Goal: Task Accomplishment & Management: Use online tool/utility

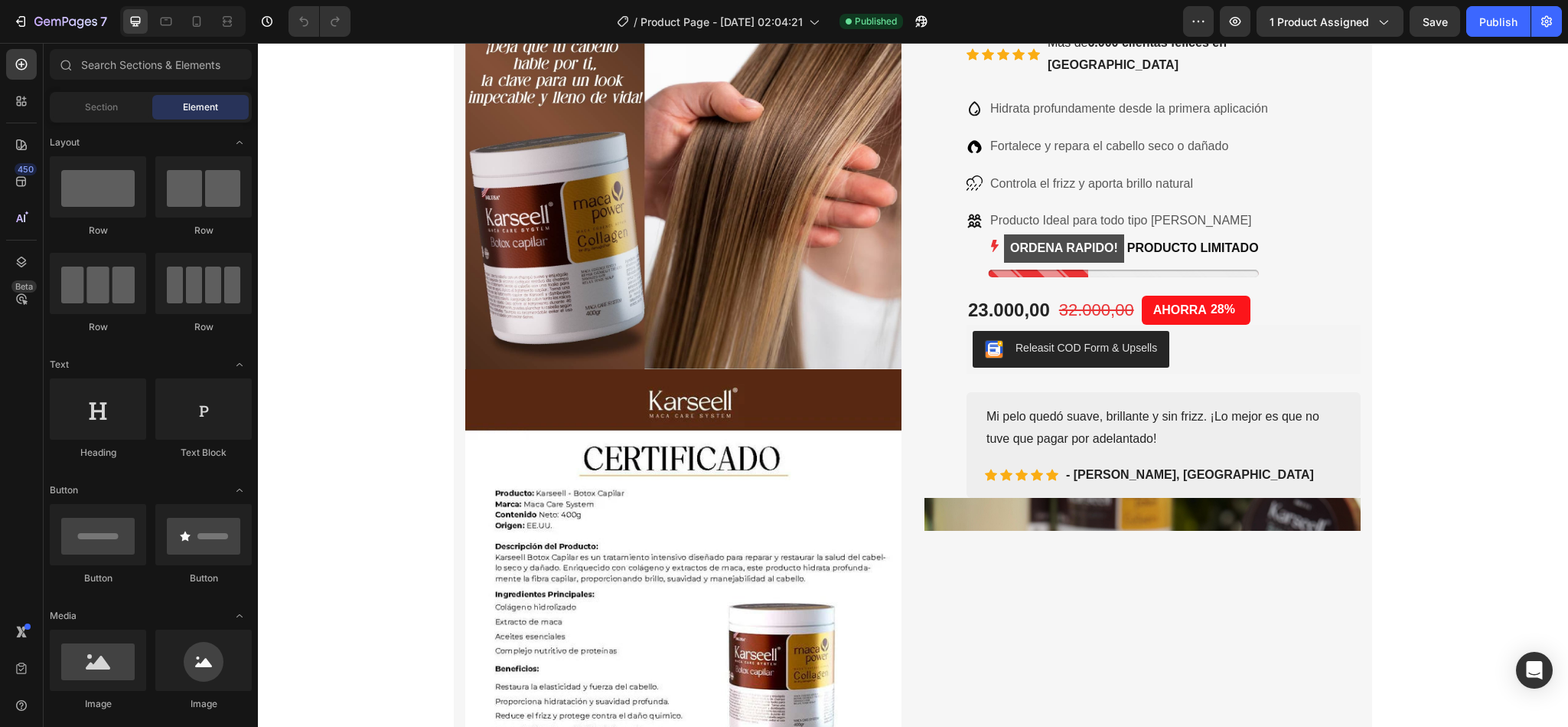
scroll to position [322, 0]
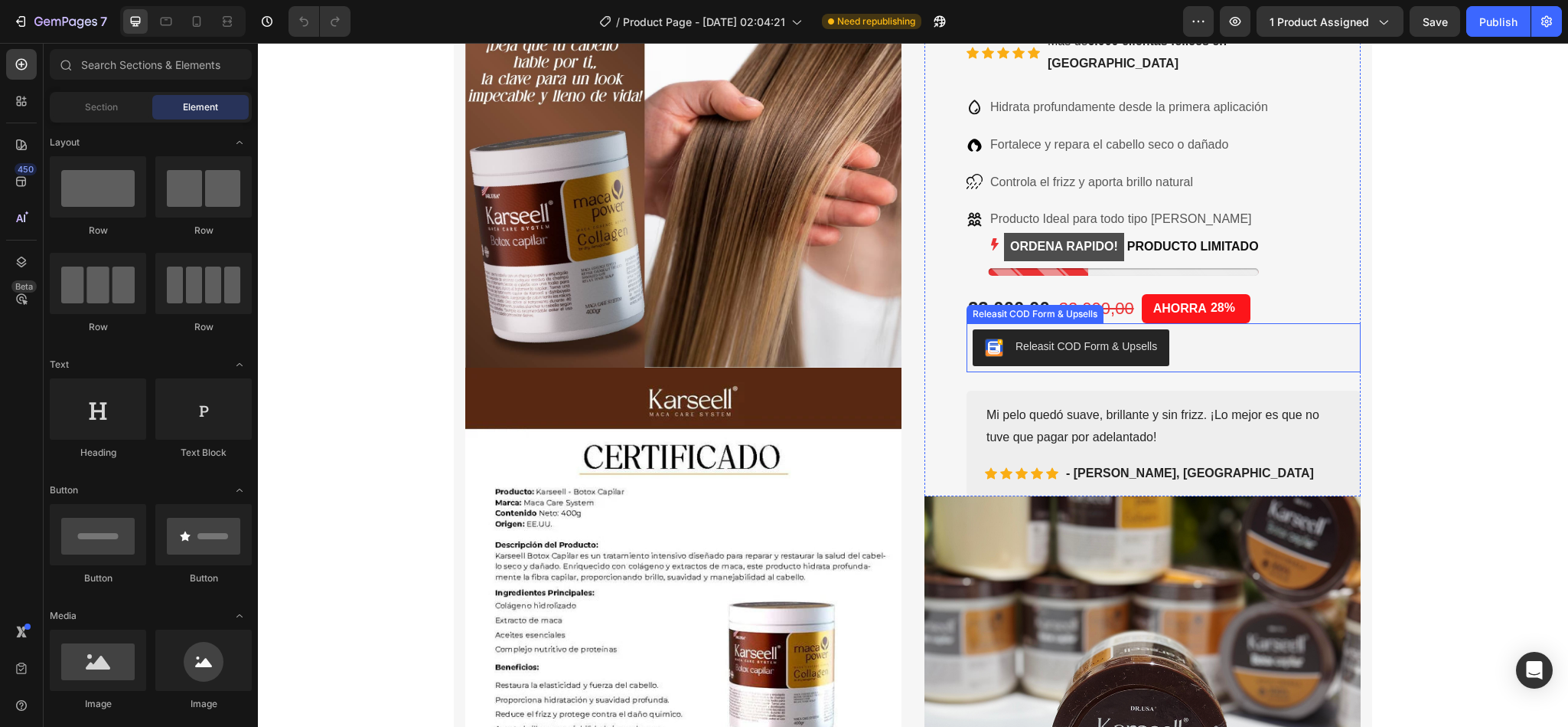
click at [1076, 338] on div "Releasit COD Form & Upsells" at bounding box center [1086, 346] width 142 height 16
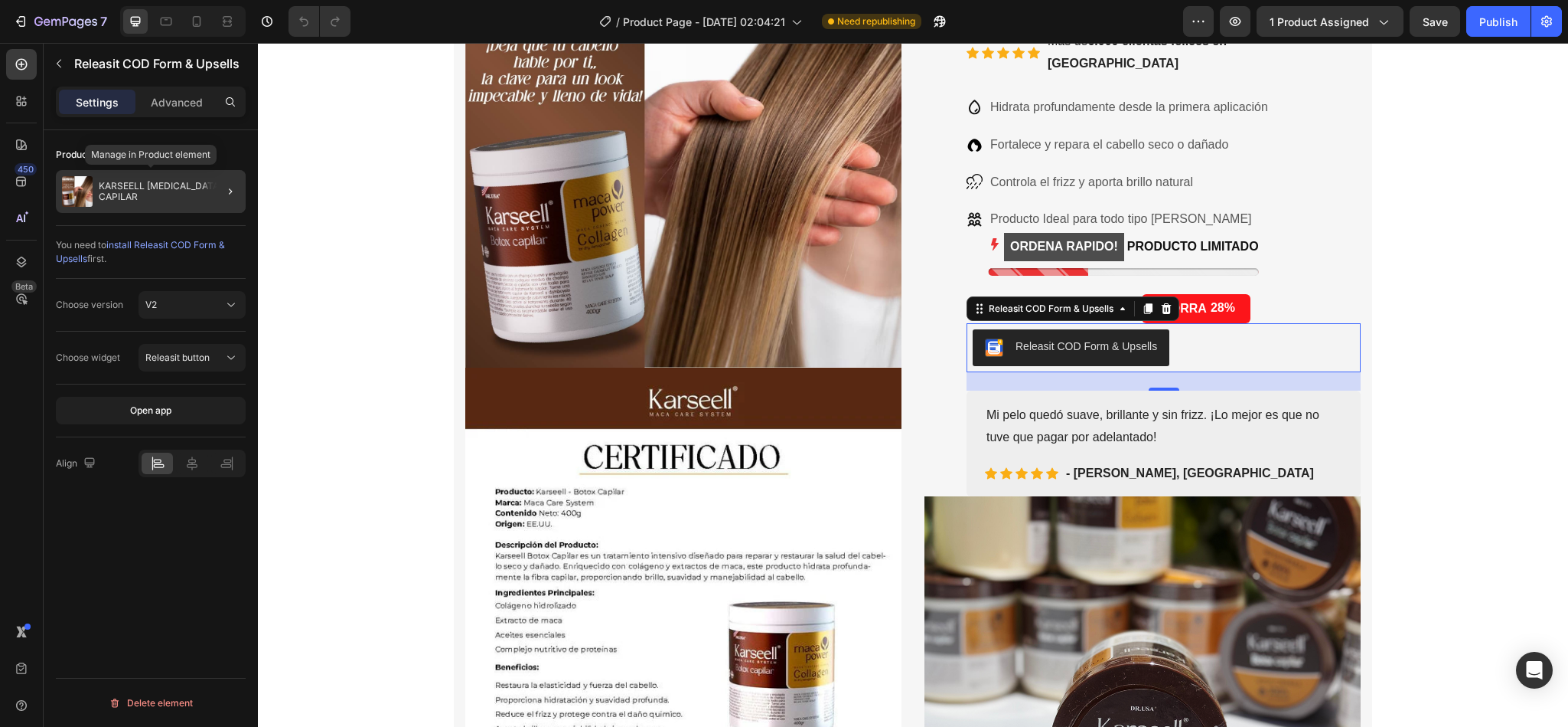
click at [189, 180] on div "KARSEELL [MEDICAL_DATA] CAPILAR" at bounding box center [151, 191] width 190 height 43
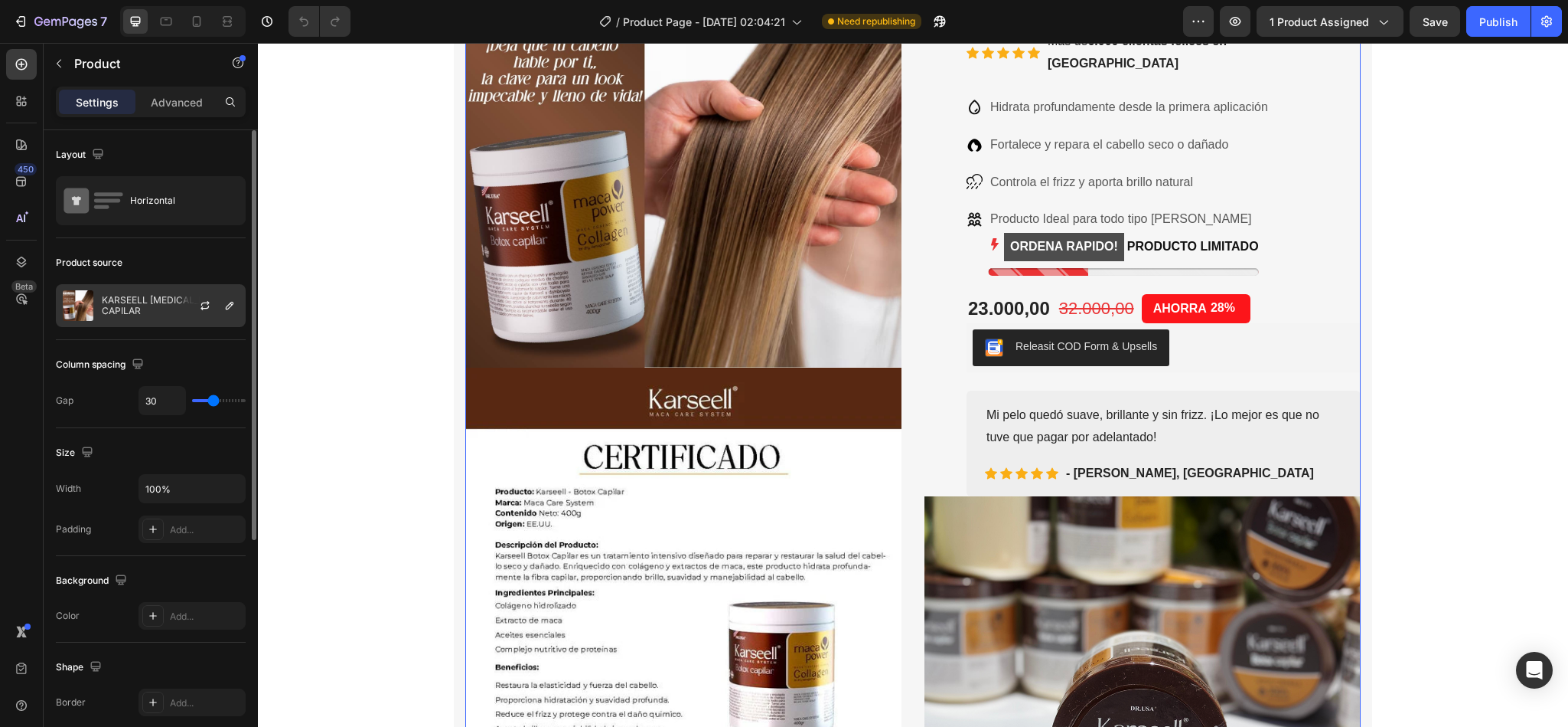
click at [178, 301] on div at bounding box center [211, 305] width 67 height 41
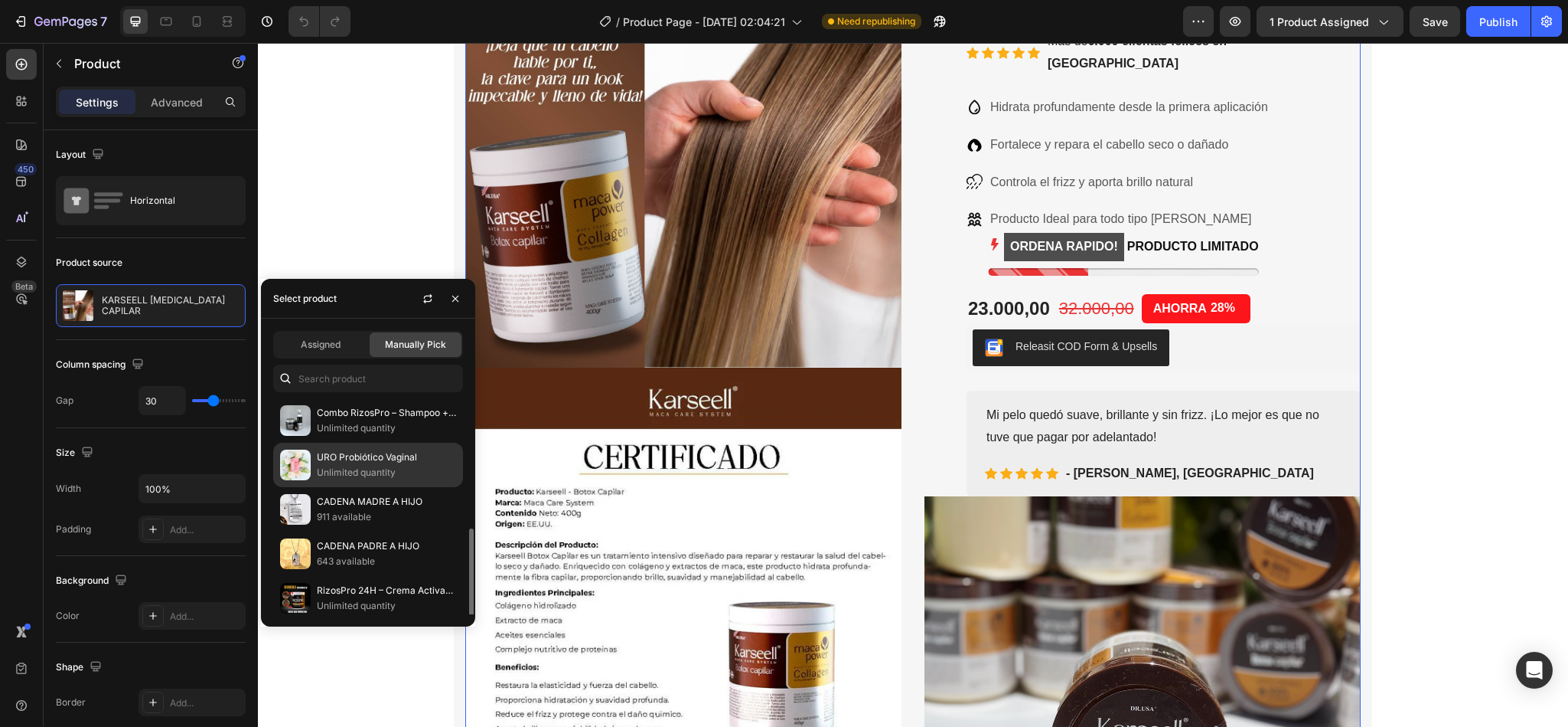
scroll to position [191, 0]
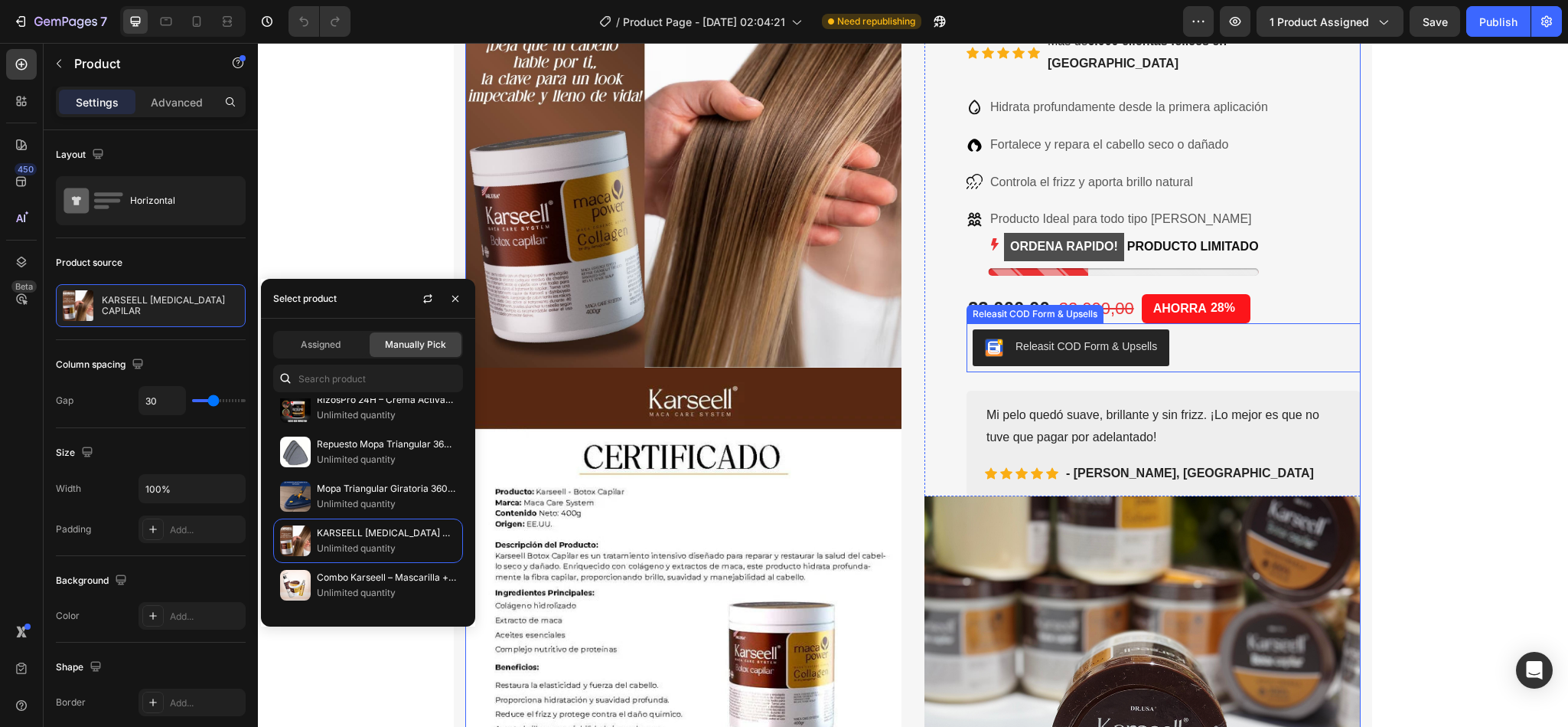
click at [1058, 338] on div "Releasit COD Form & Upsells" at bounding box center [1086, 346] width 142 height 16
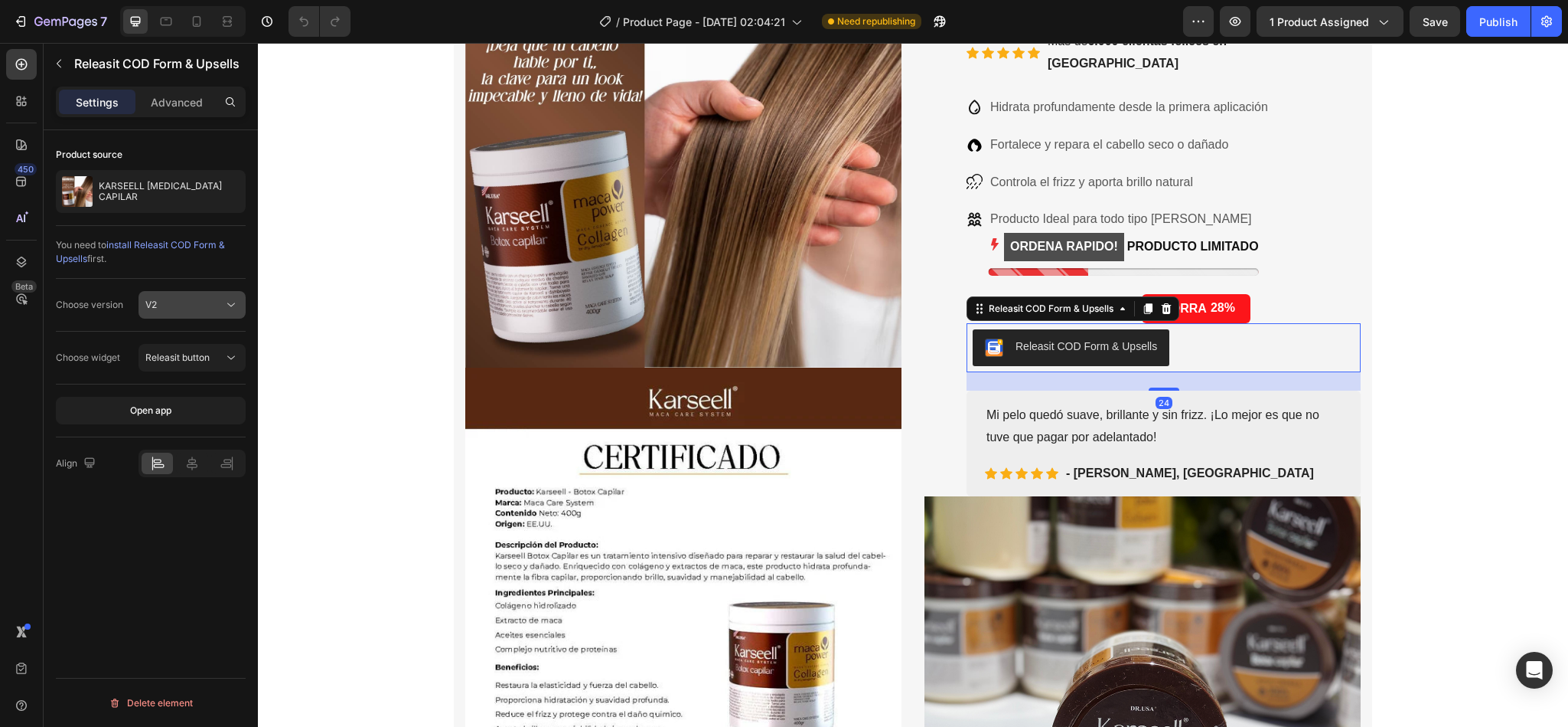
click at [154, 308] on span "V2" at bounding box center [150, 304] width 11 height 11
click at [150, 338] on span "V1" at bounding box center [150, 344] width 10 height 14
click at [178, 689] on div "Delete element" at bounding box center [151, 703] width 190 height 50
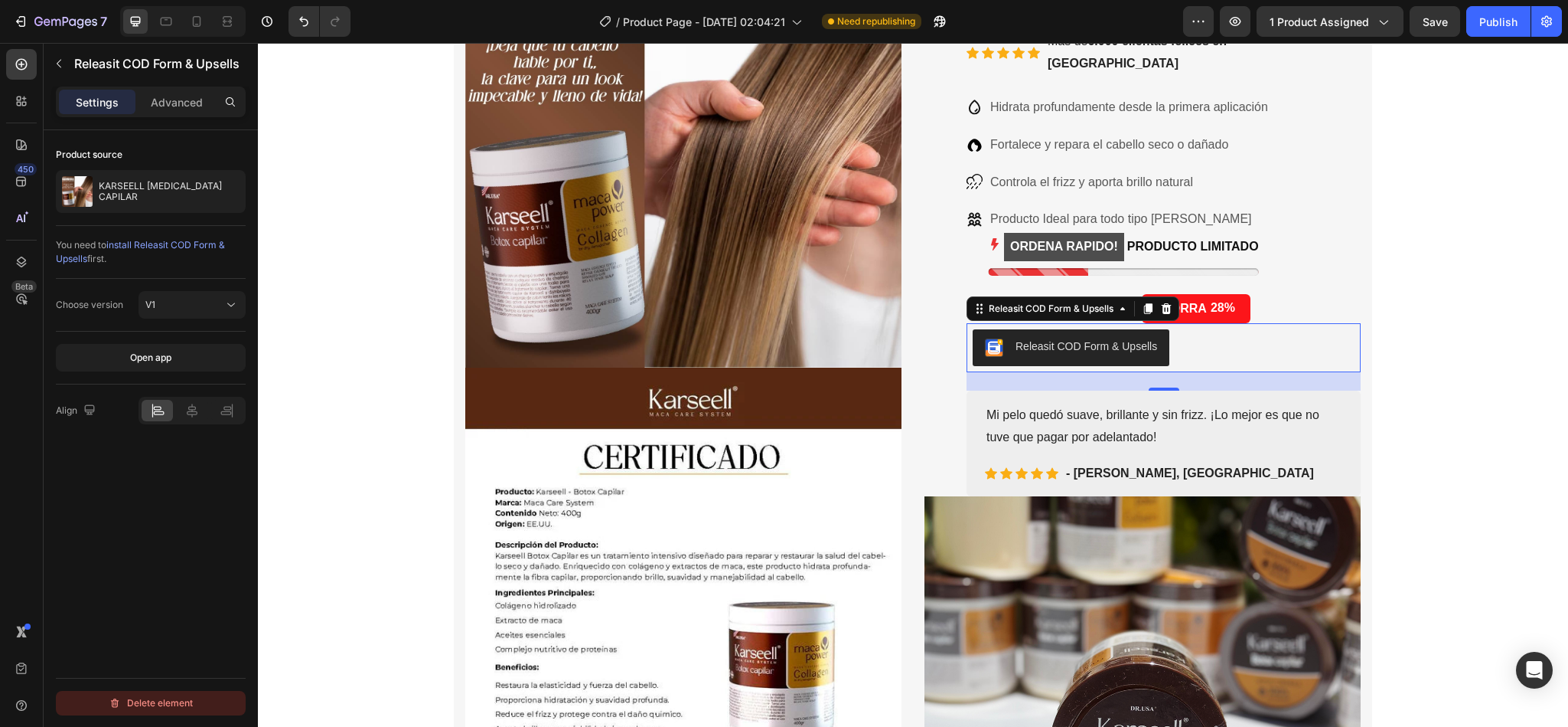
click at [168, 701] on div "Delete element" at bounding box center [151, 703] width 84 height 18
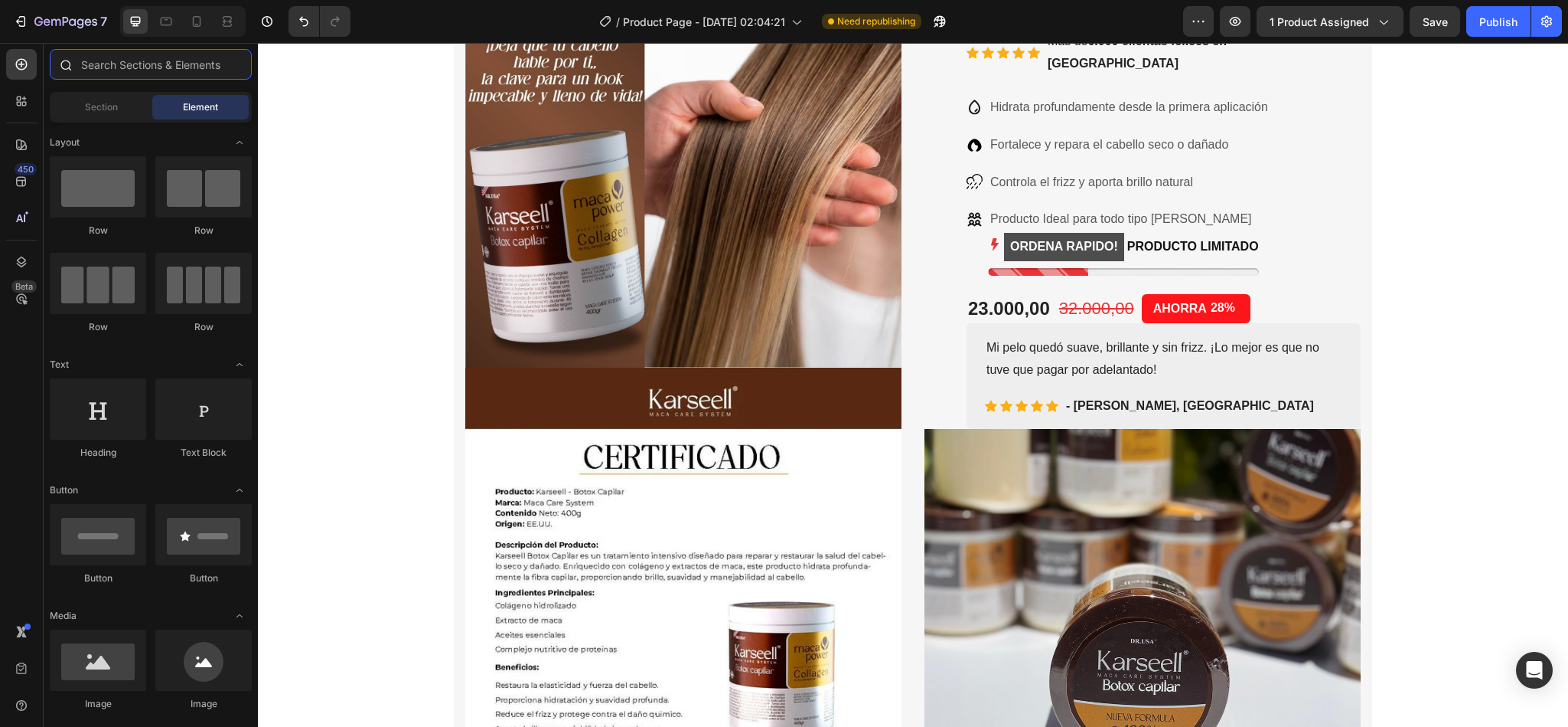
click at [119, 69] on input "text" at bounding box center [151, 64] width 202 height 31
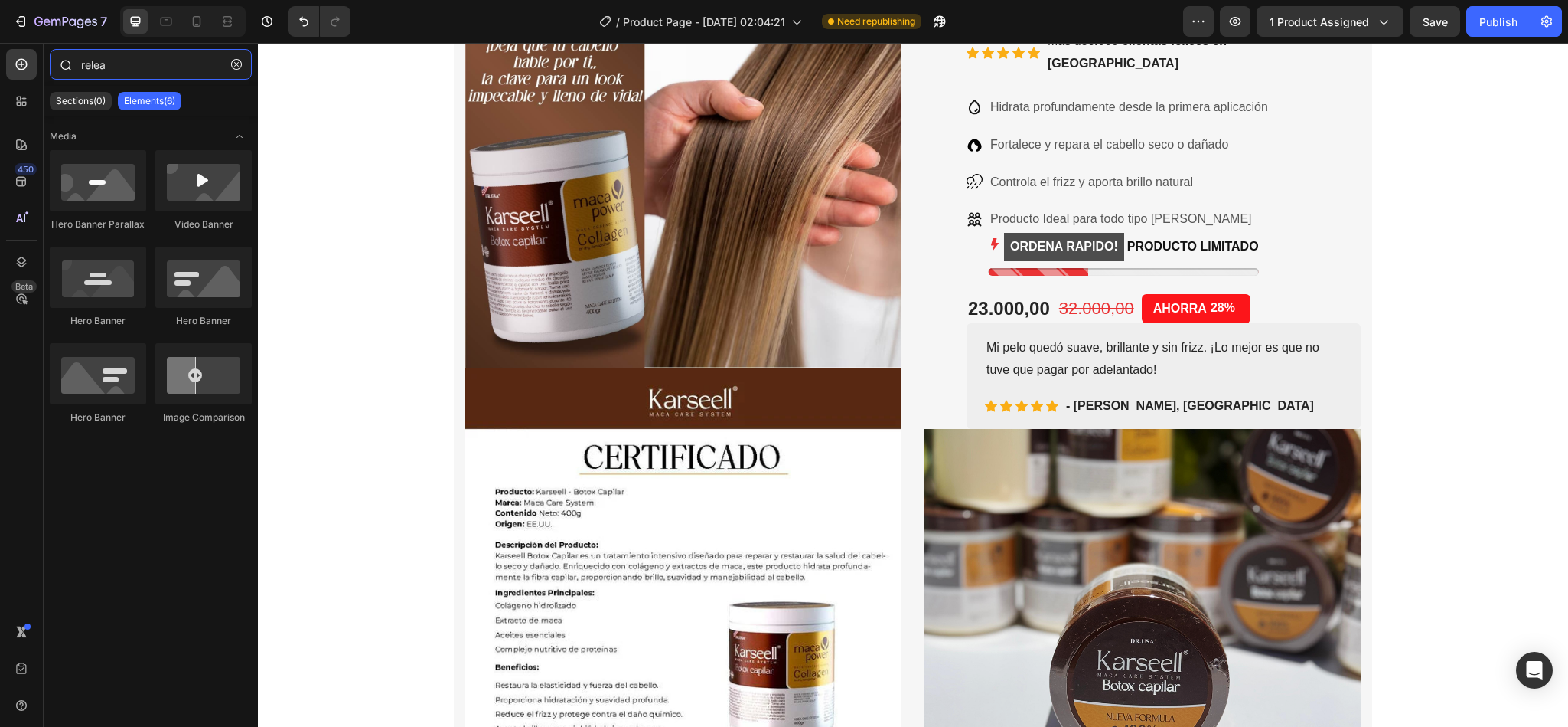
type input "relea"
click at [32, 100] on div at bounding box center [21, 101] width 31 height 31
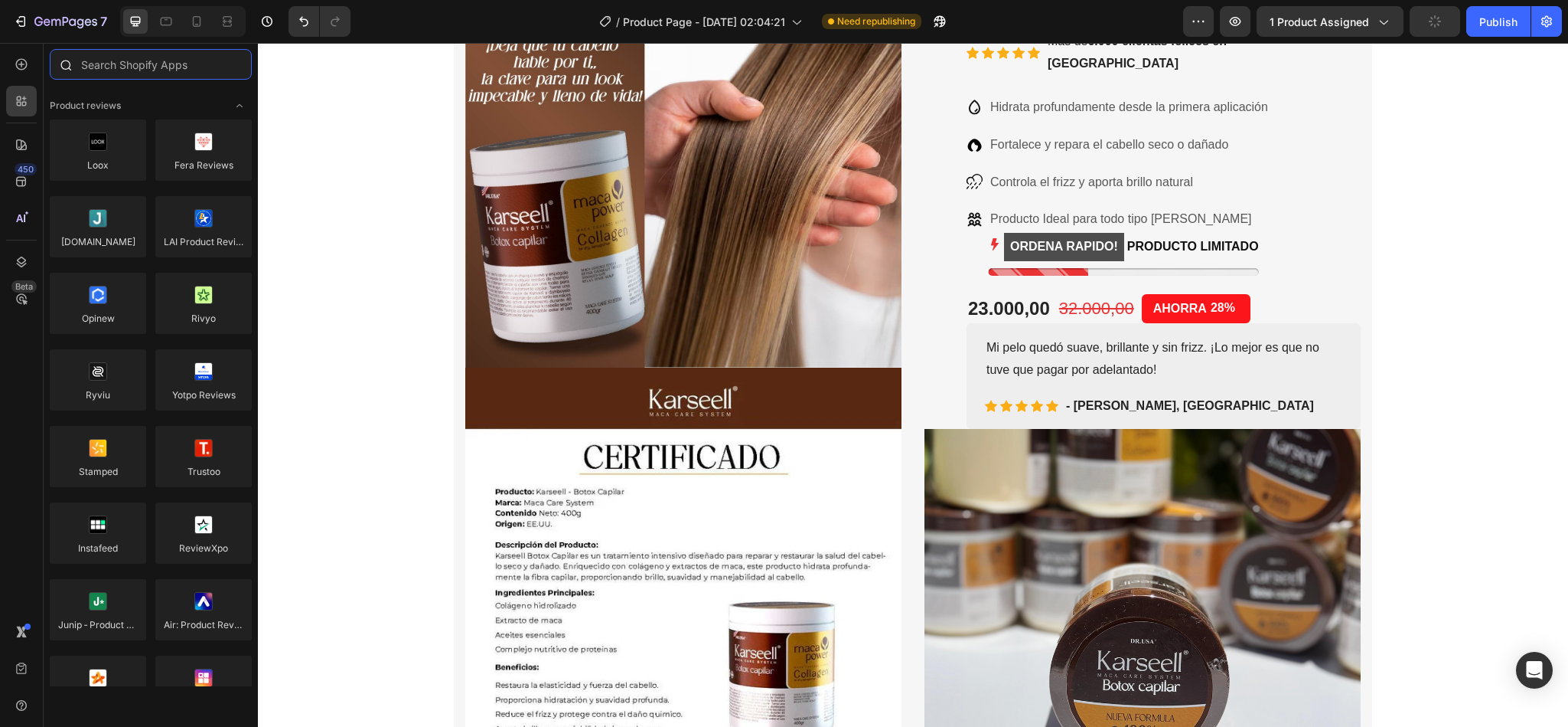
click at [125, 67] on input "text" at bounding box center [151, 64] width 202 height 31
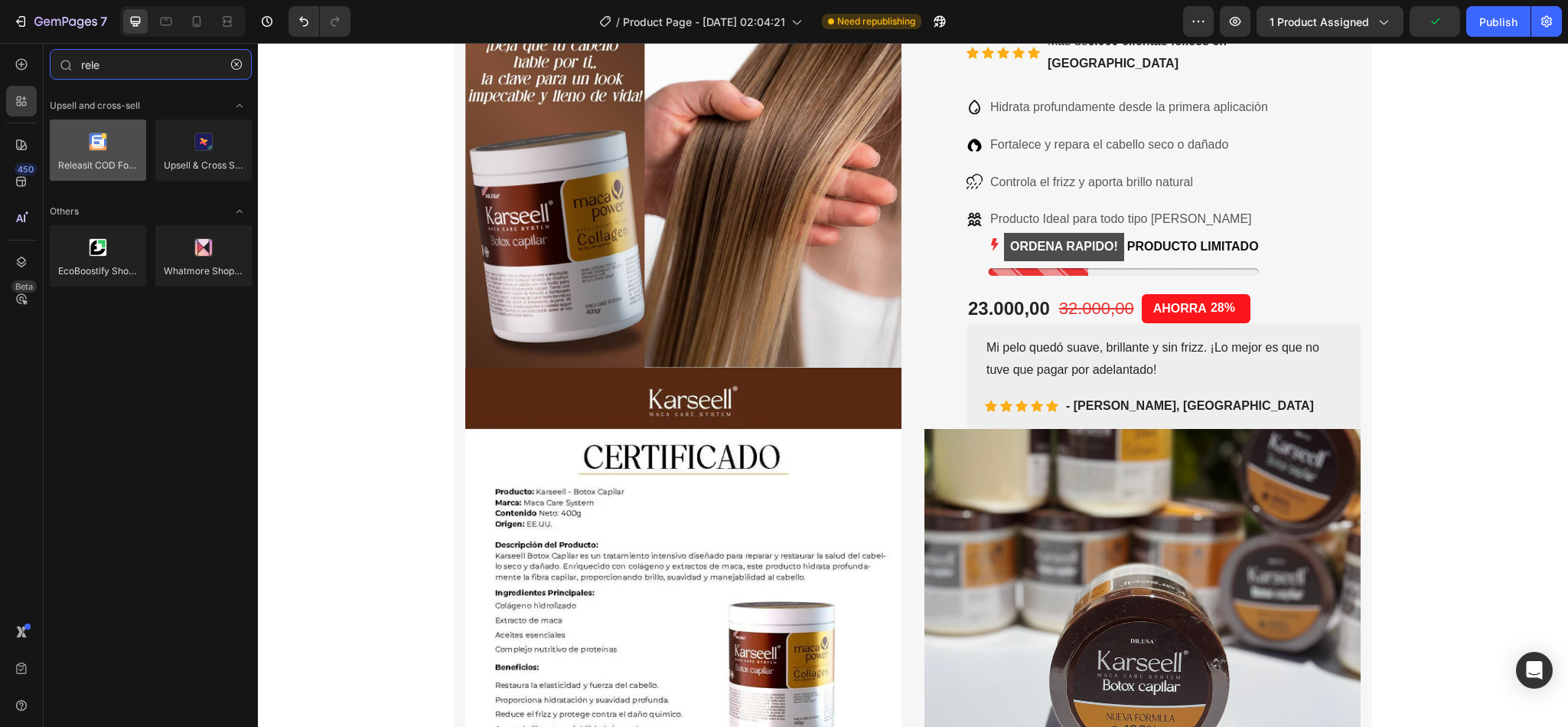
type input "rele"
click at [94, 159] on div at bounding box center [98, 149] width 96 height 61
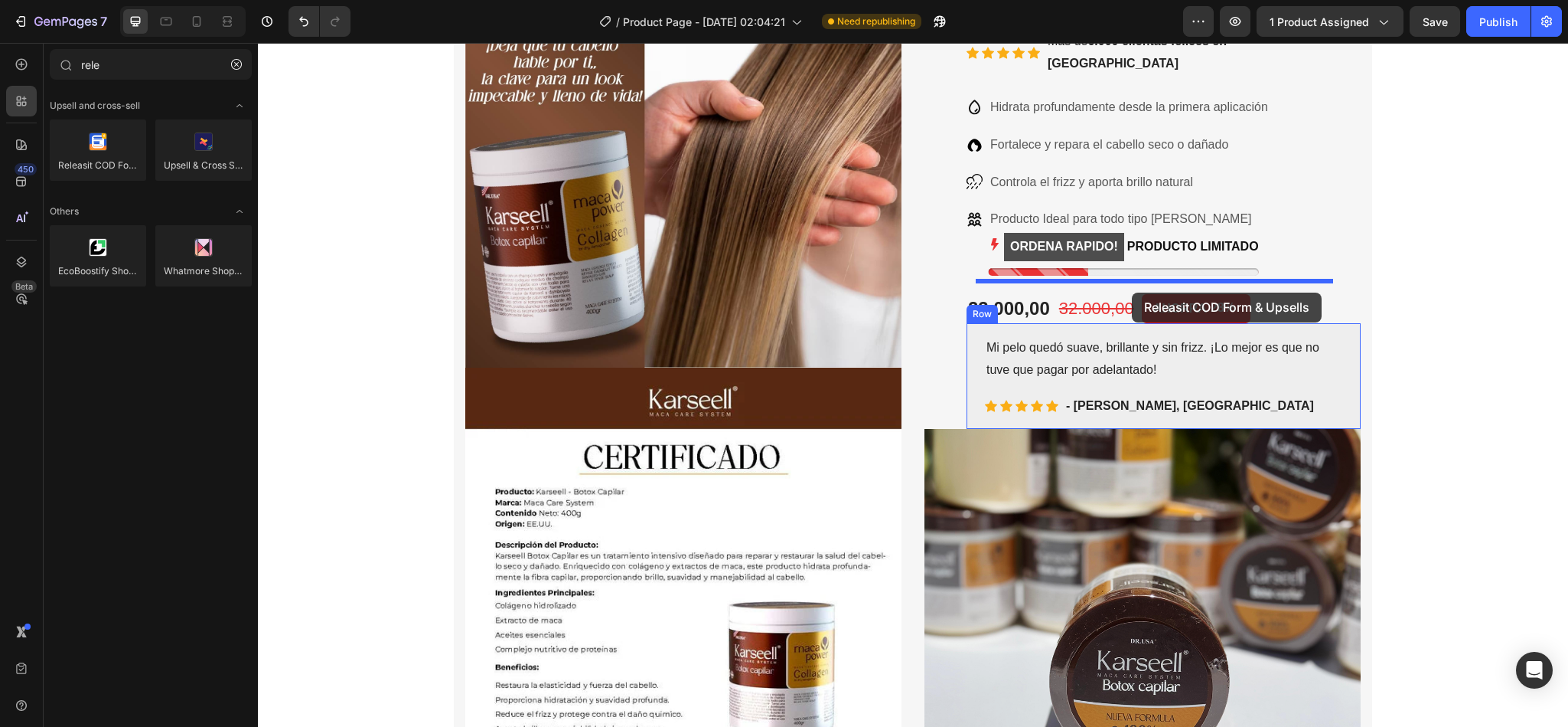
drag, startPoint x: 352, startPoint y: 202, endPoint x: 1131, endPoint y: 292, distance: 784.2
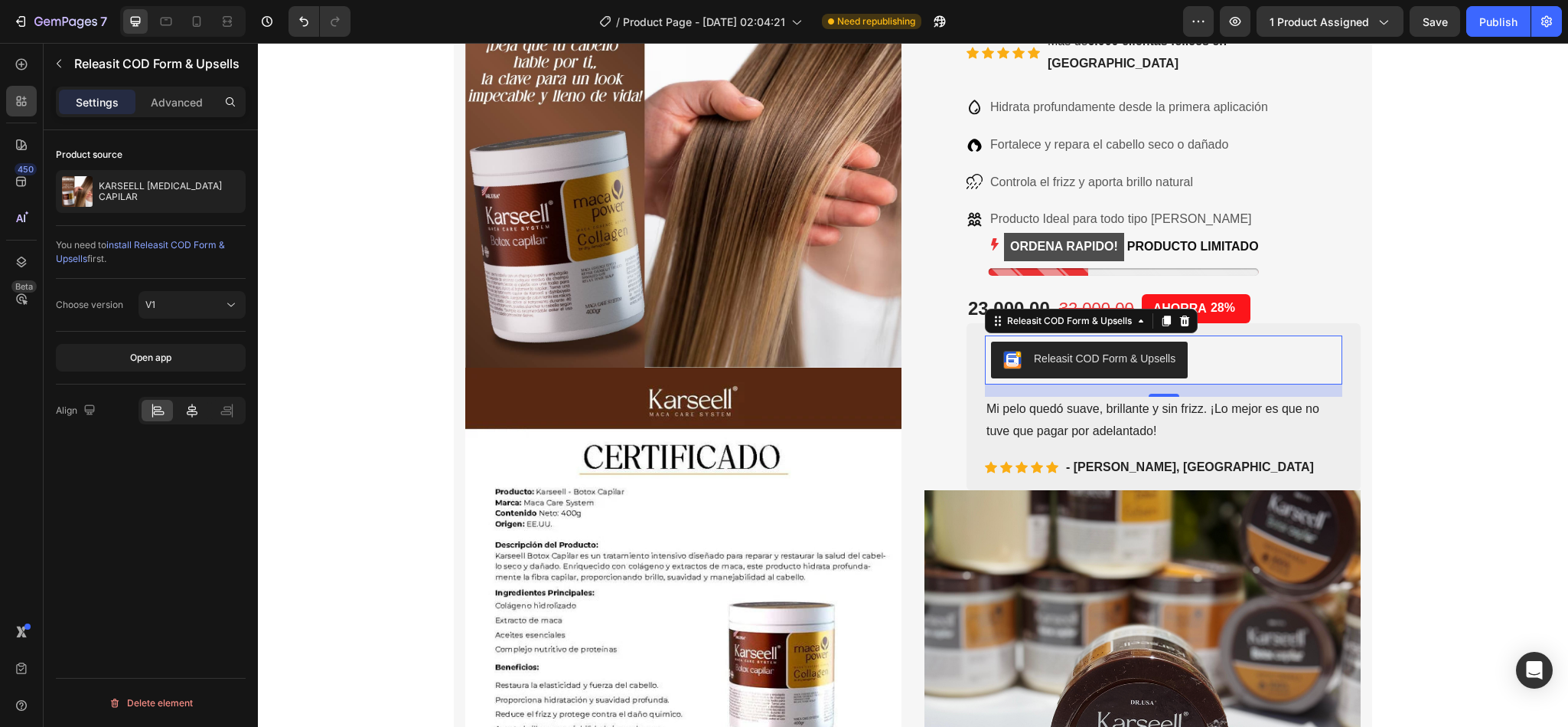
click at [200, 417] on div at bounding box center [191, 410] width 31 height 21
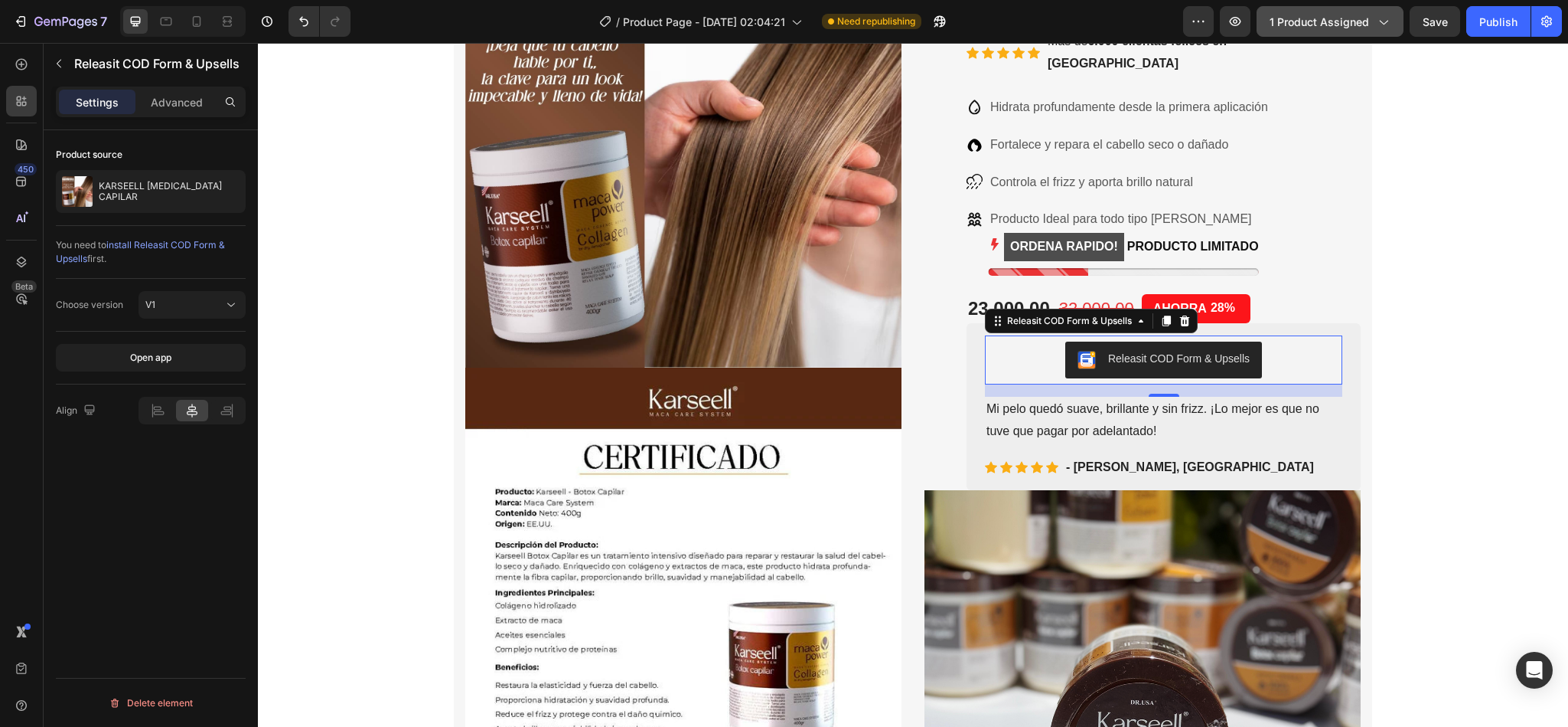
click at [1364, 26] on span "1 product assigned" at bounding box center [1319, 22] width 100 height 16
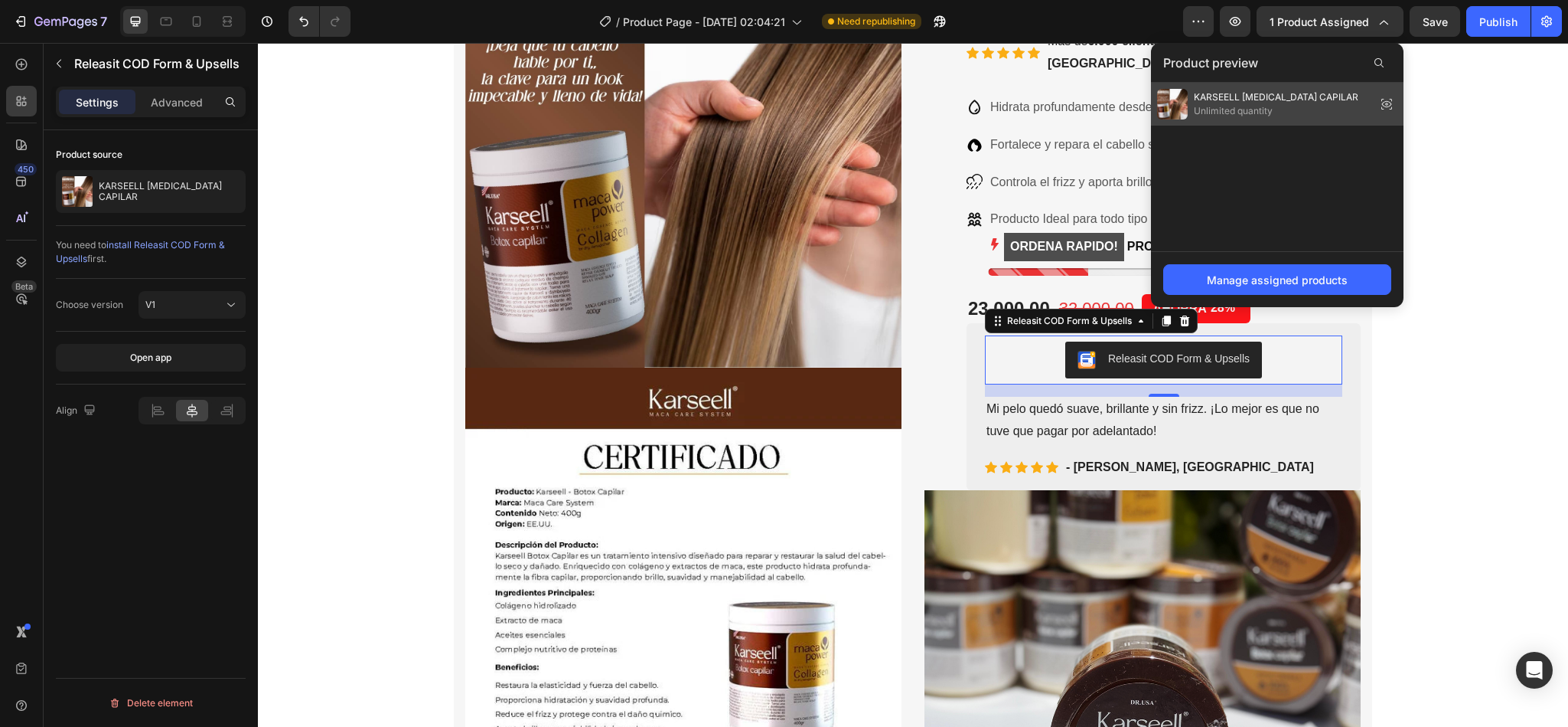
click at [1327, 113] on div "KARSEELL BOTOX CAPILAR Unlimited quantity" at bounding box center [1277, 104] width 253 height 43
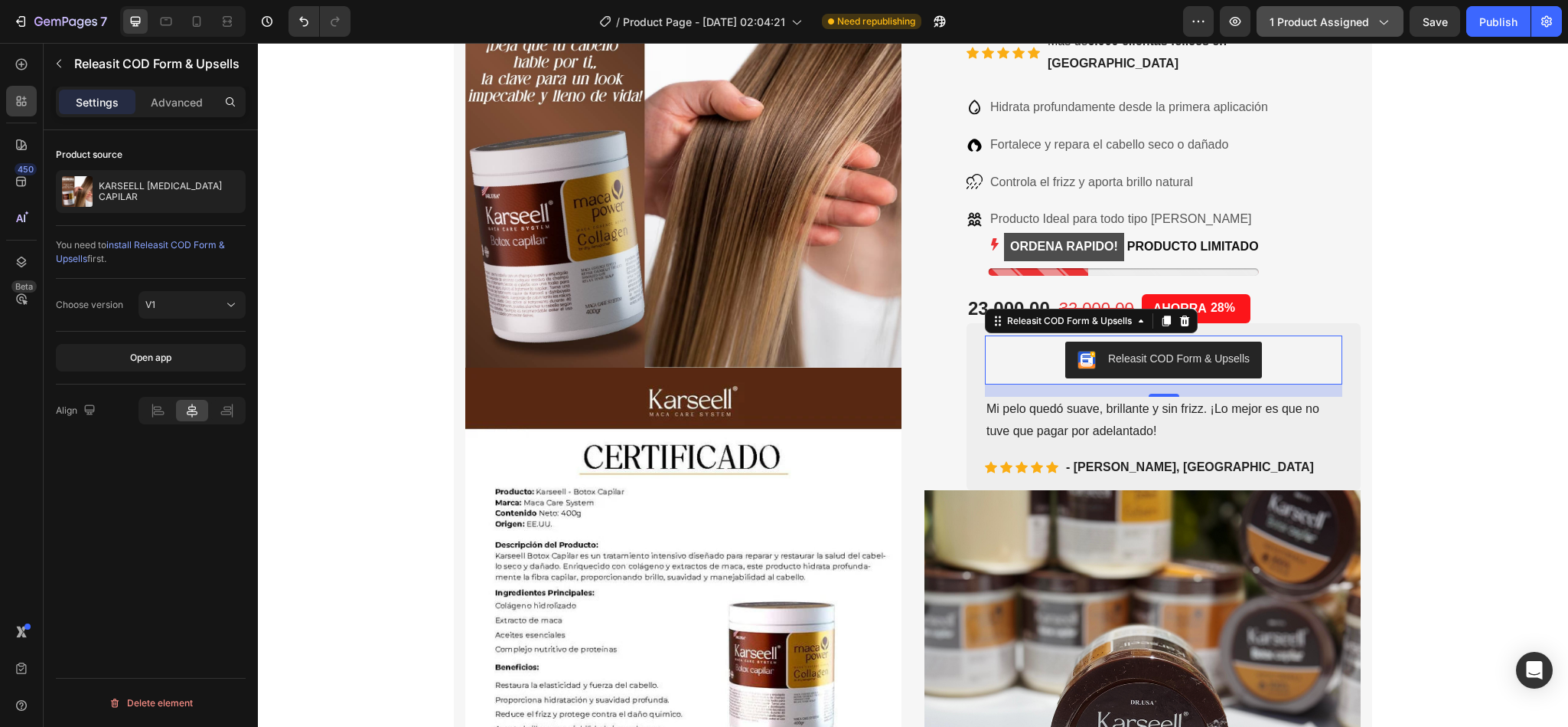
click at [1347, 17] on span "1 product assigned" at bounding box center [1319, 22] width 100 height 16
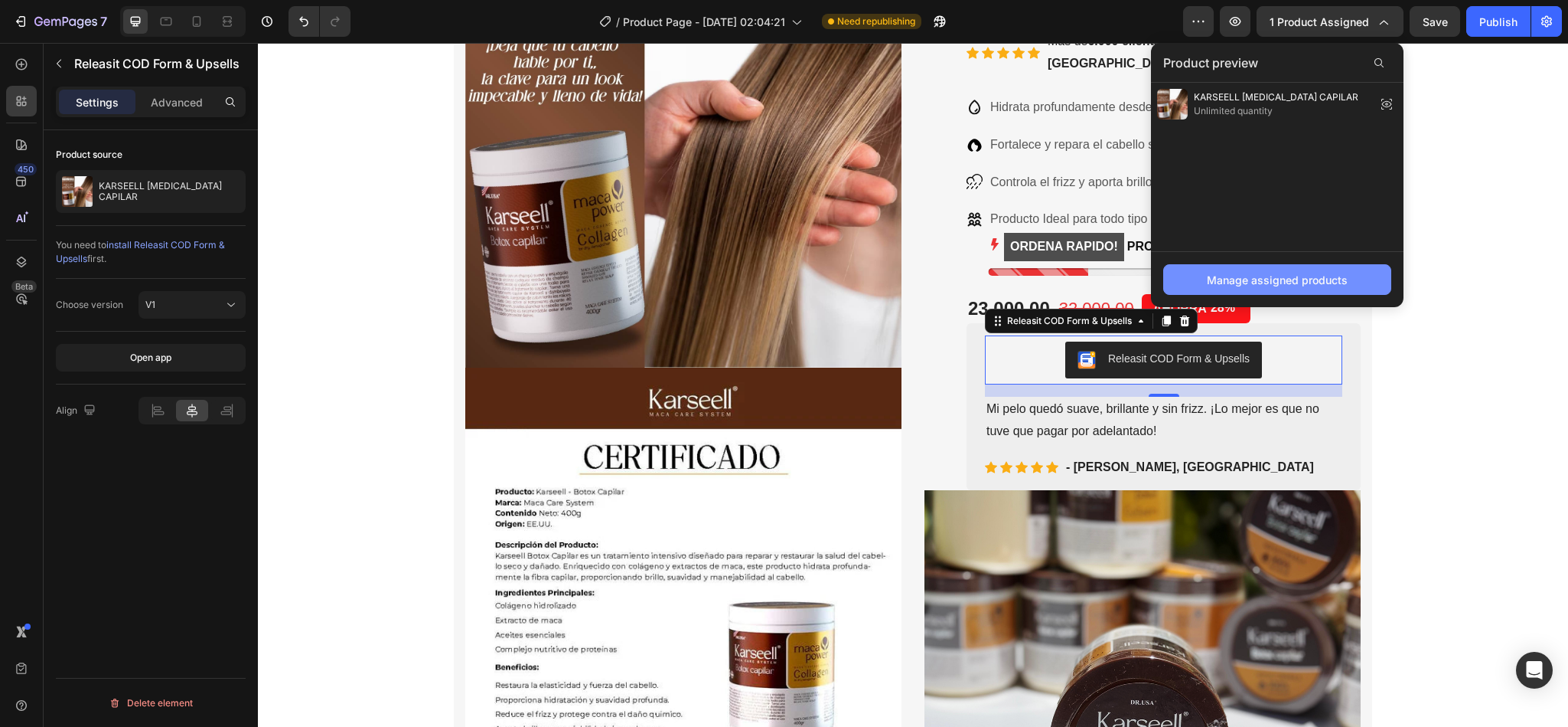
click at [1262, 269] on button "Manage assigned products" at bounding box center [1277, 279] width 228 height 31
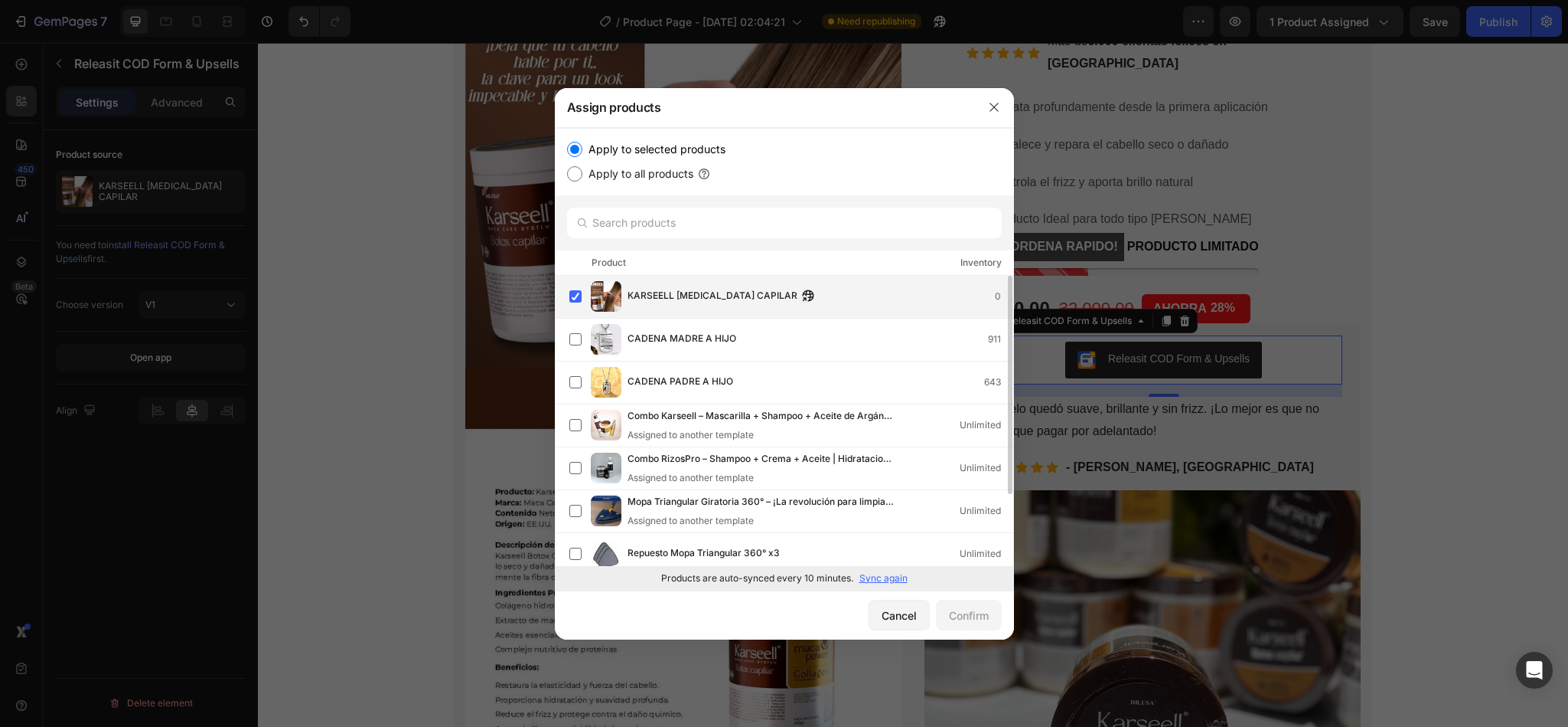
click at [641, 296] on span "KARSEELL [MEDICAL_DATA] CAPILAR" at bounding box center [713, 296] width 170 height 17
click at [641, 296] on span "KARSEELL [MEDICAL_DATA] CAPILAR" at bounding box center [713, 287] width 170 height 17
click at [868, 618] on button "Cancel" at bounding box center [898, 615] width 61 height 31
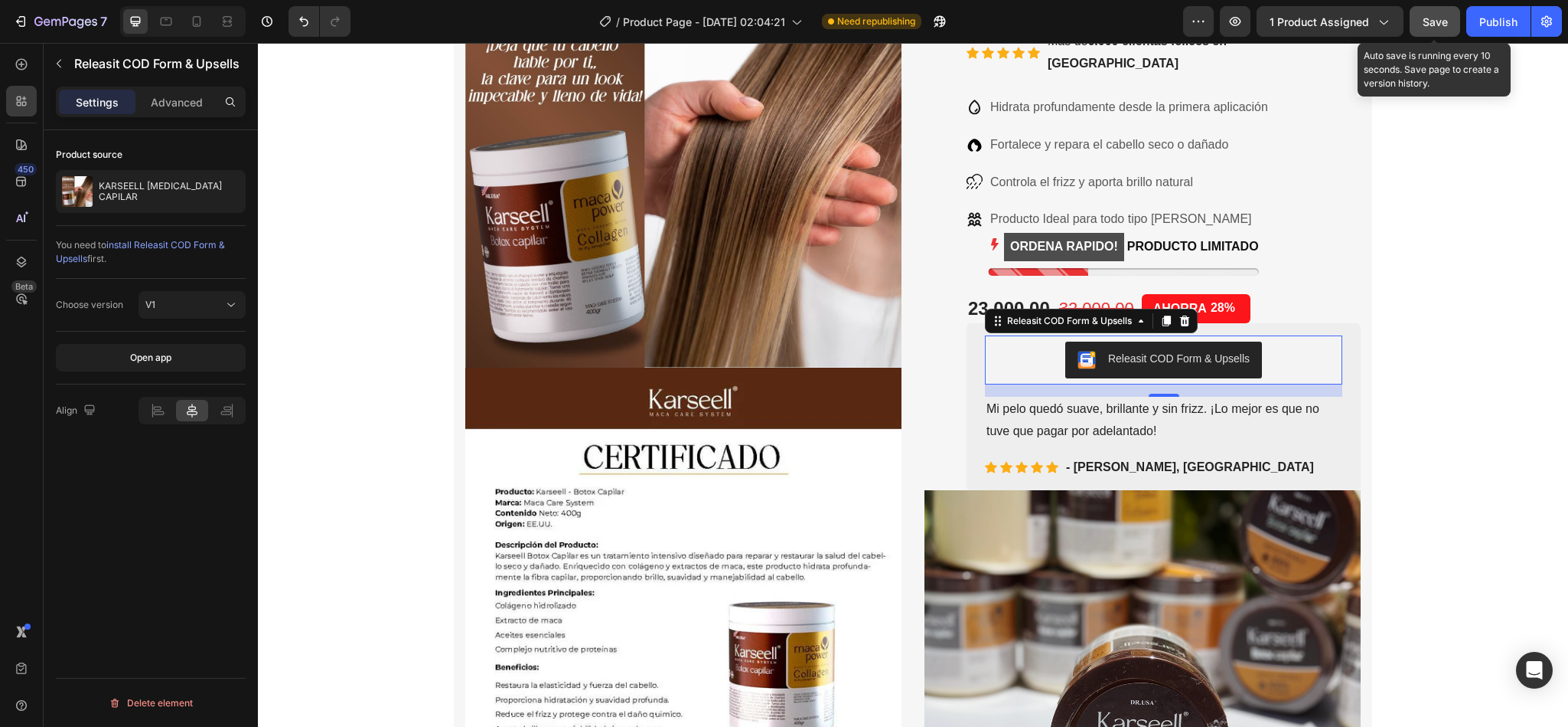
click at [1435, 21] on span "Save" at bounding box center [1434, 21] width 25 height 13
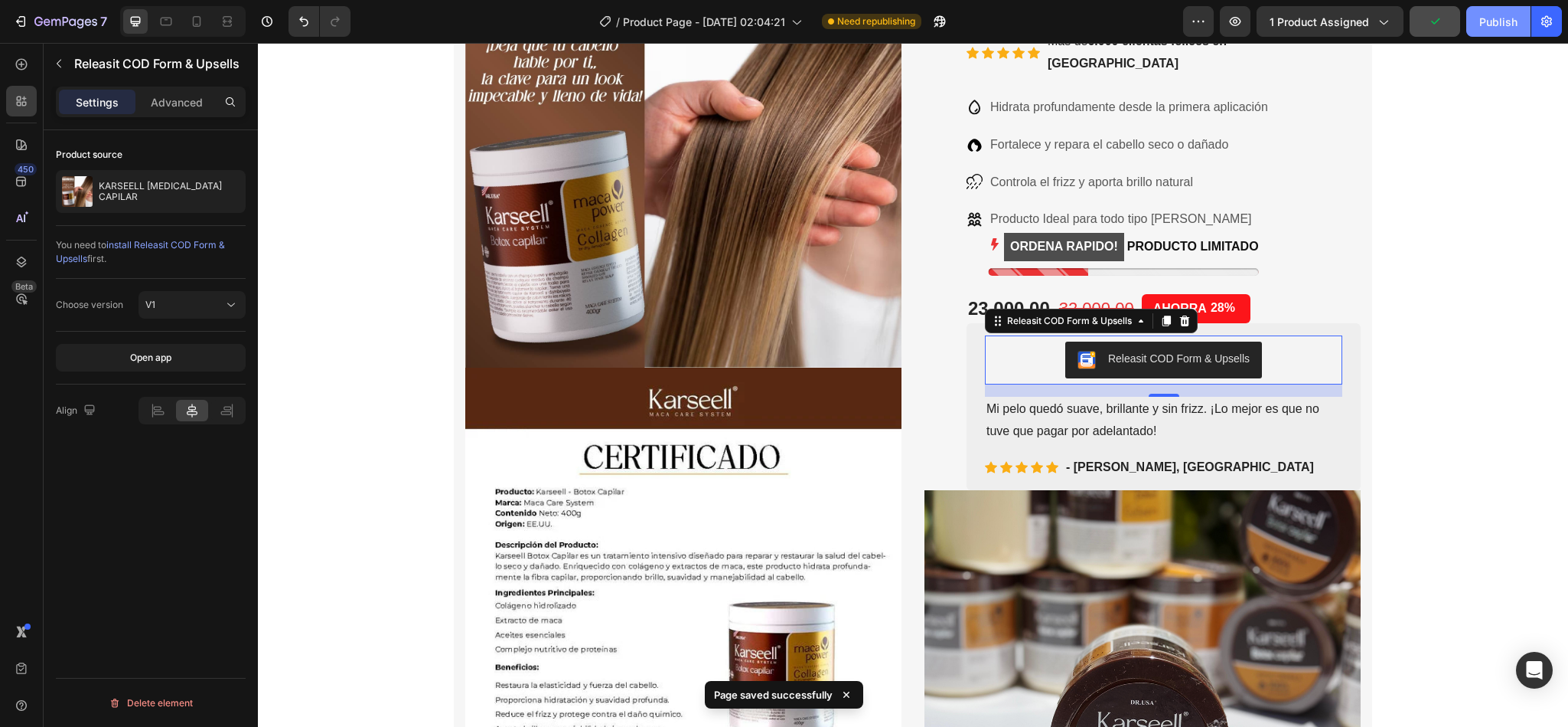
click at [1494, 24] on div "Publish" at bounding box center [1498, 22] width 38 height 16
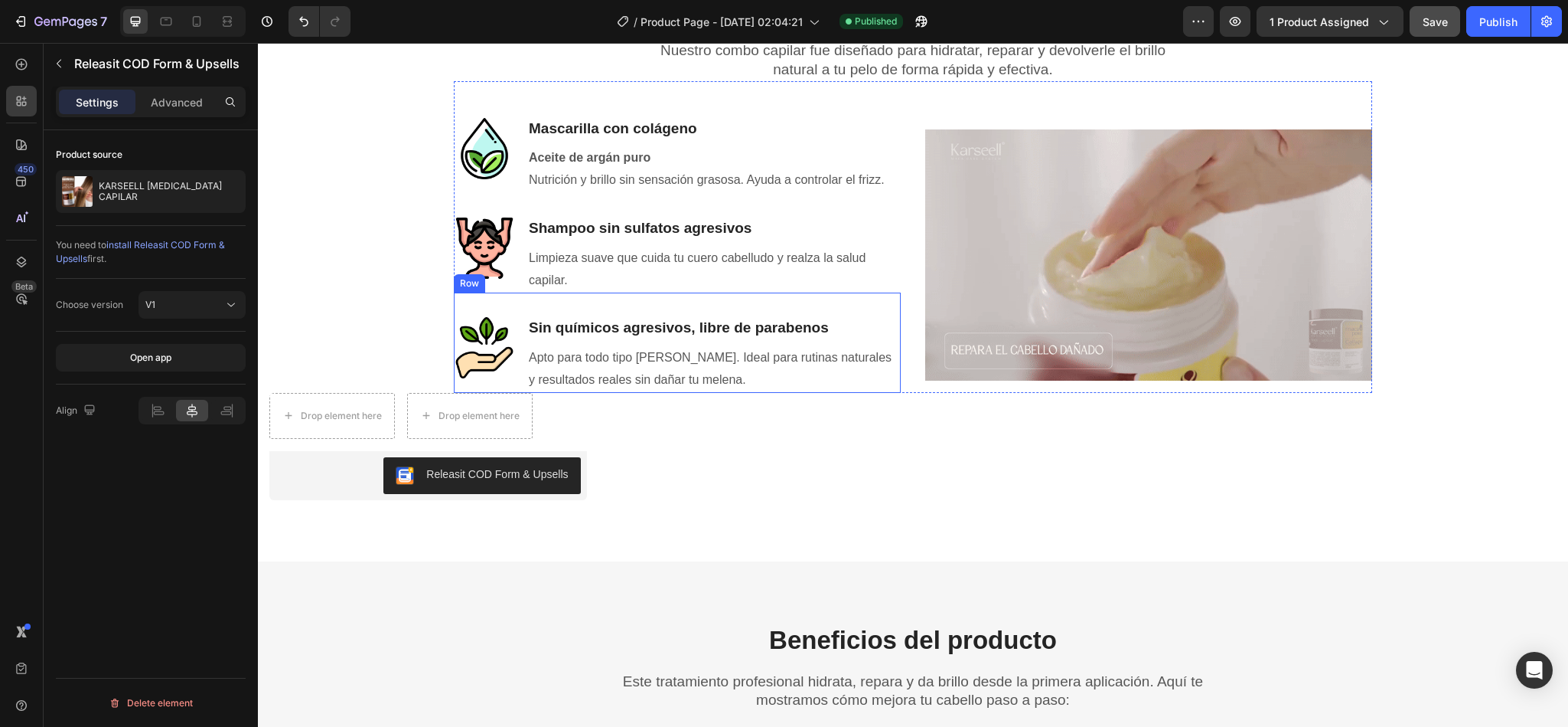
scroll to position [1701, 0]
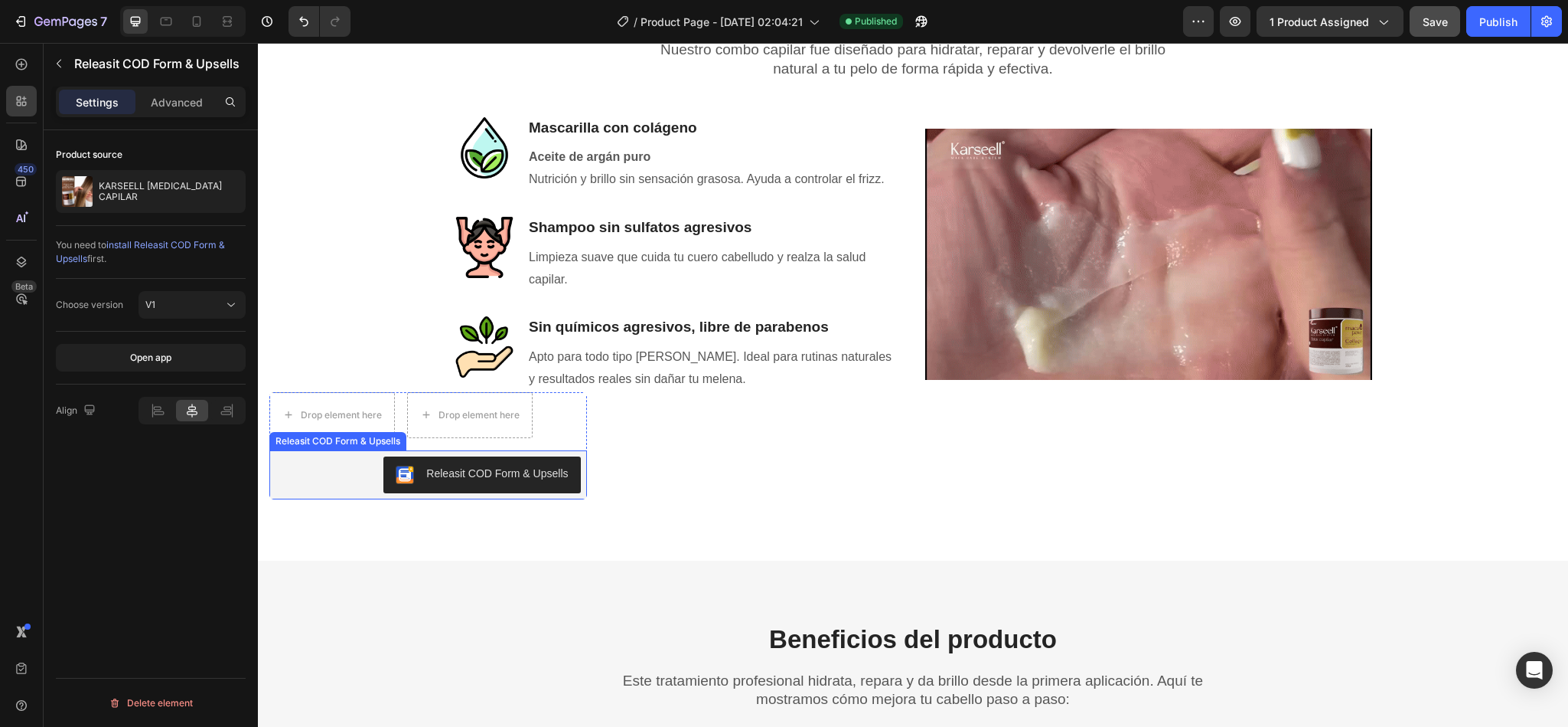
click at [469, 469] on div "Releasit COD Form & Upsells" at bounding box center [497, 474] width 142 height 16
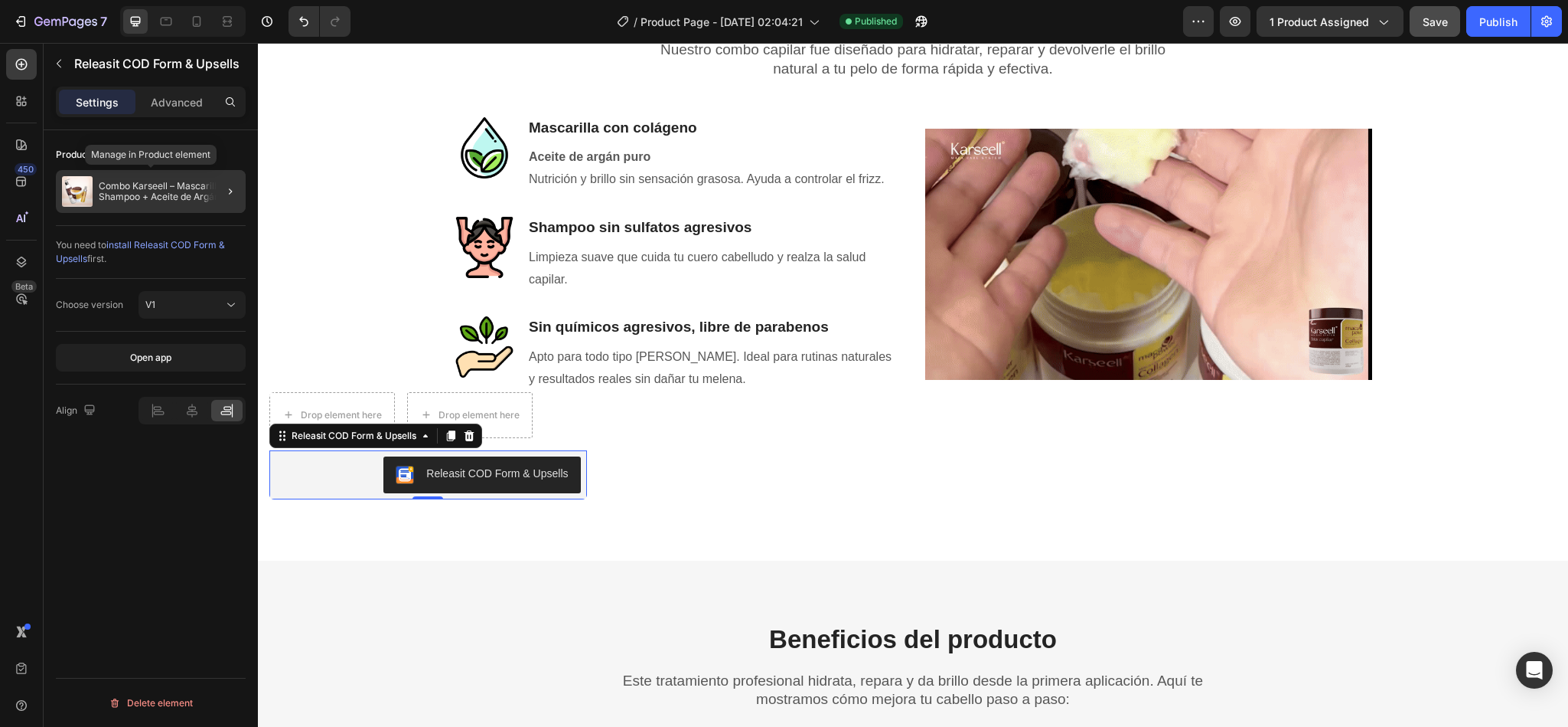
click at [181, 198] on p "Combo Karseell – Mascarilla + Shampoo + Aceite de Argán (Tratamiento Profesiona…" at bounding box center [169, 191] width 141 height 21
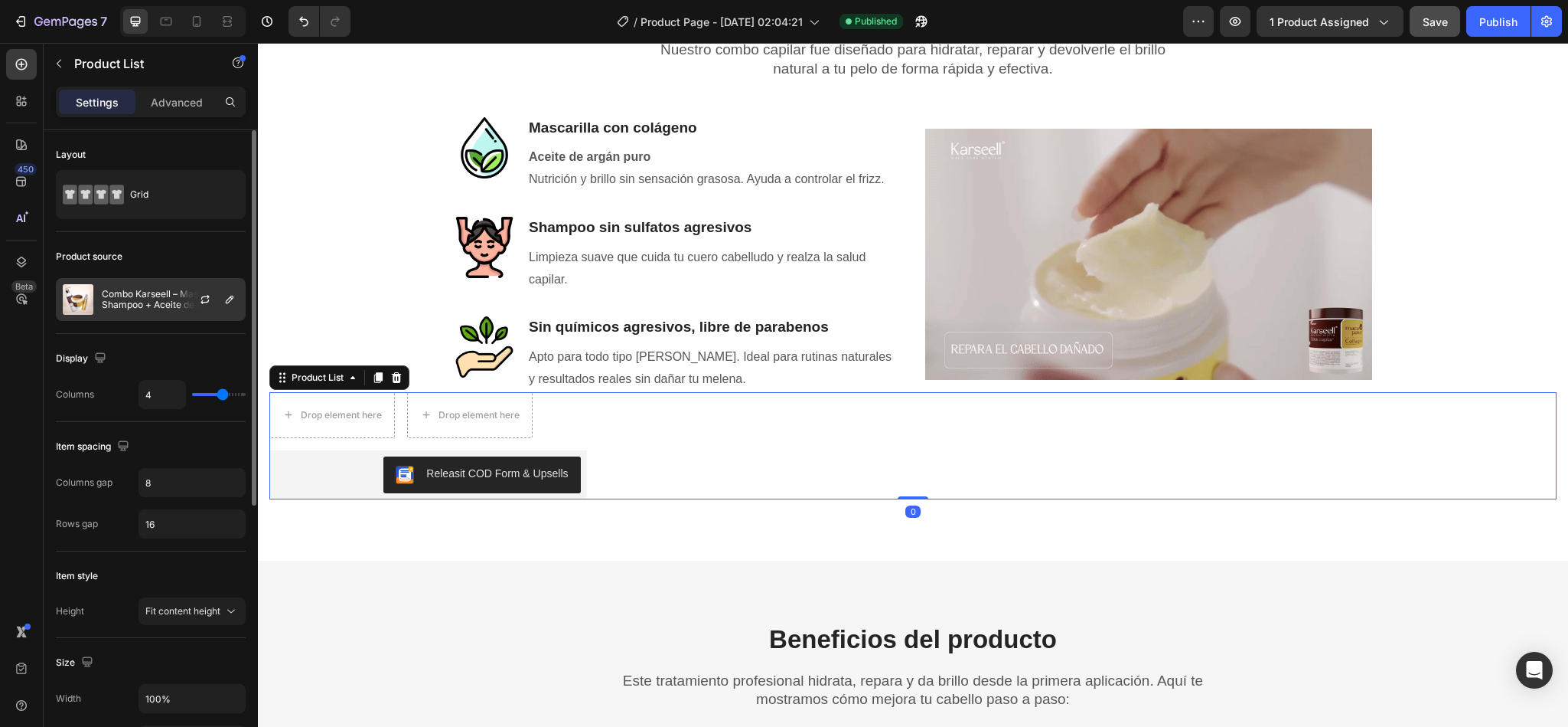
click at [178, 301] on div at bounding box center [211, 299] width 67 height 41
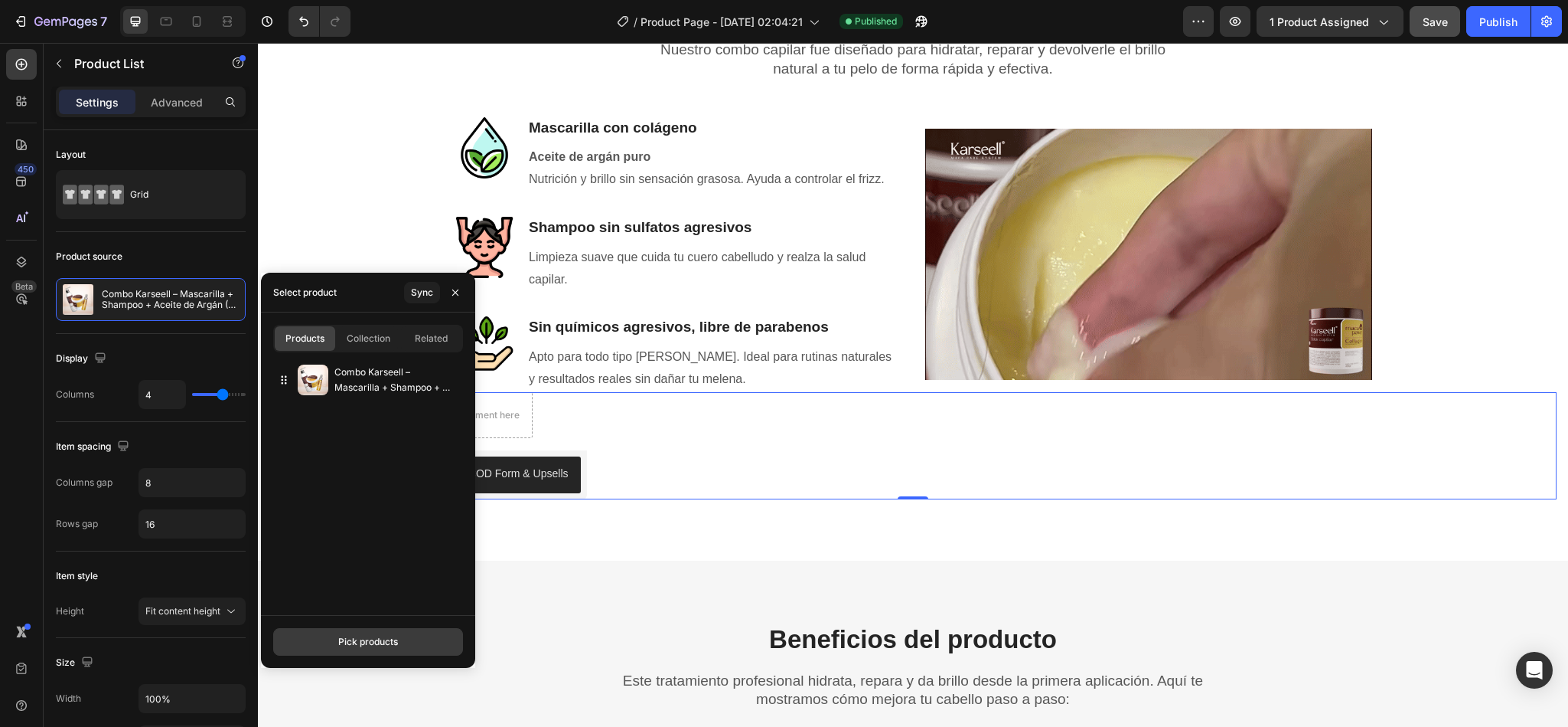
click at [363, 648] on div "Pick products" at bounding box center [368, 642] width 60 height 14
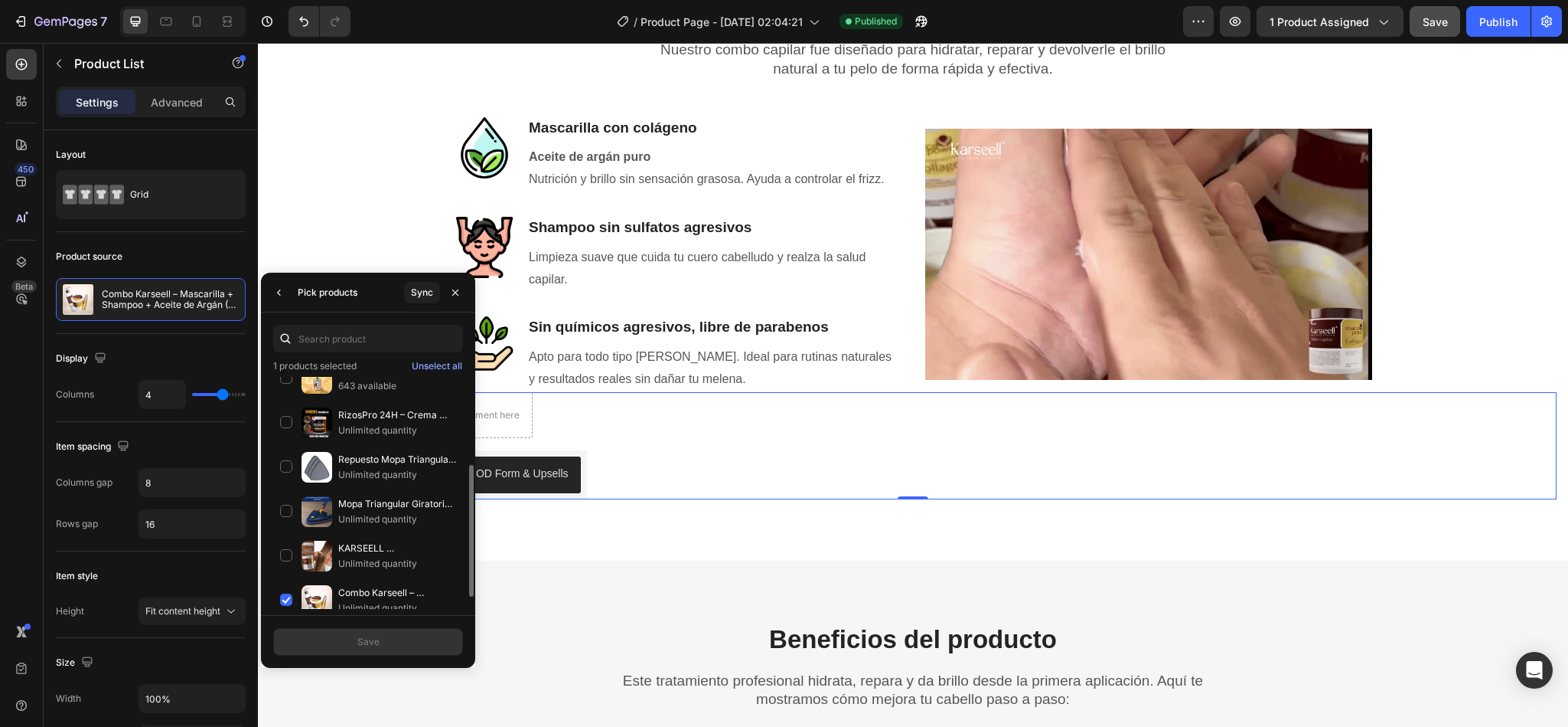
scroll to position [175, 0]
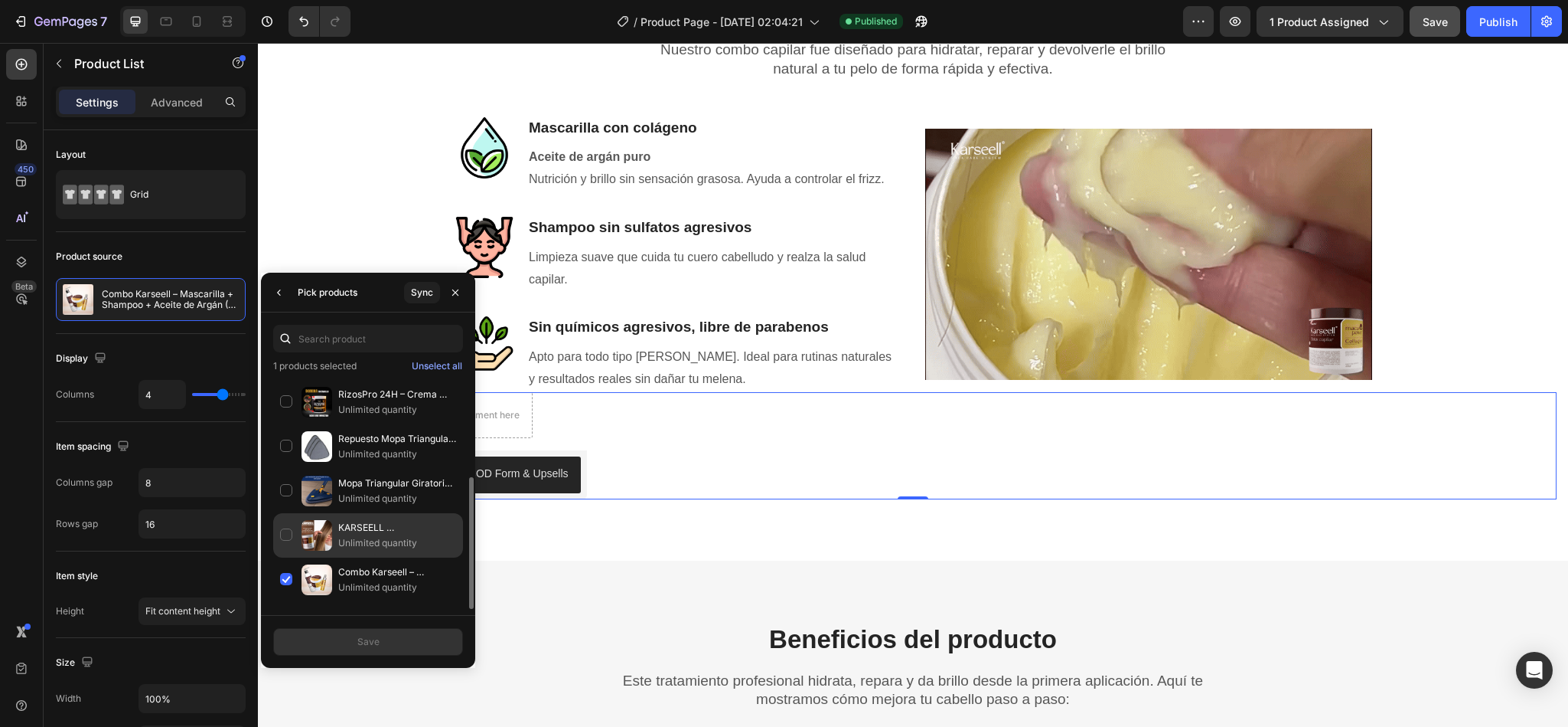
click at [358, 557] on div "KARSEELL BOTOX CAPILAR Unlimited quantity" at bounding box center [368, 579] width 190 height 44
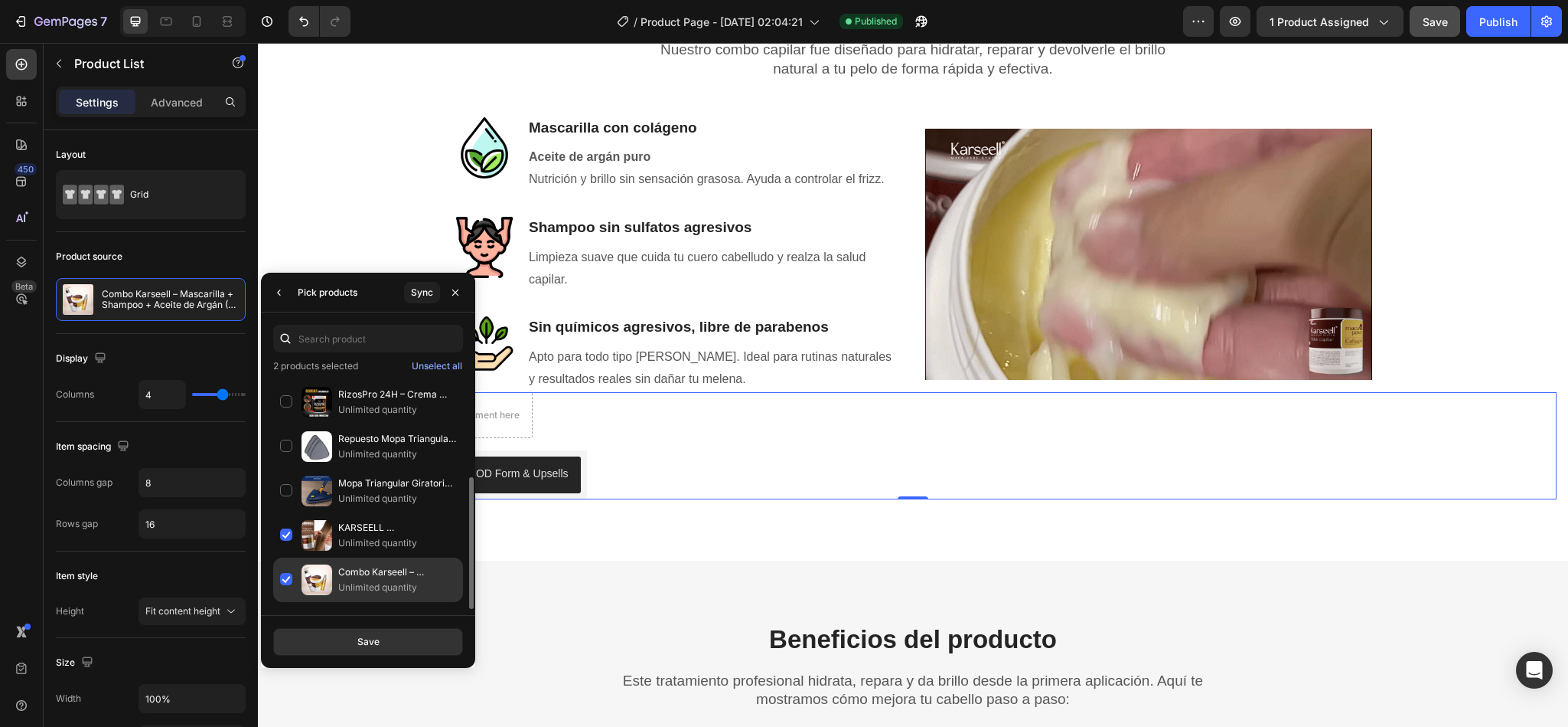
click at [292, 582] on div "Combo Karseell – Mascarilla + Shampoo + Aceite de Argán (Tratamiento Profesiona…" at bounding box center [368, 579] width 190 height 44
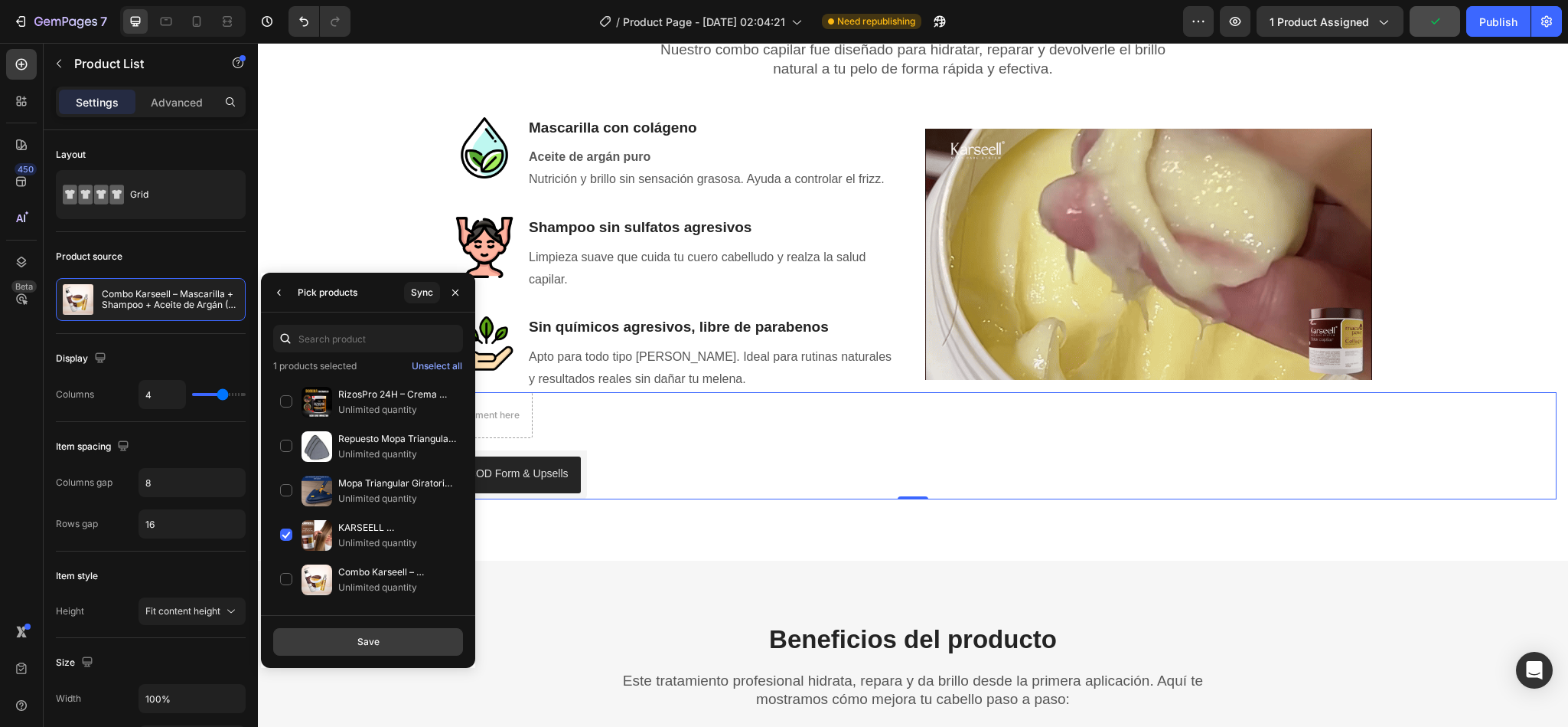
click at [329, 639] on button "Save" at bounding box center [368, 642] width 190 height 28
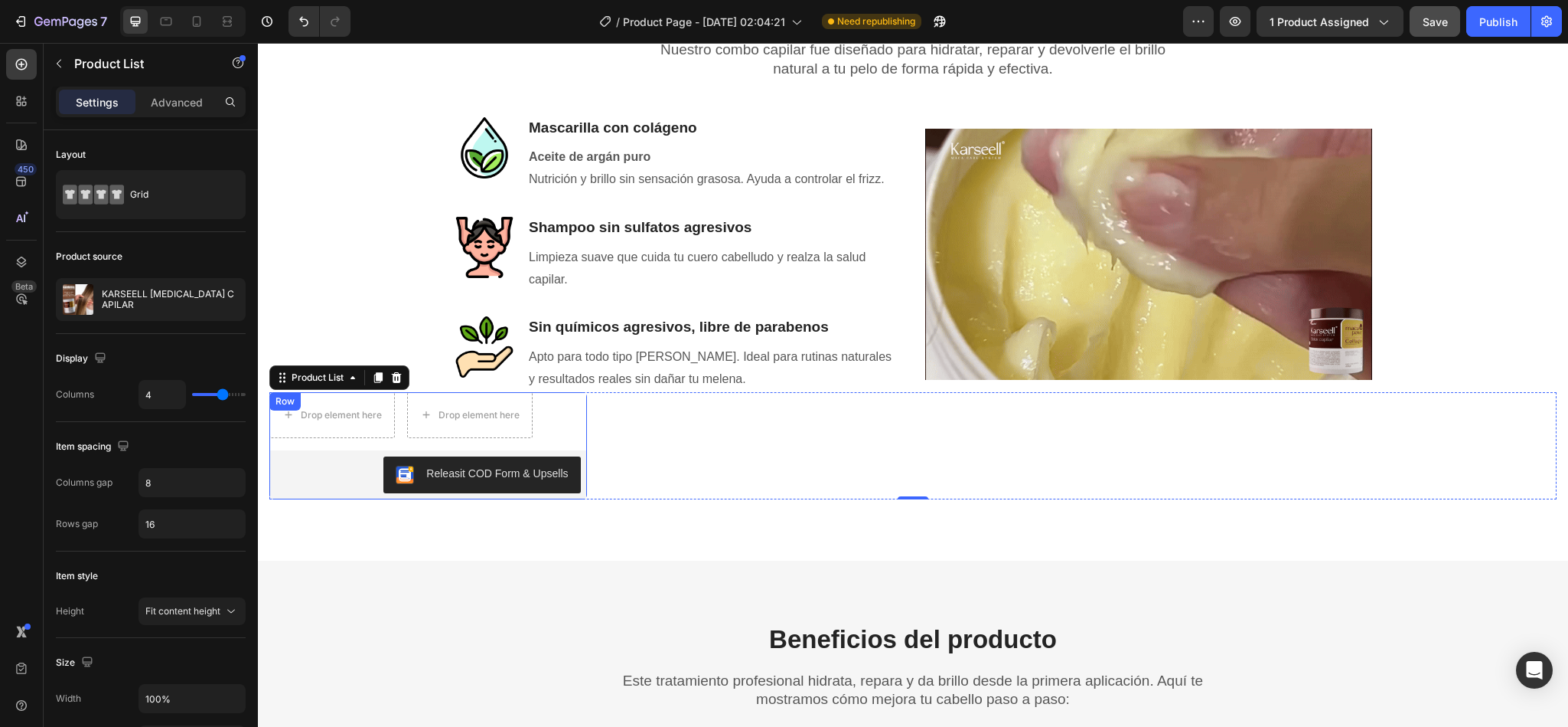
click at [436, 469] on div "Releasit COD Form & Upsells" at bounding box center [497, 474] width 142 height 16
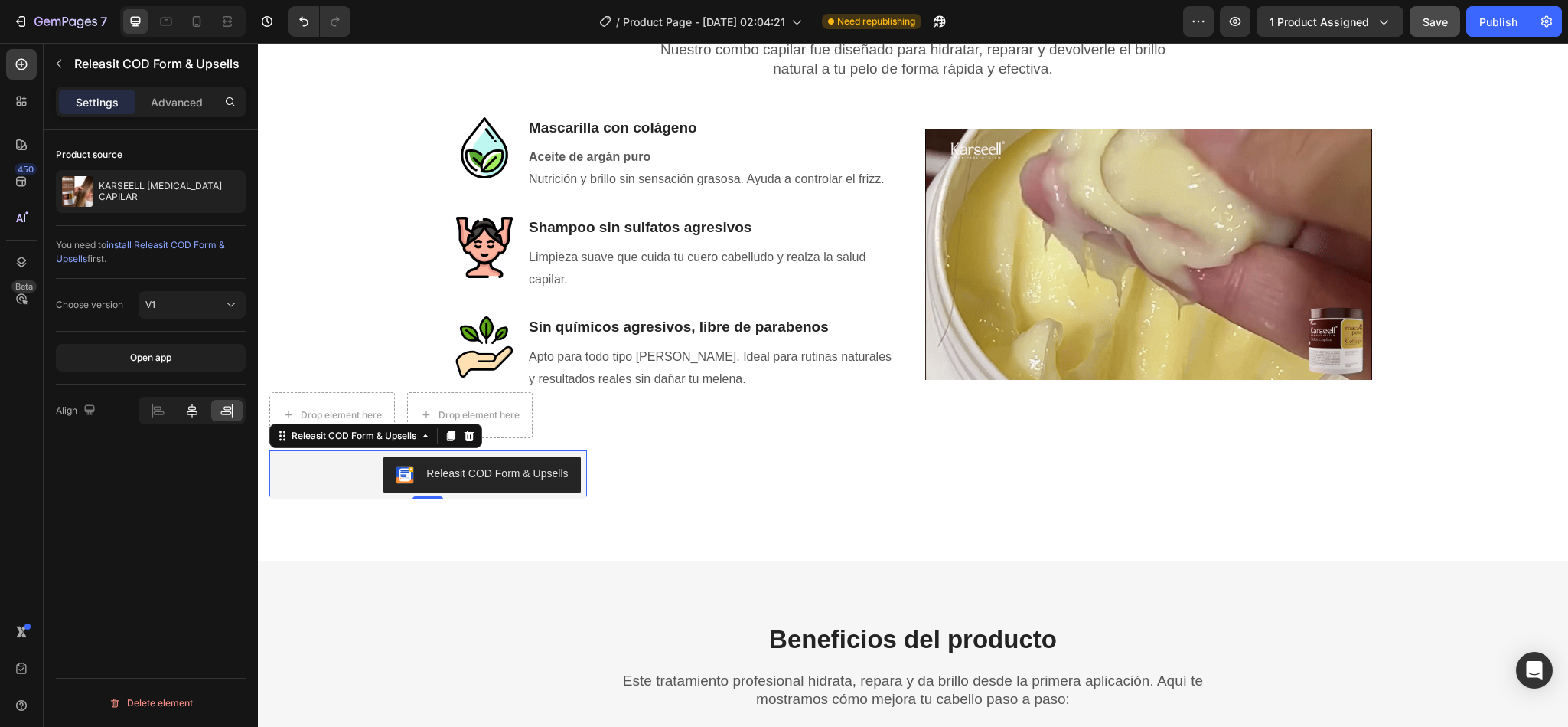
click at [191, 417] on icon at bounding box center [192, 411] width 11 height 14
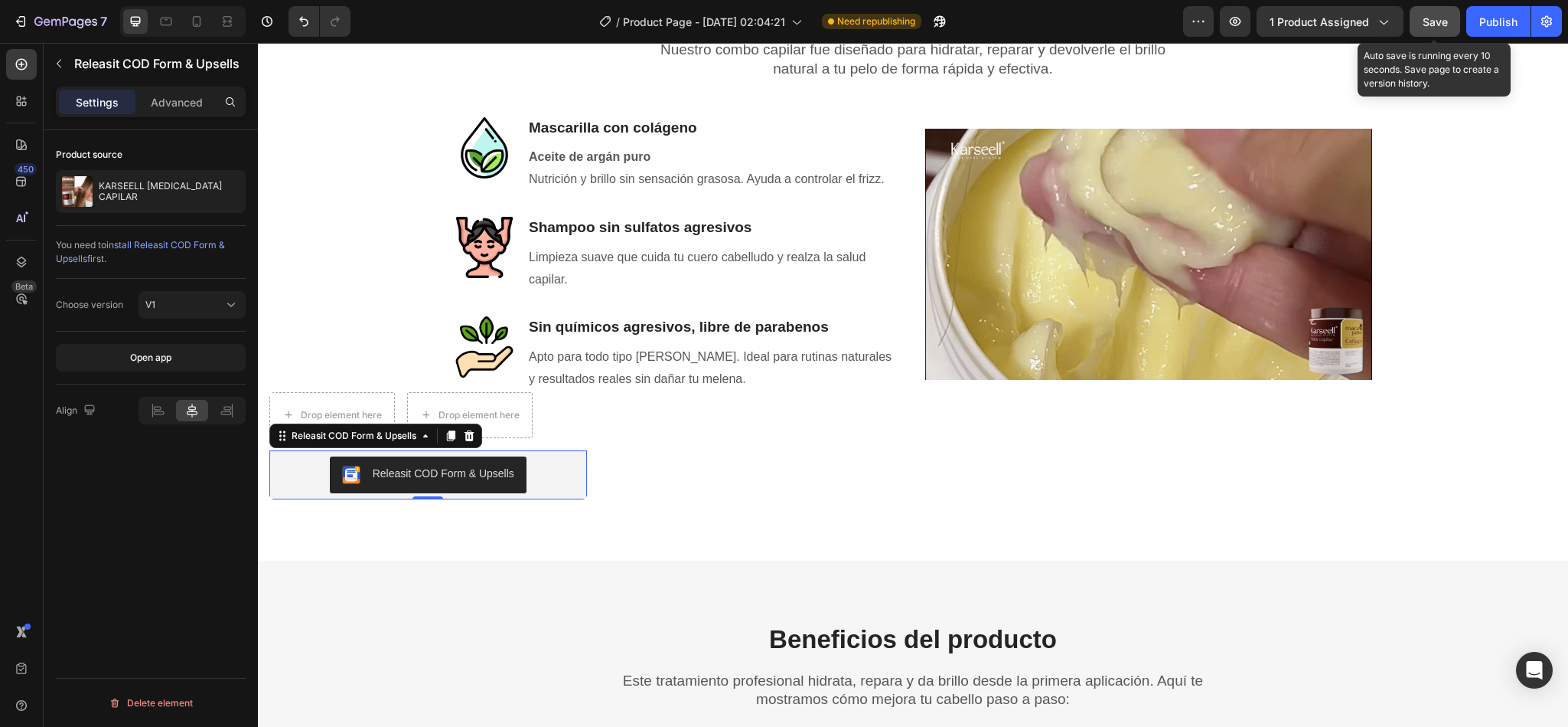
click at [1440, 26] on span "Save" at bounding box center [1434, 21] width 25 height 13
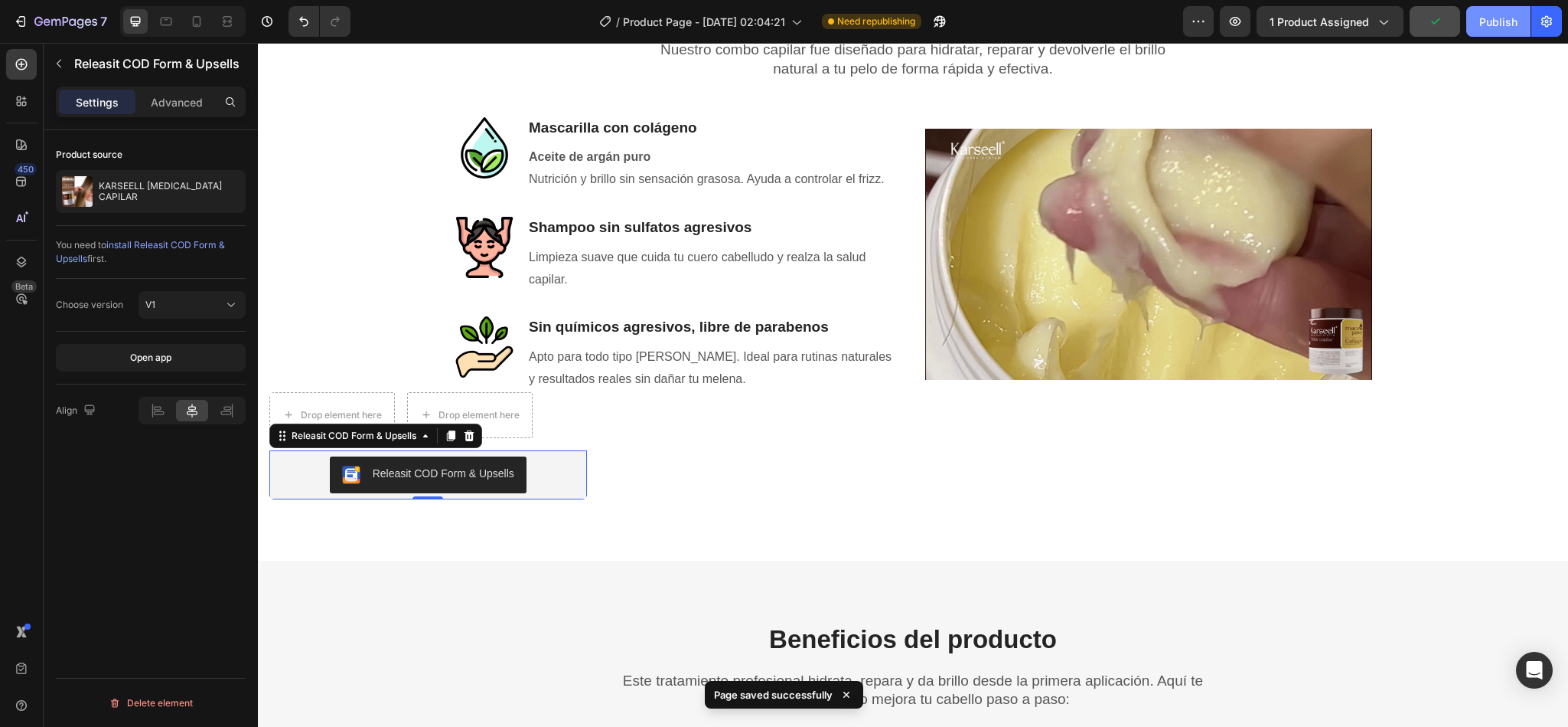
click at [1483, 25] on div "Publish" at bounding box center [1498, 22] width 38 height 16
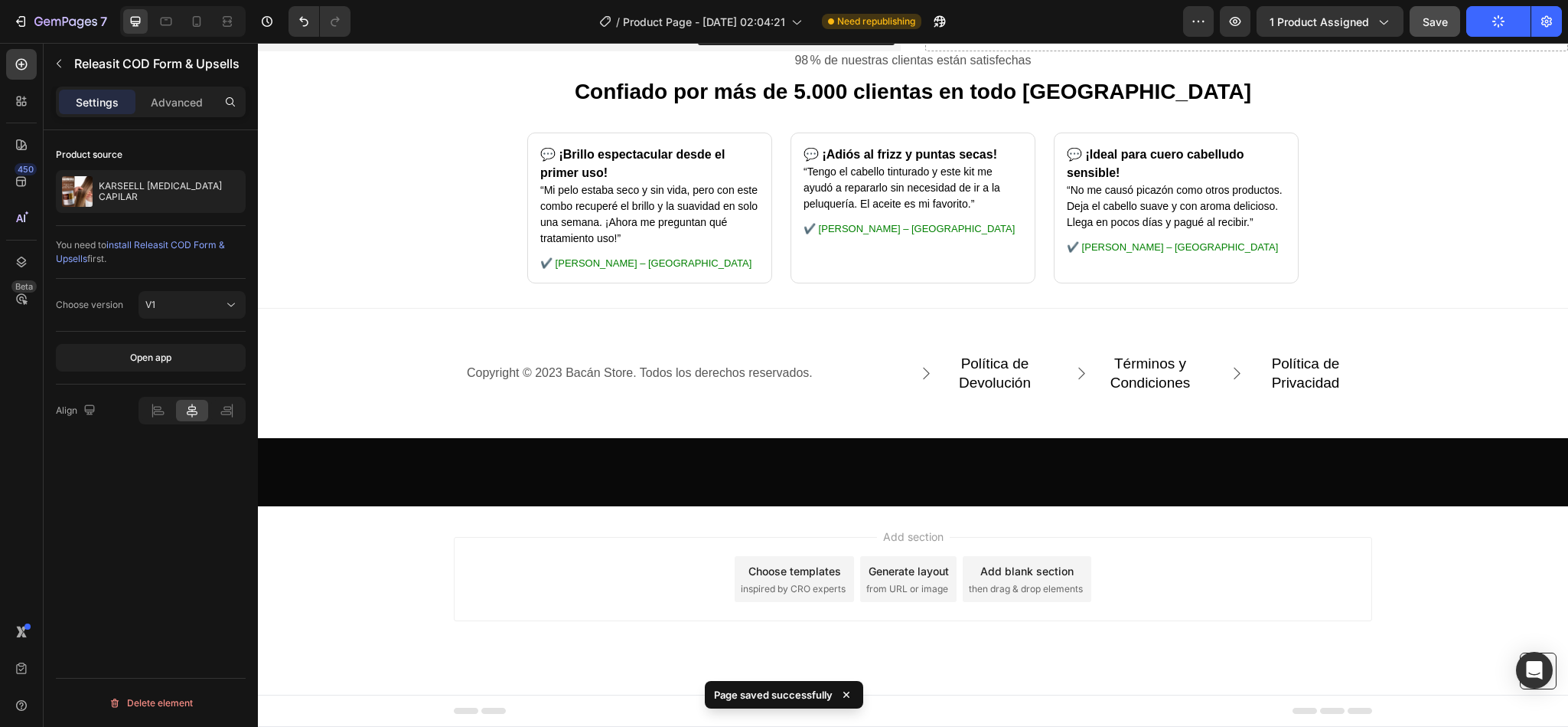
scroll to position [4385, 0]
click at [787, 34] on div "Releasit COD Form & Upsells" at bounding box center [811, 26] width 142 height 16
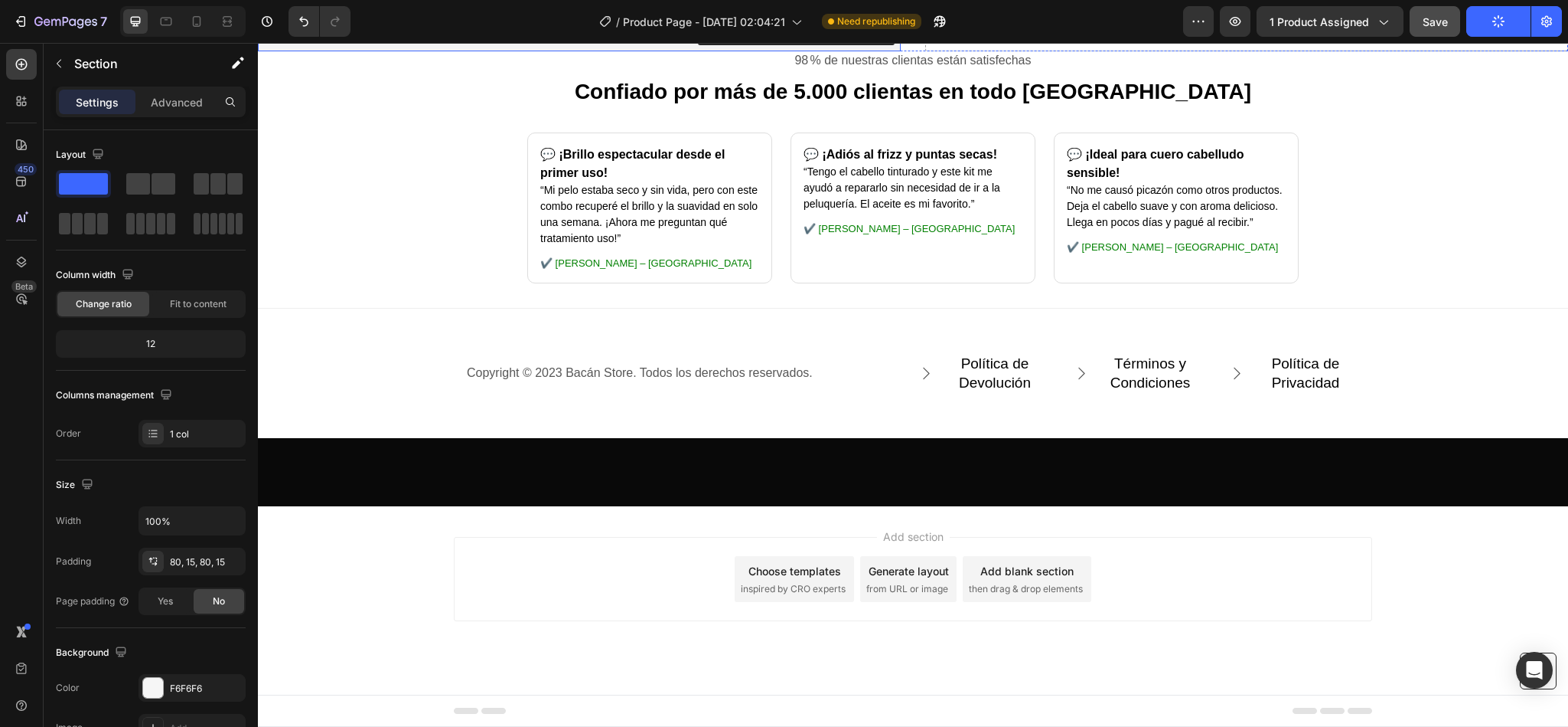
click at [822, 45] on button "Releasit COD Form & Upsells" at bounding box center [795, 26] width 197 height 37
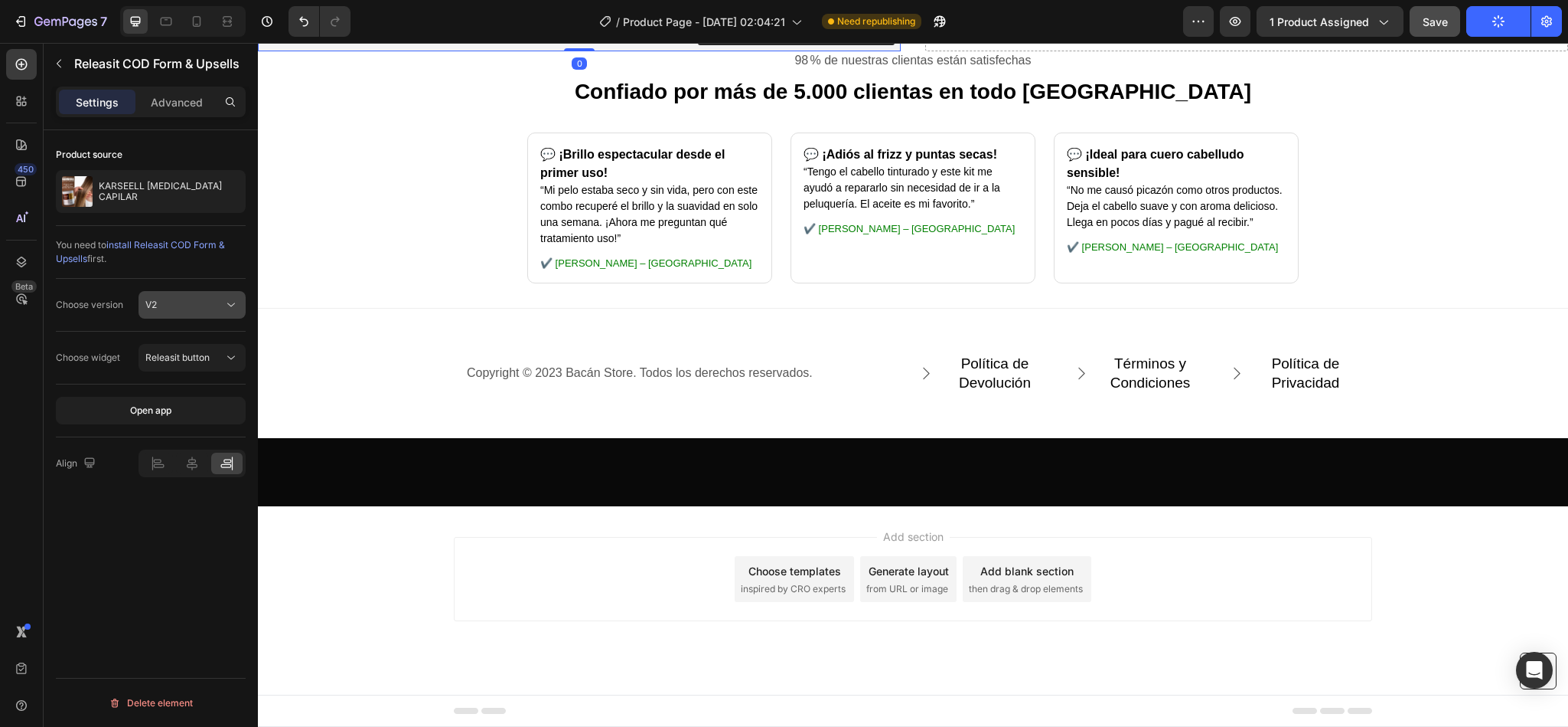
click at [224, 303] on icon at bounding box center [231, 304] width 15 height 15
click at [175, 335] on div "V1" at bounding box center [177, 343] width 126 height 29
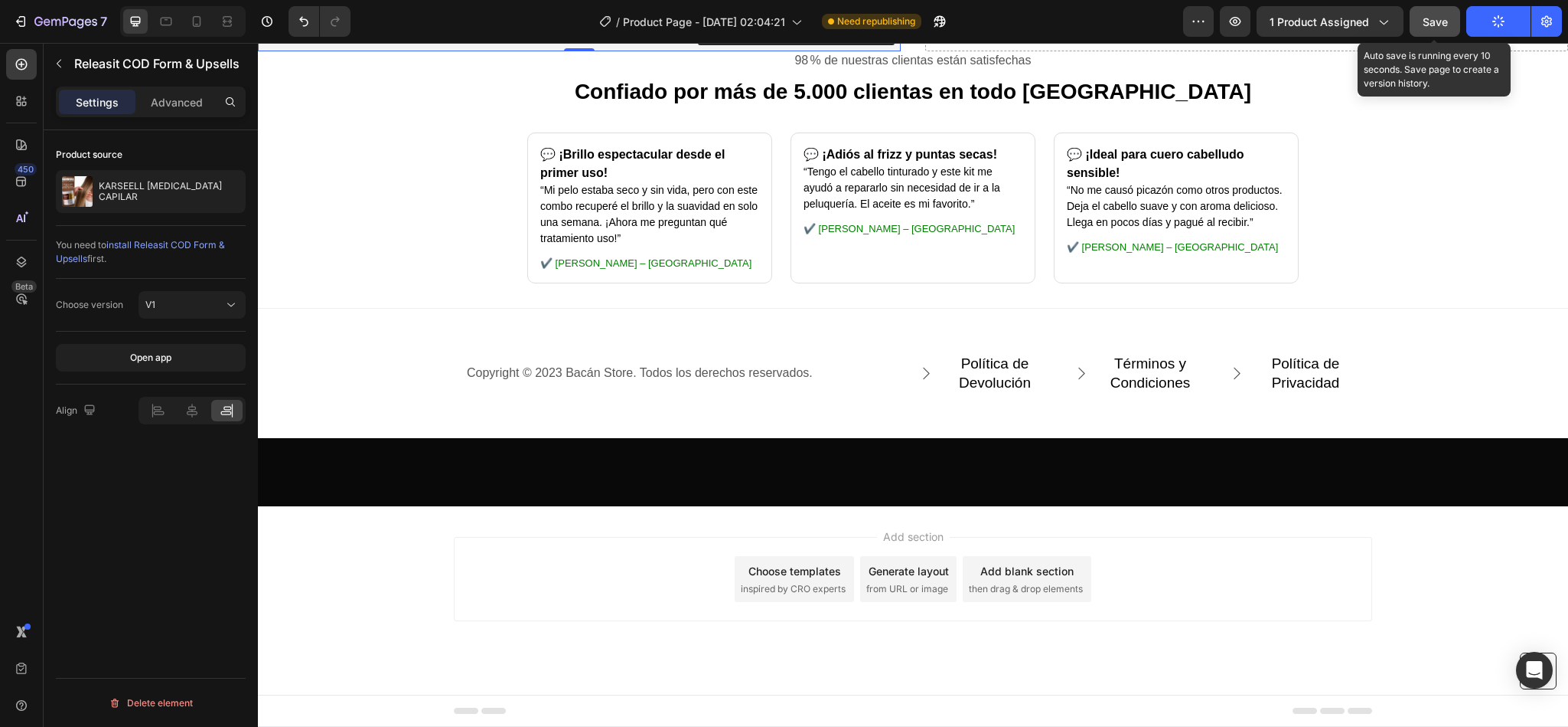
click at [1442, 30] on button "Save" at bounding box center [1434, 21] width 51 height 31
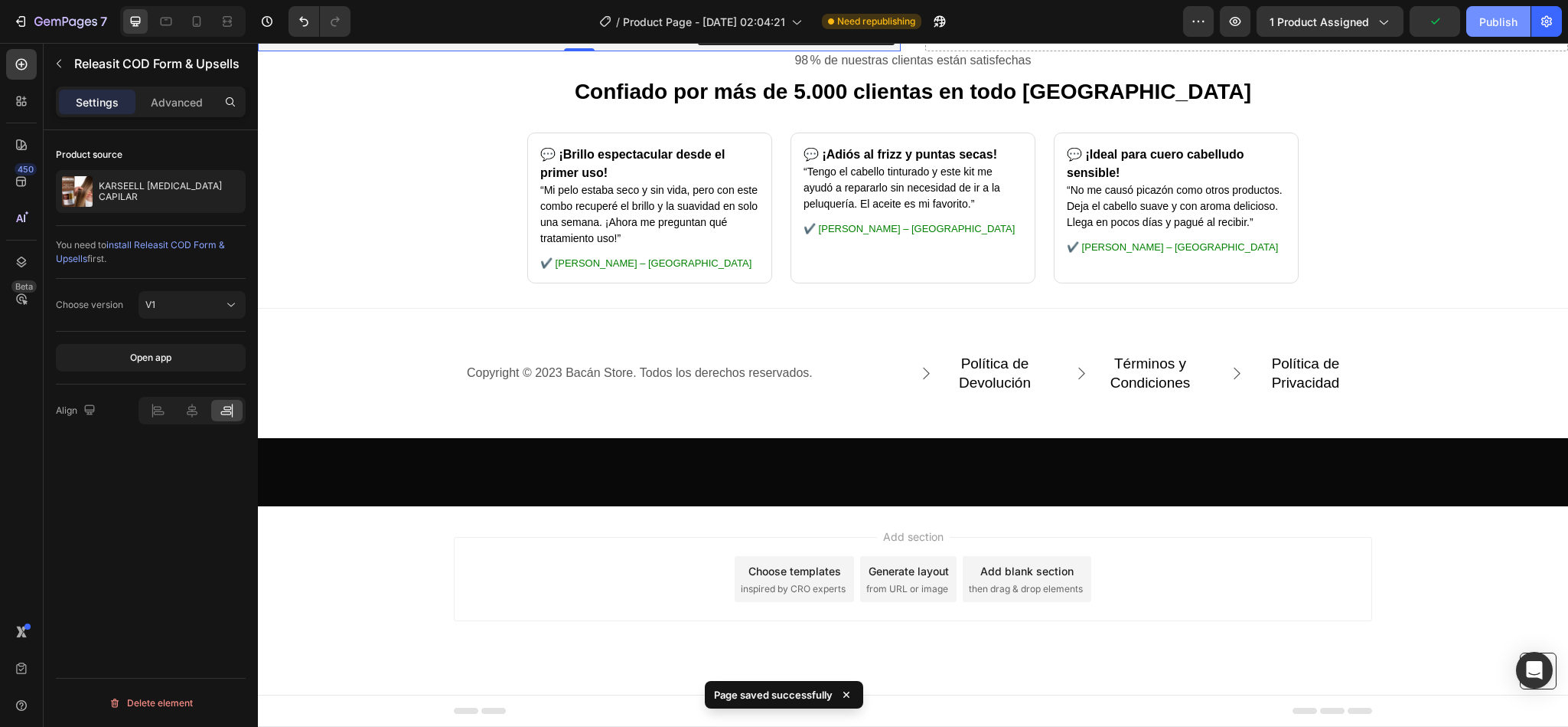
click at [1483, 18] on div "Publish" at bounding box center [1498, 22] width 38 height 16
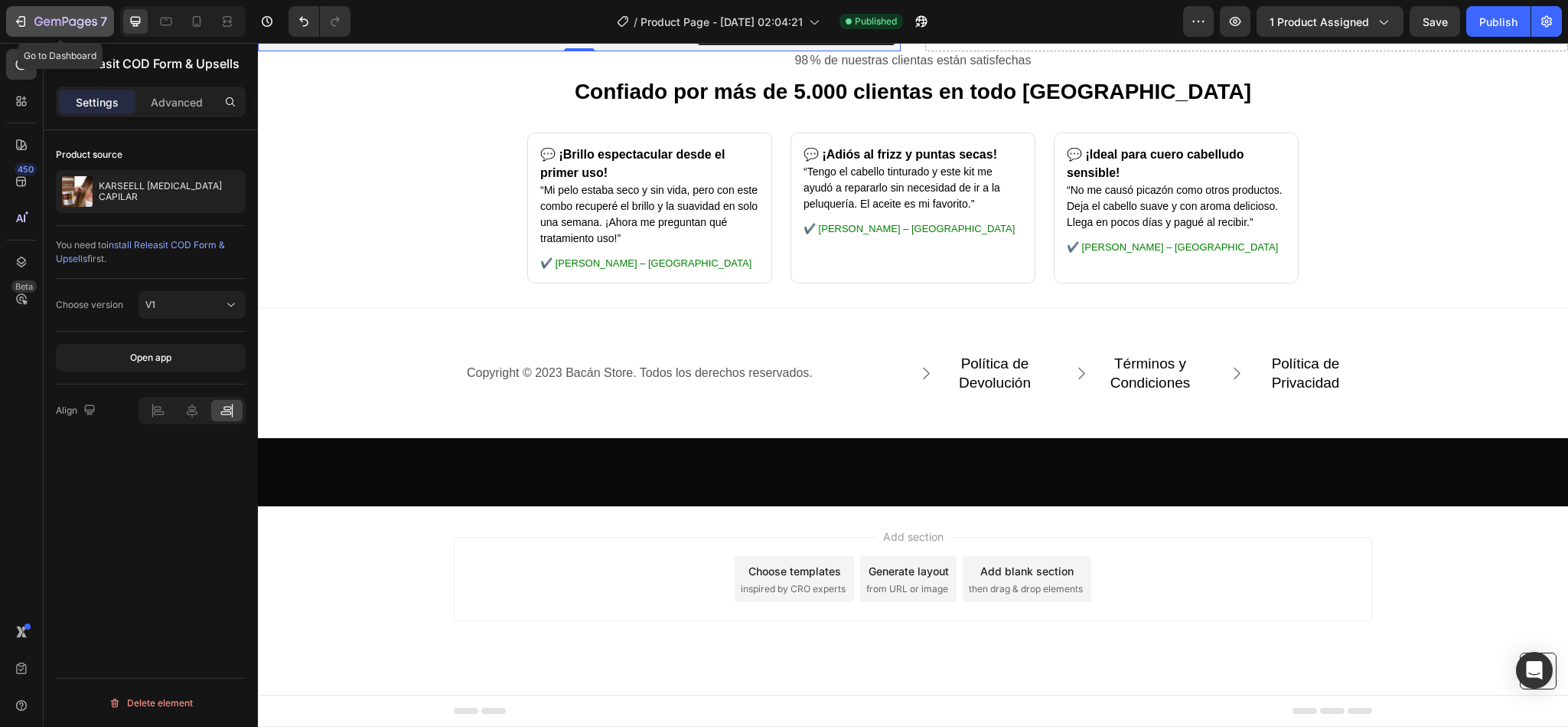
click at [44, 24] on icon "button" at bounding box center [65, 22] width 63 height 13
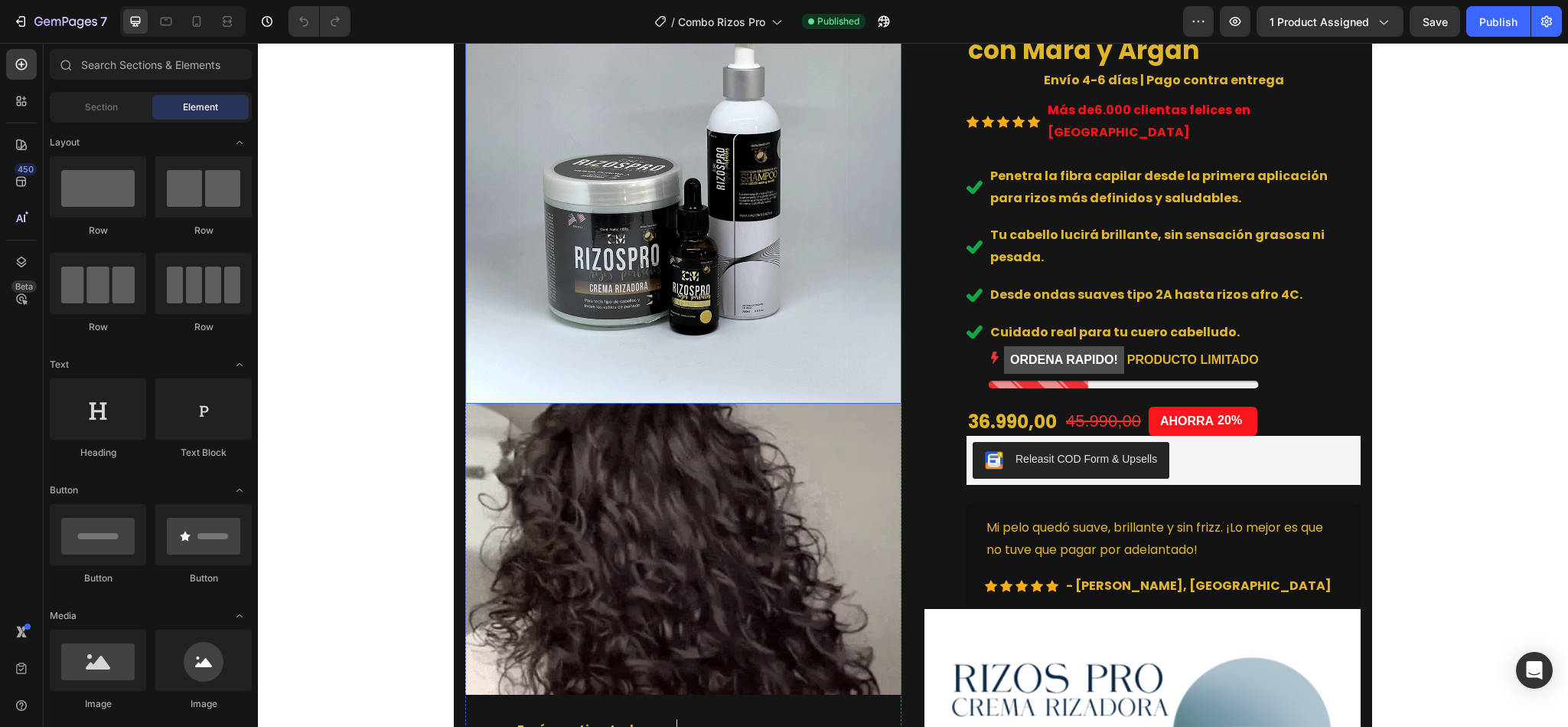
scroll to position [304, 0]
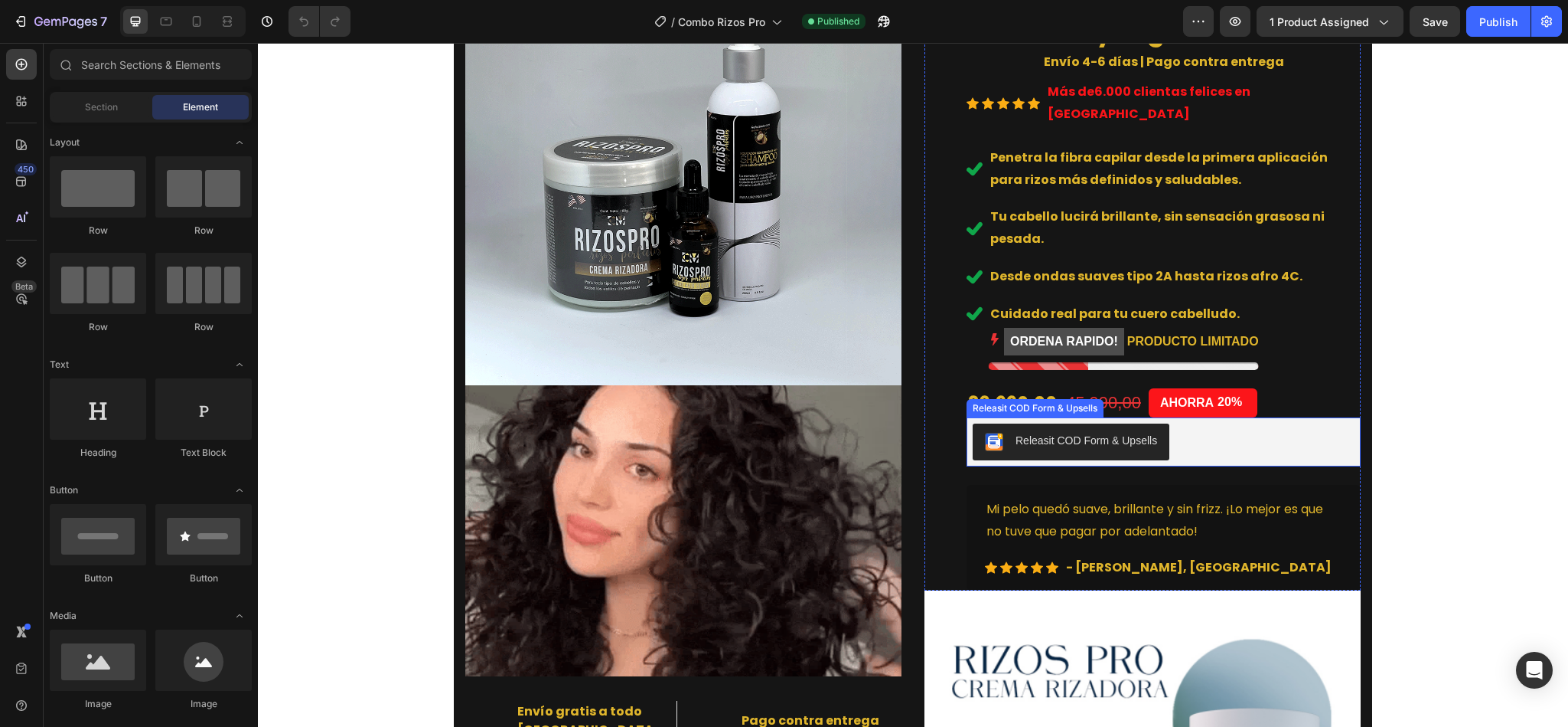
click at [1042, 433] on div "Releasit COD Form & Upsells" at bounding box center [1086, 441] width 142 height 16
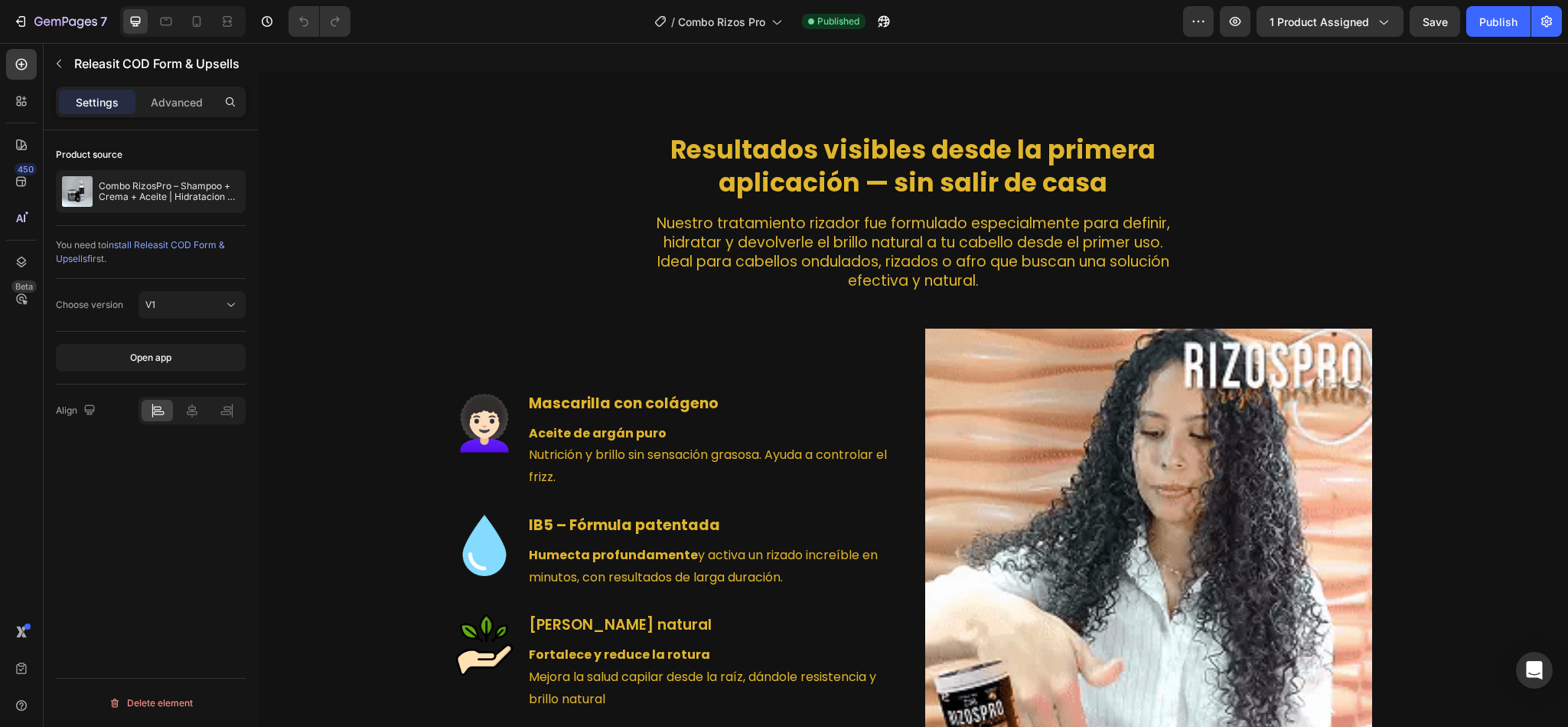
scroll to position [2013, 0]
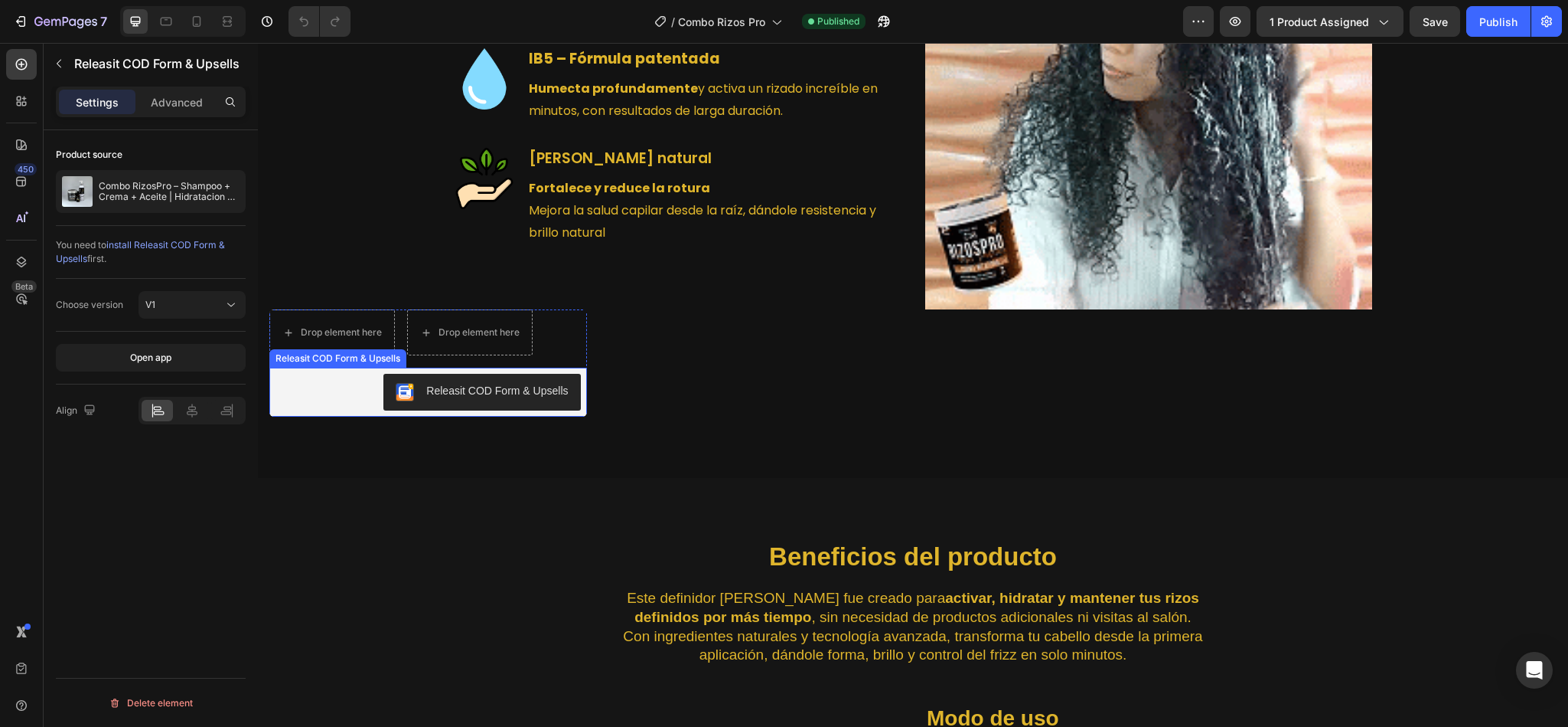
click at [450, 384] on div "Releasit COD Form & Upsells" at bounding box center [497, 391] width 142 height 16
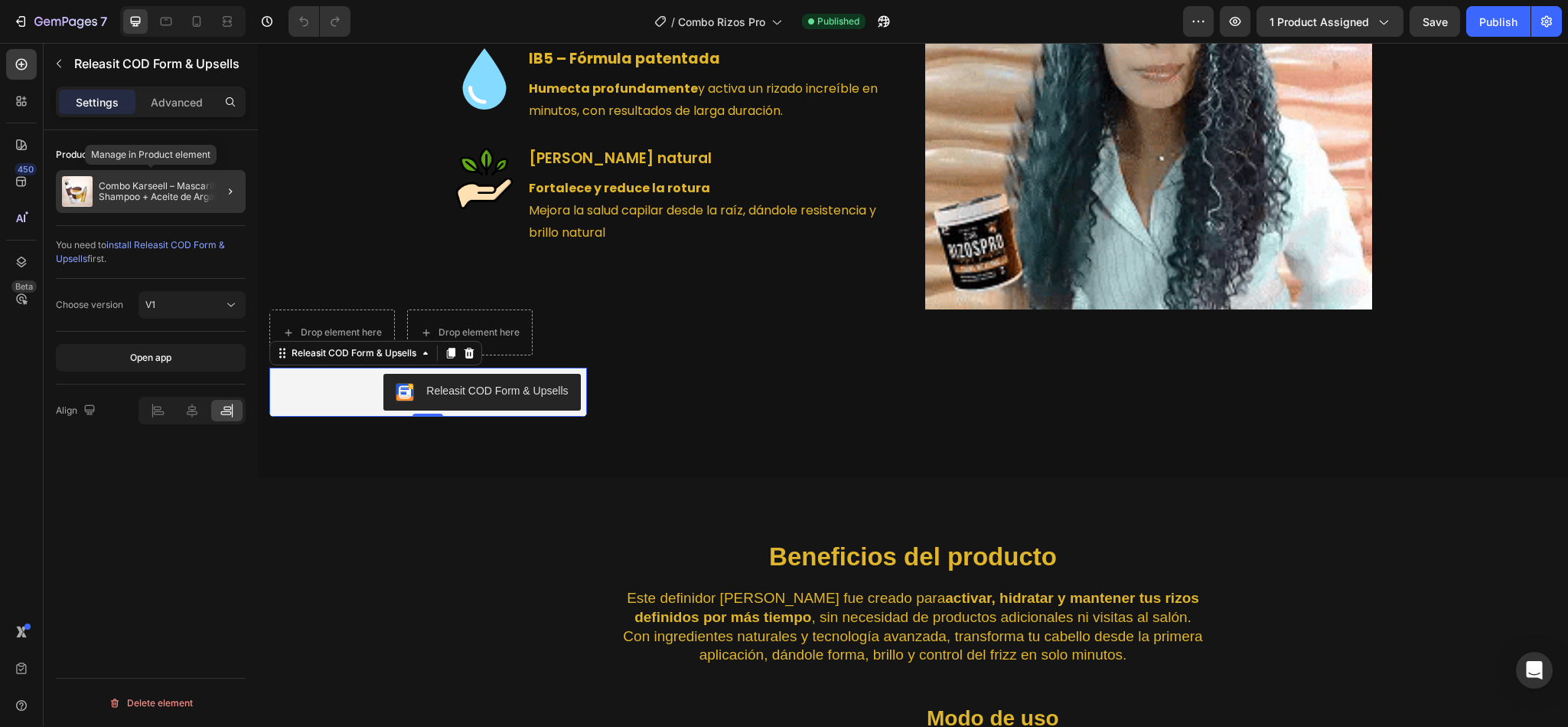
click at [143, 200] on p "Combo Karseell – Mascarilla + Shampoo + Aceite de Argán (Tratamiento Profesiona…" at bounding box center [169, 191] width 141 height 21
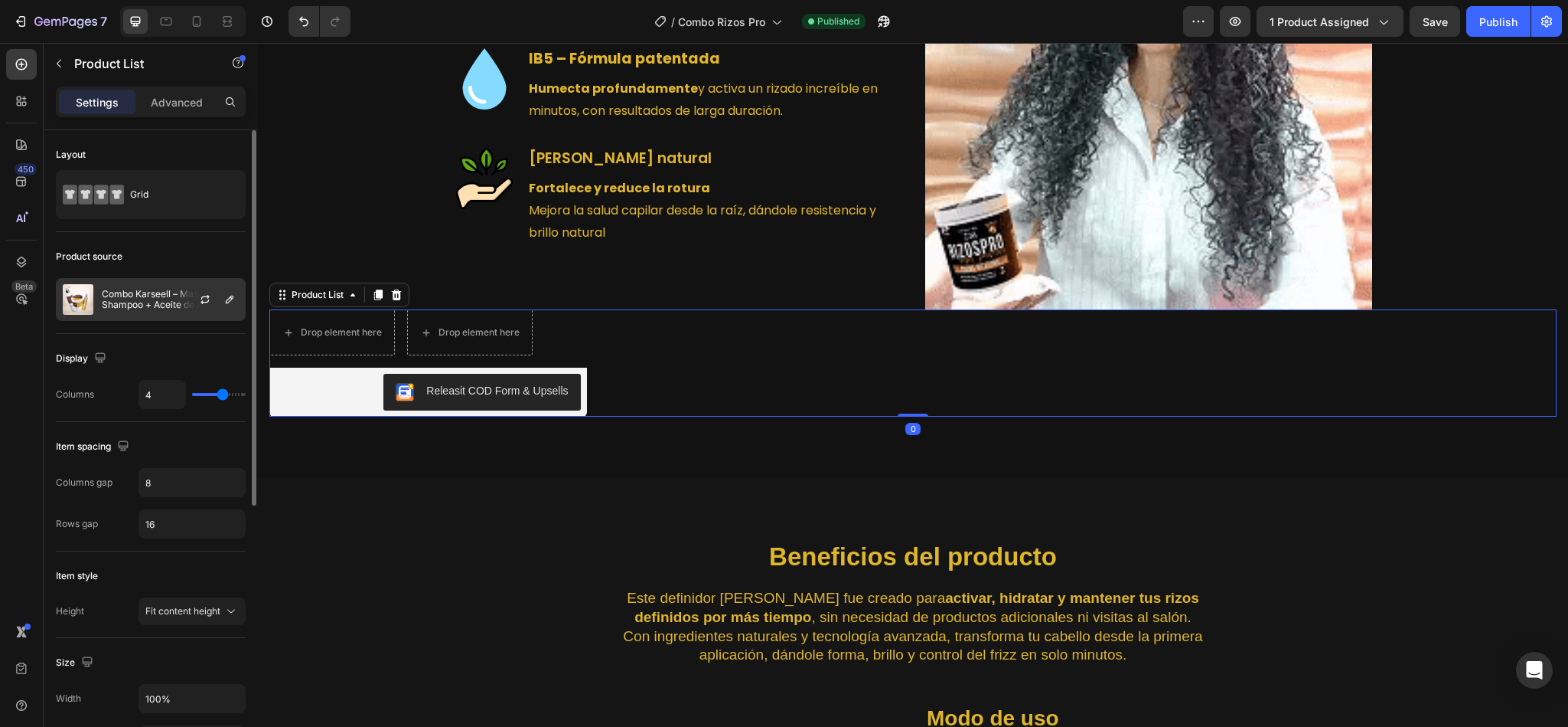
click at [189, 302] on div at bounding box center [211, 299] width 67 height 41
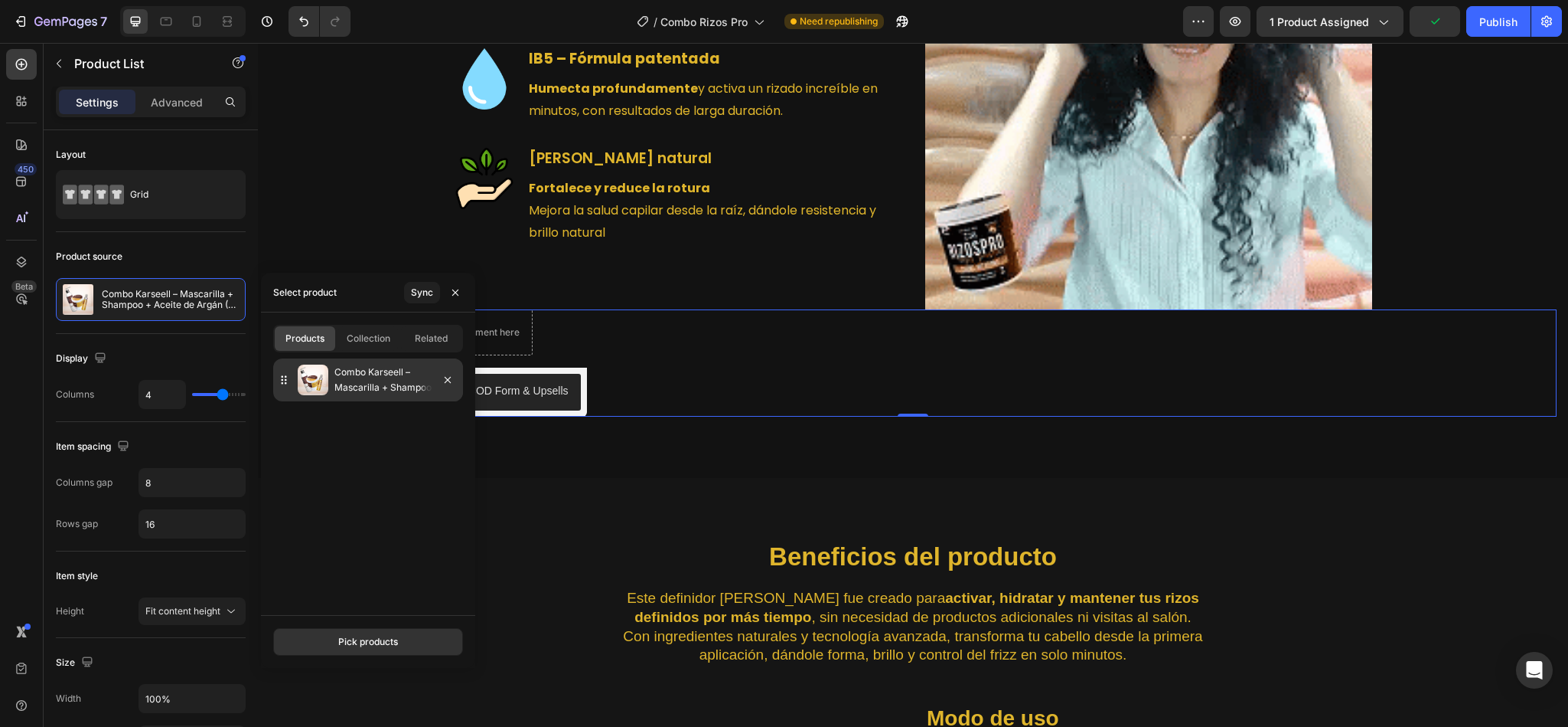
click at [290, 381] on icon at bounding box center [283, 379] width 15 height 15
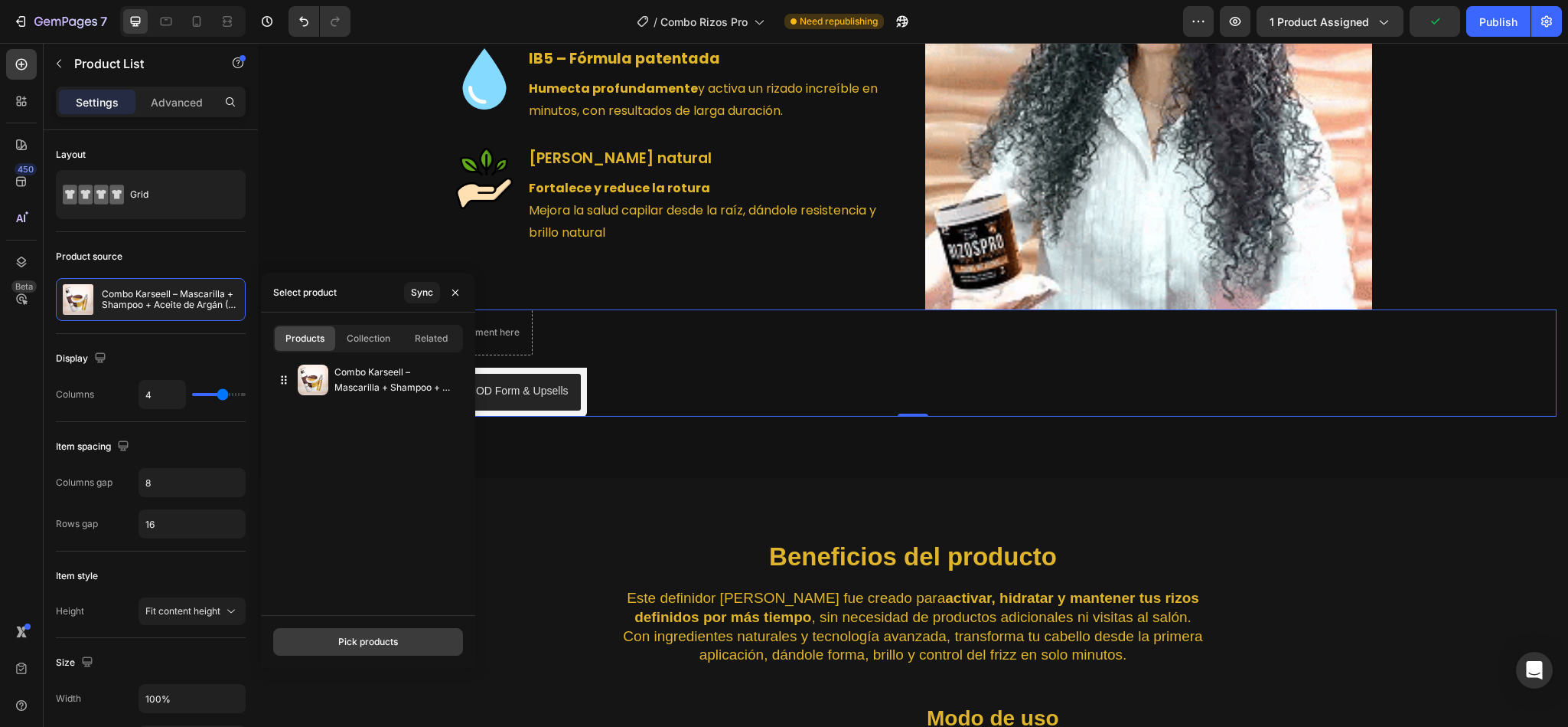
click at [363, 646] on div "Pick products" at bounding box center [368, 642] width 60 height 14
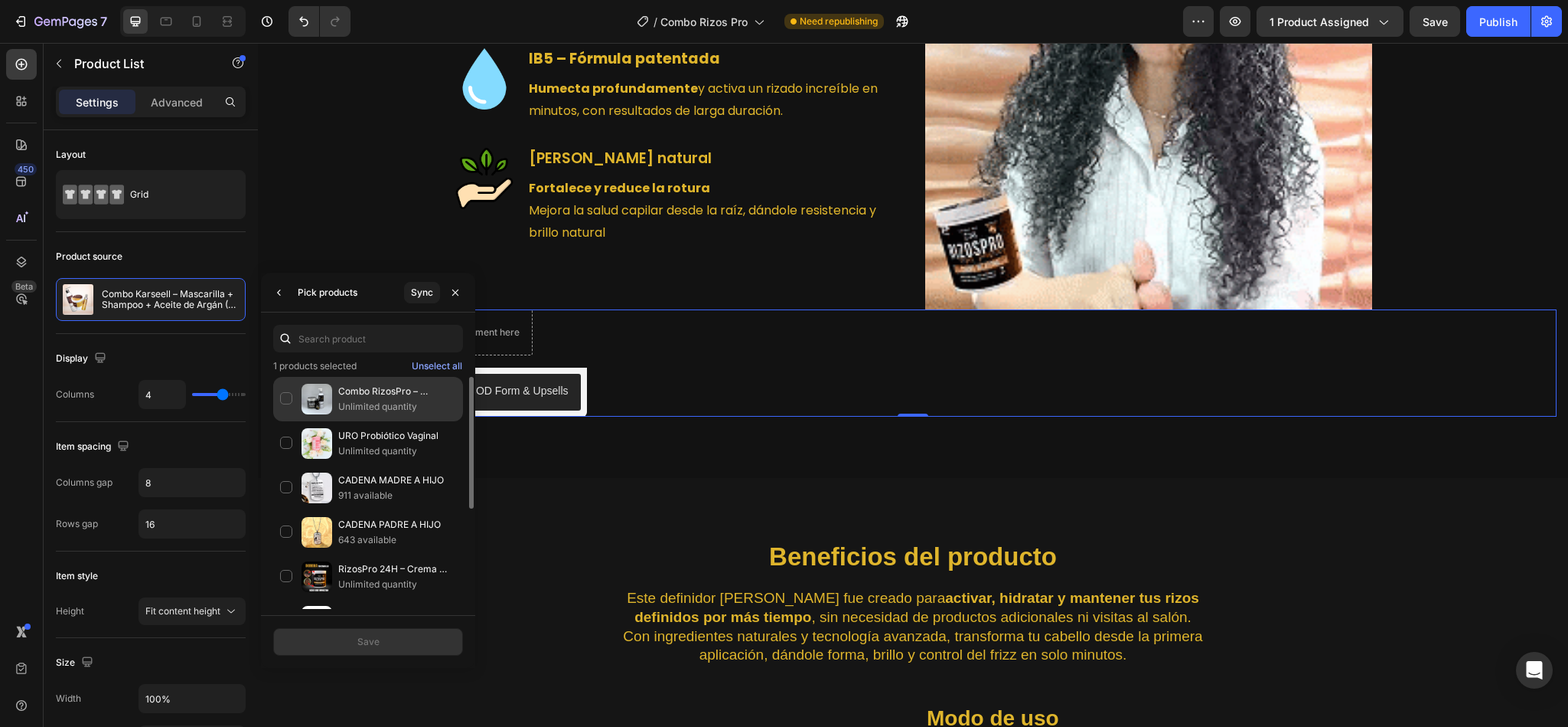
click at [290, 421] on div "Combo RizosPro – Shampoo + Crema + Aceite | Hidratacion con Mara y Argan Unlimi…" at bounding box center [368, 443] width 190 height 44
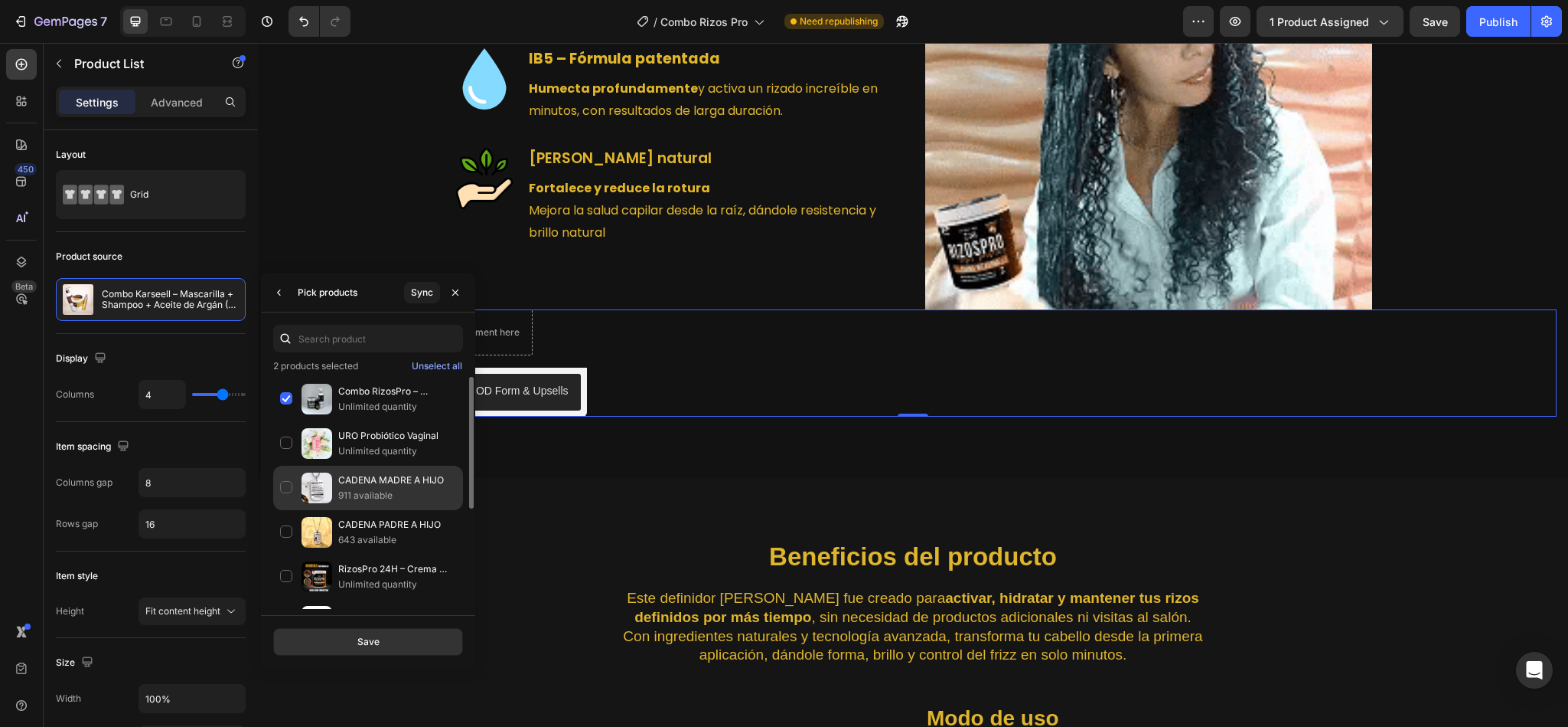
scroll to position [175, 0]
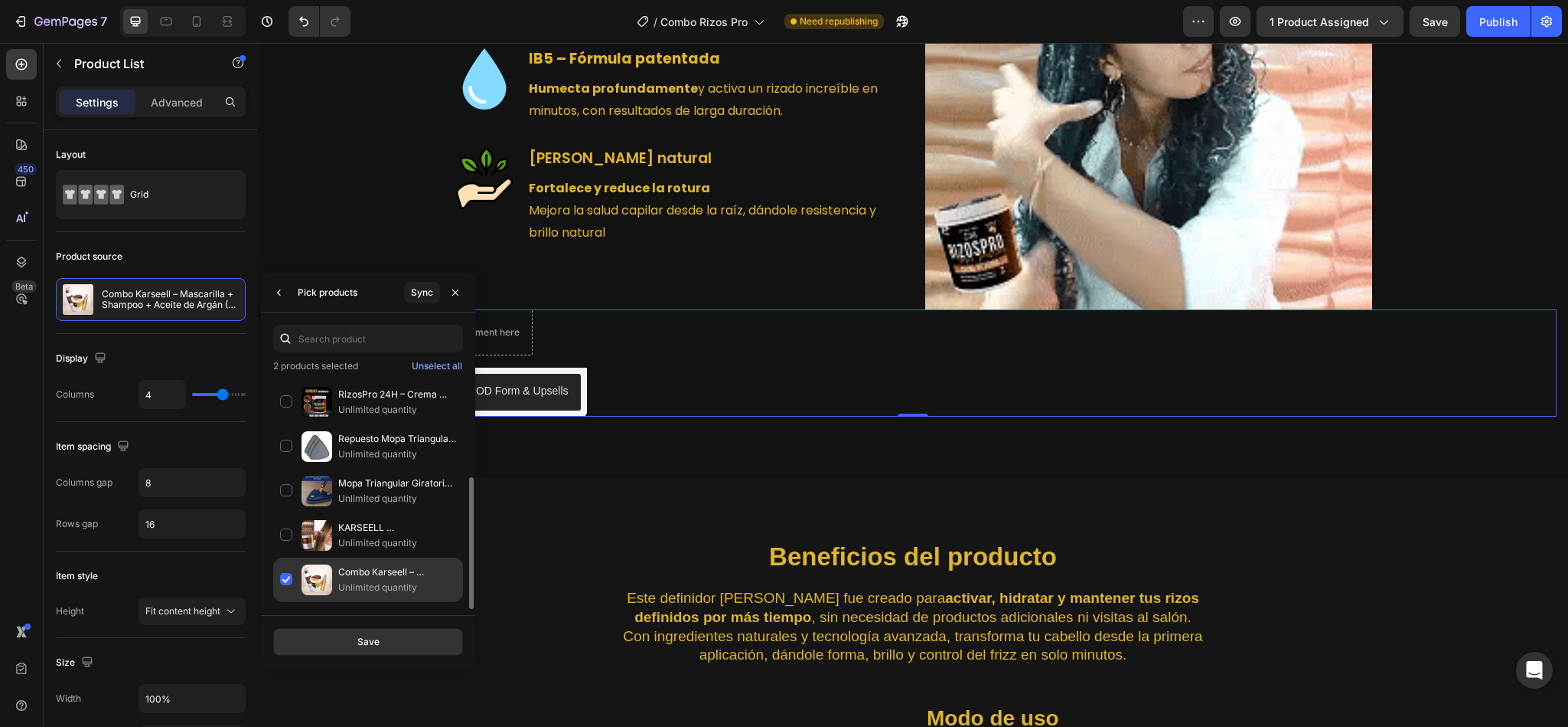
click at [288, 581] on div "Combo Karseell – Mascarilla + Shampoo + Aceite de Argán (Tratamiento Profesiona…" at bounding box center [368, 579] width 190 height 44
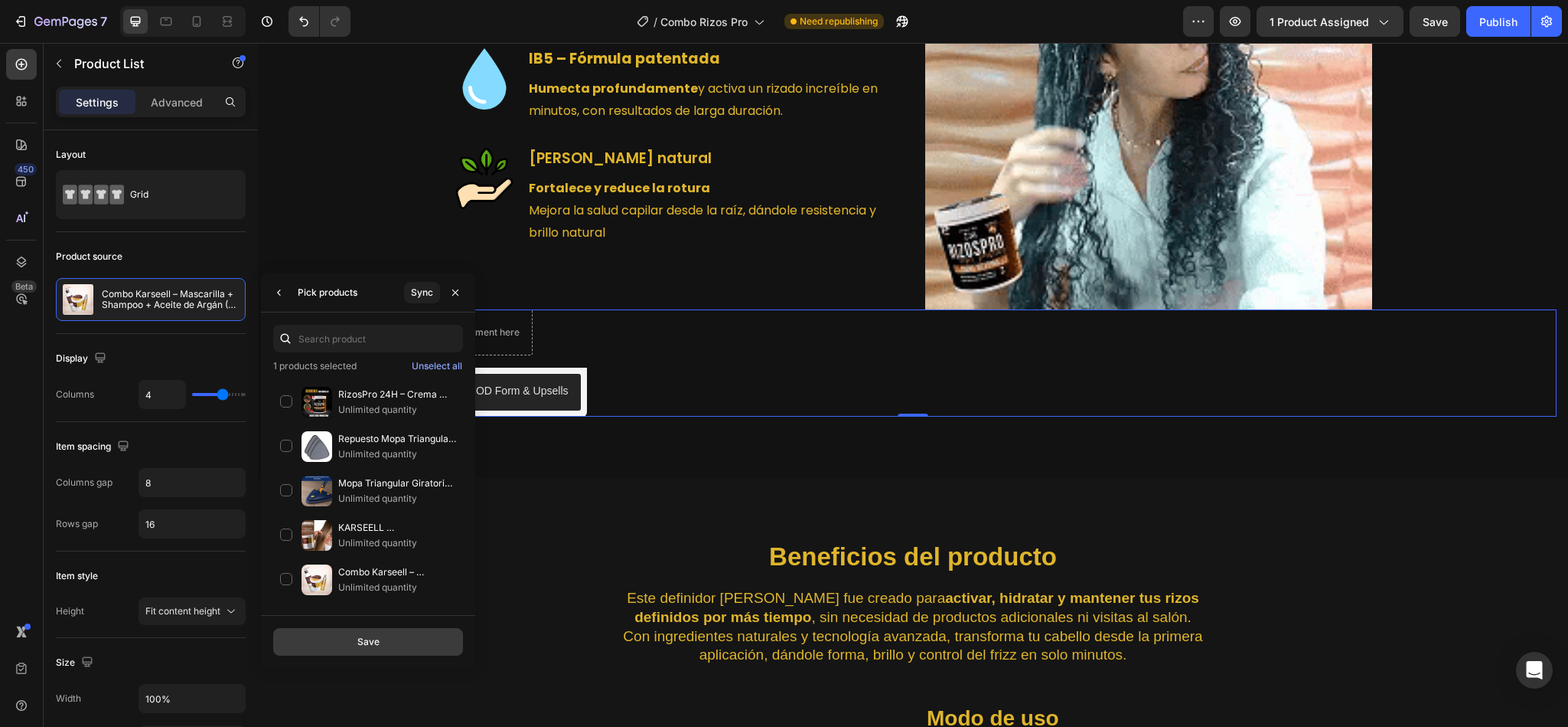
click at [335, 643] on button "Save" at bounding box center [368, 642] width 190 height 28
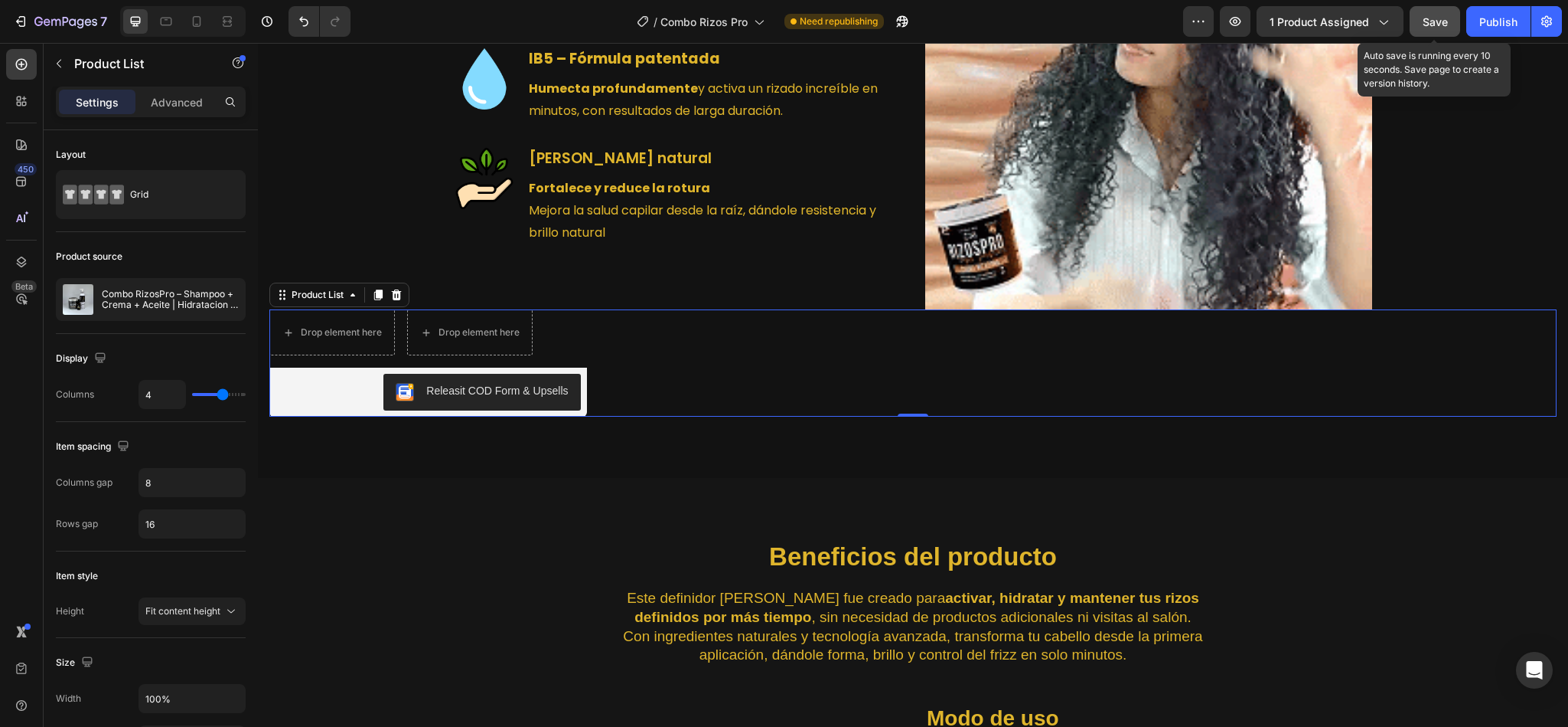
click at [1442, 16] on span "Save" at bounding box center [1434, 21] width 25 height 13
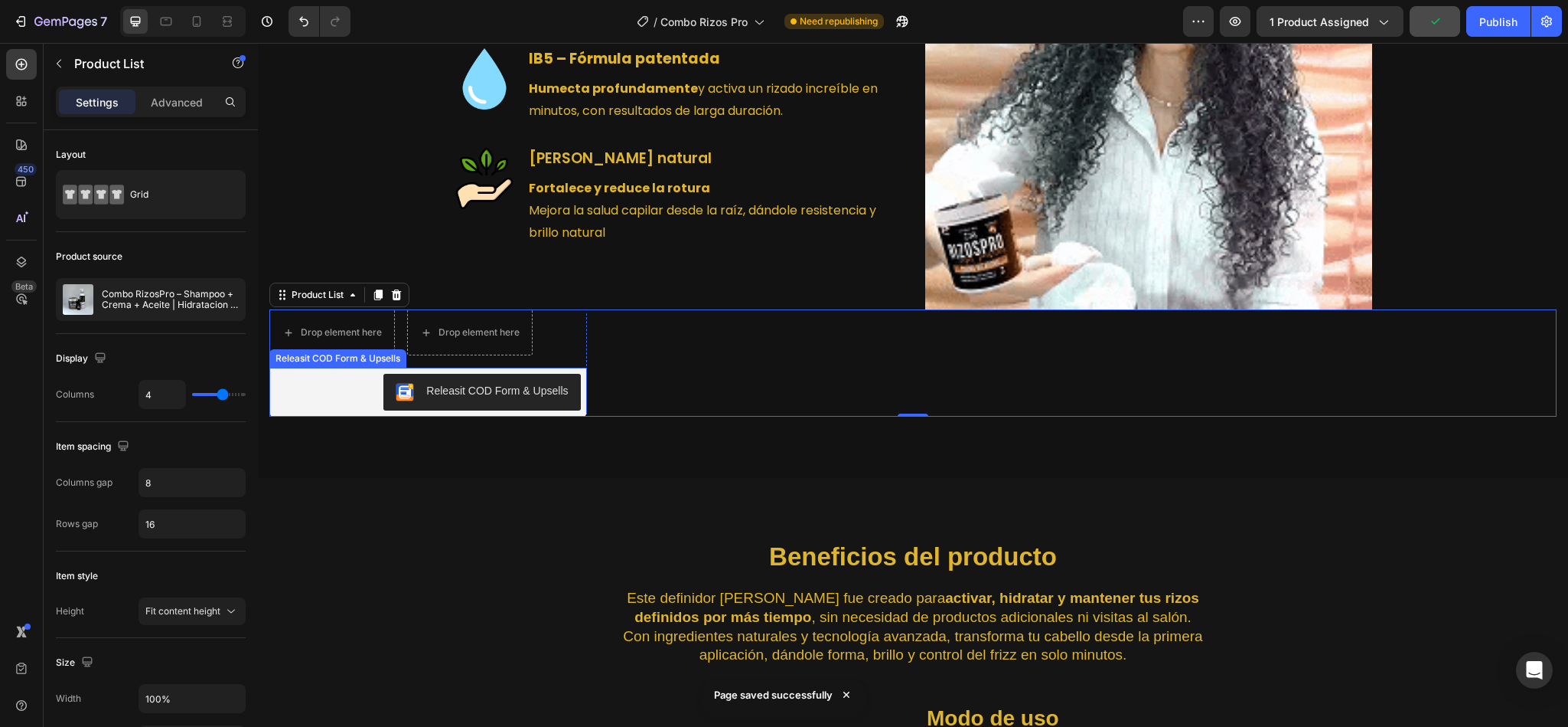
click at [450, 380] on button "Releasit COD Form & Upsells" at bounding box center [482, 392] width 197 height 37
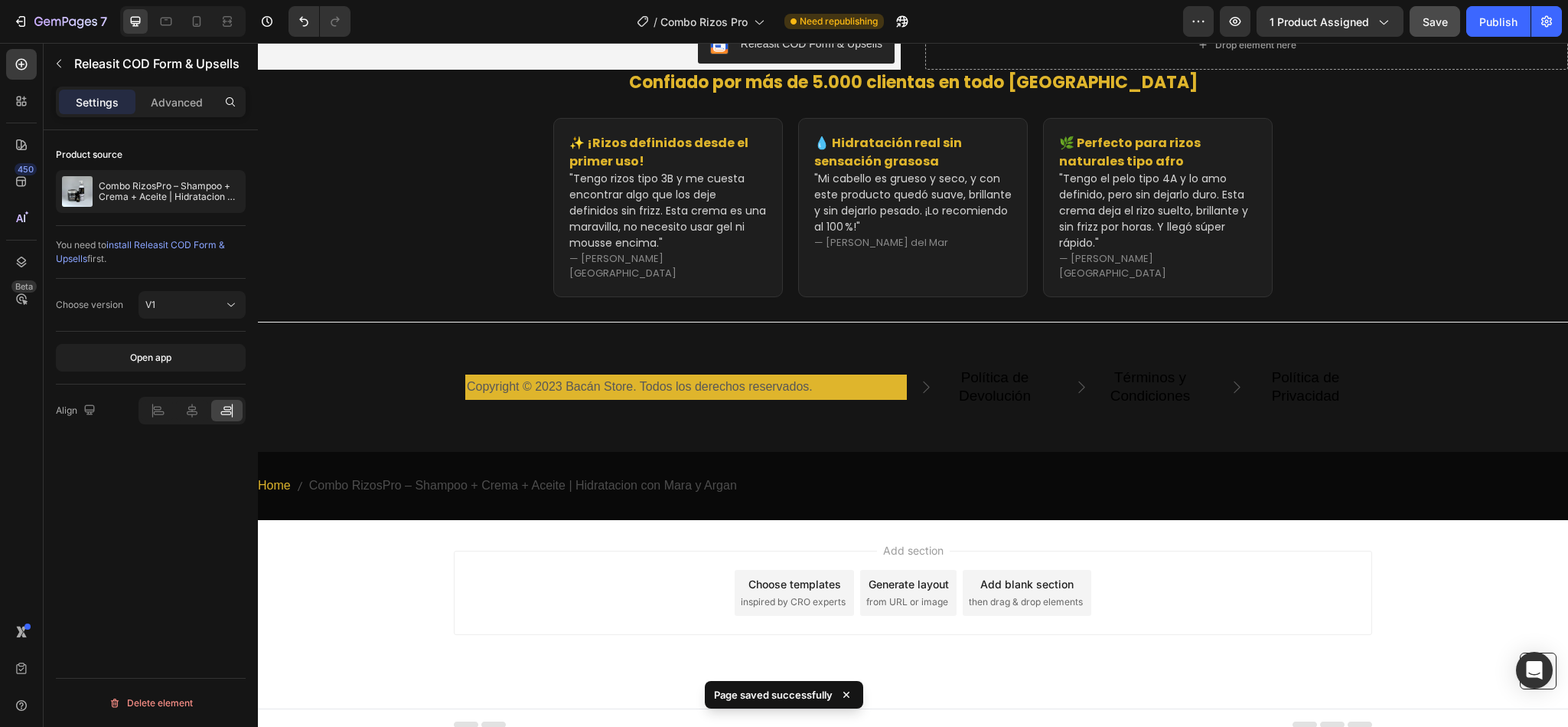
scroll to position [4889, 0]
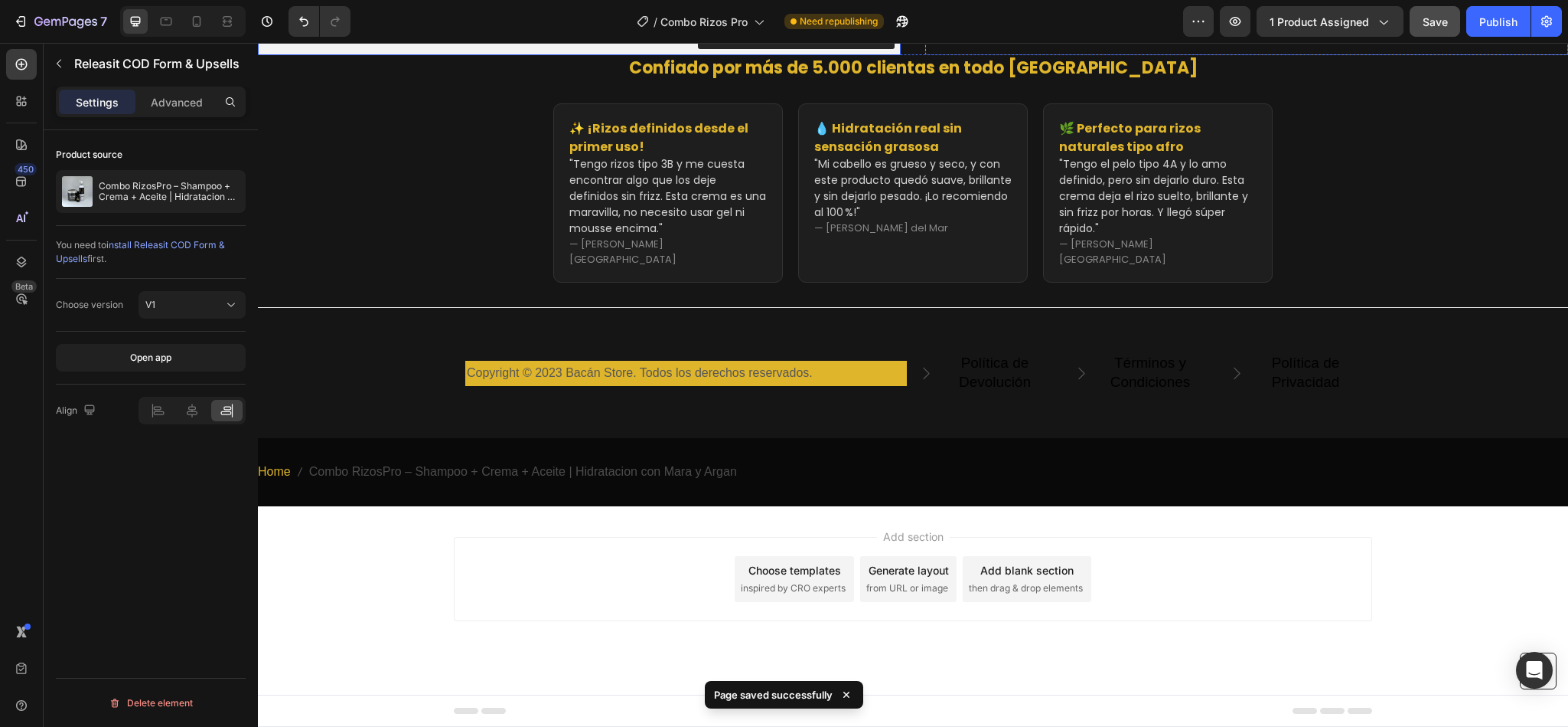
click at [724, 40] on div "Releasit COD Form & Upsells" at bounding box center [796, 30] width 172 height 18
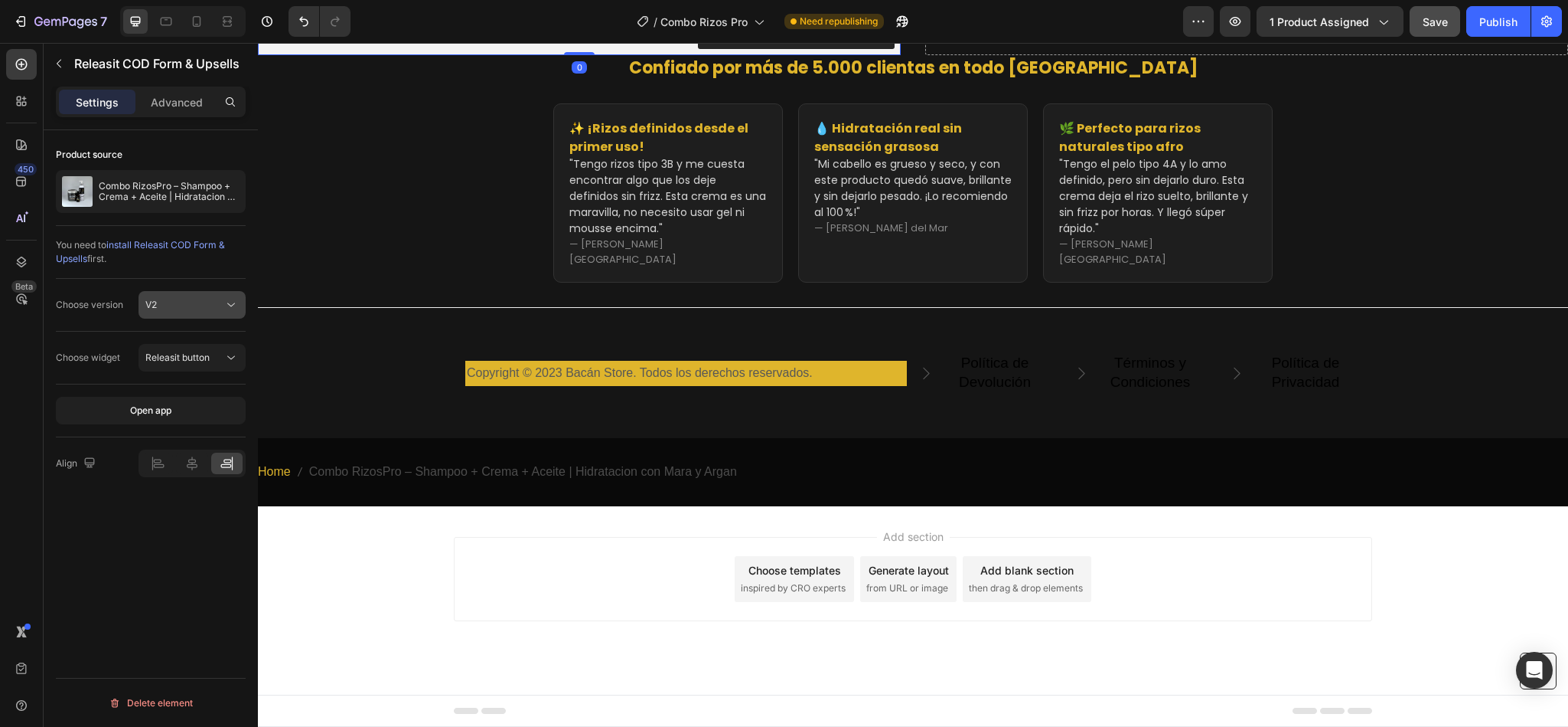
click at [195, 296] on button "V2" at bounding box center [192, 305] width 107 height 28
click at [175, 329] on div "V1" at bounding box center [177, 343] width 126 height 29
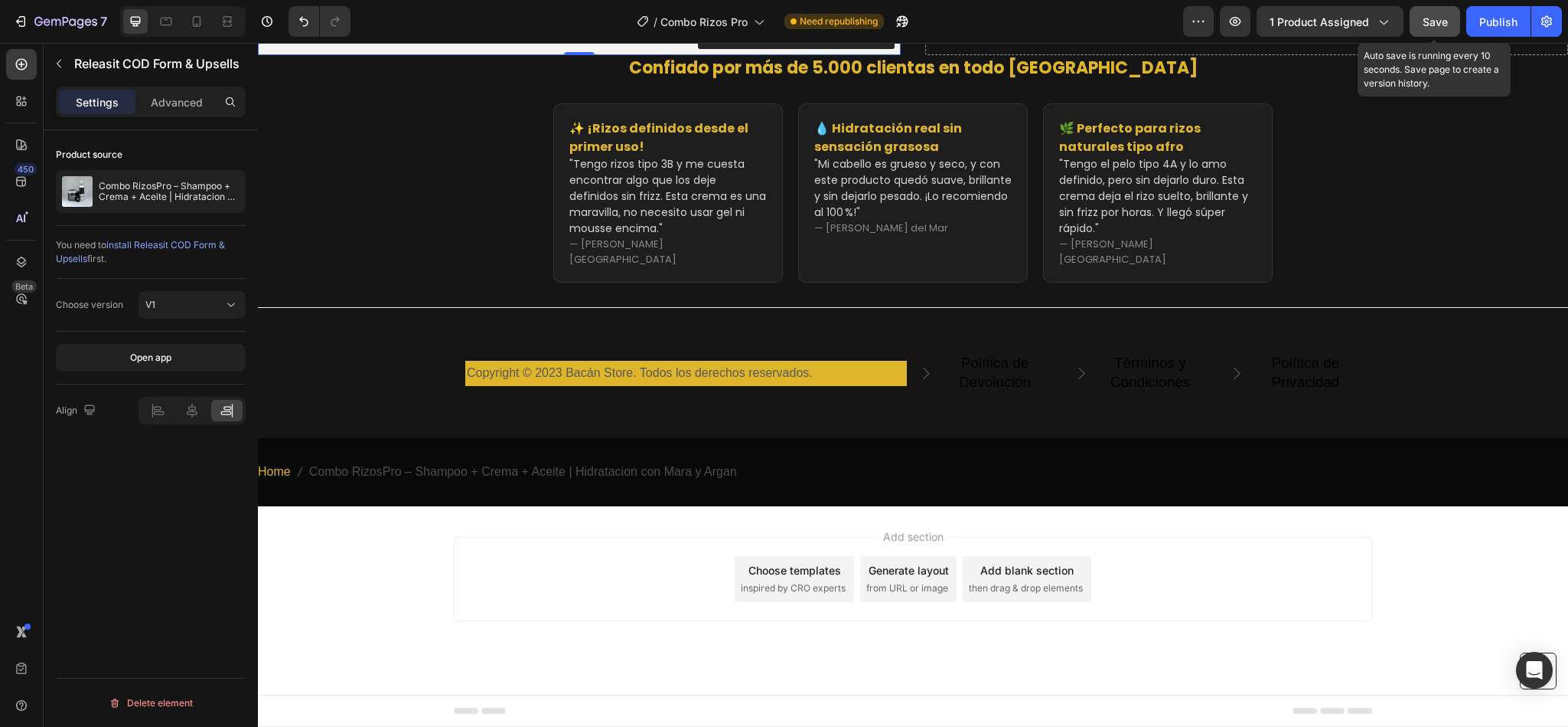
click at [1416, 18] on button "Save" at bounding box center [1434, 21] width 51 height 31
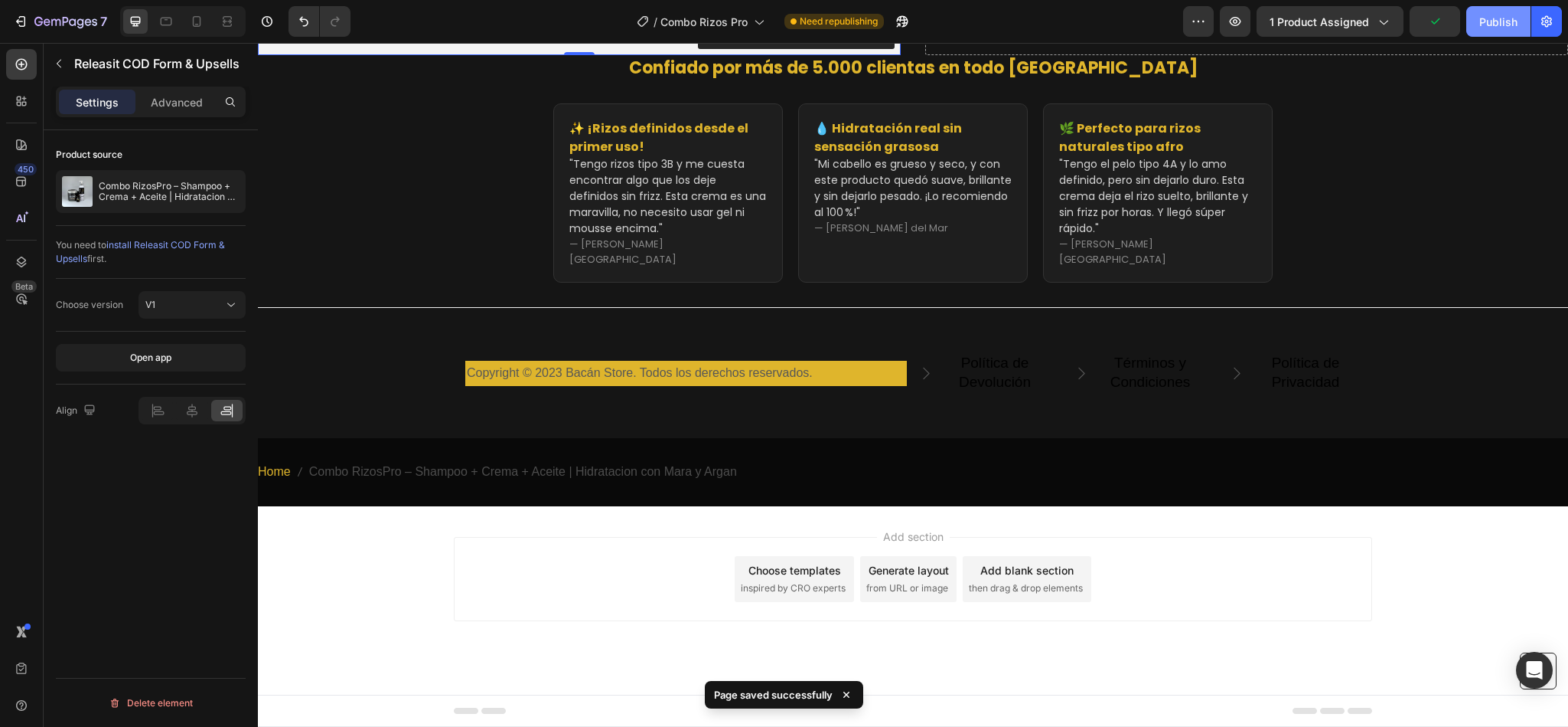
click at [1490, 24] on div "Publish" at bounding box center [1498, 22] width 38 height 16
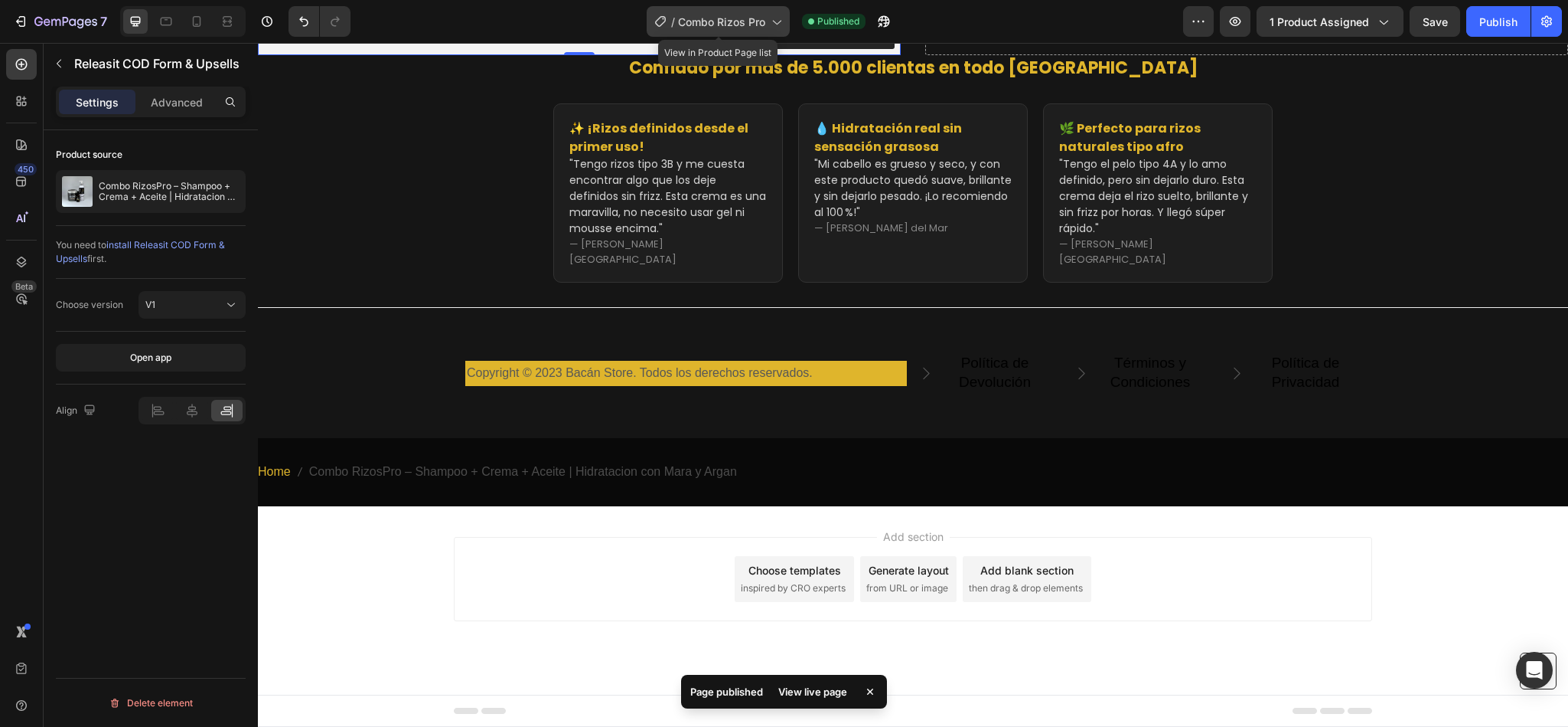
click at [737, 19] on span "Combo Rizos Pro" at bounding box center [721, 22] width 87 height 16
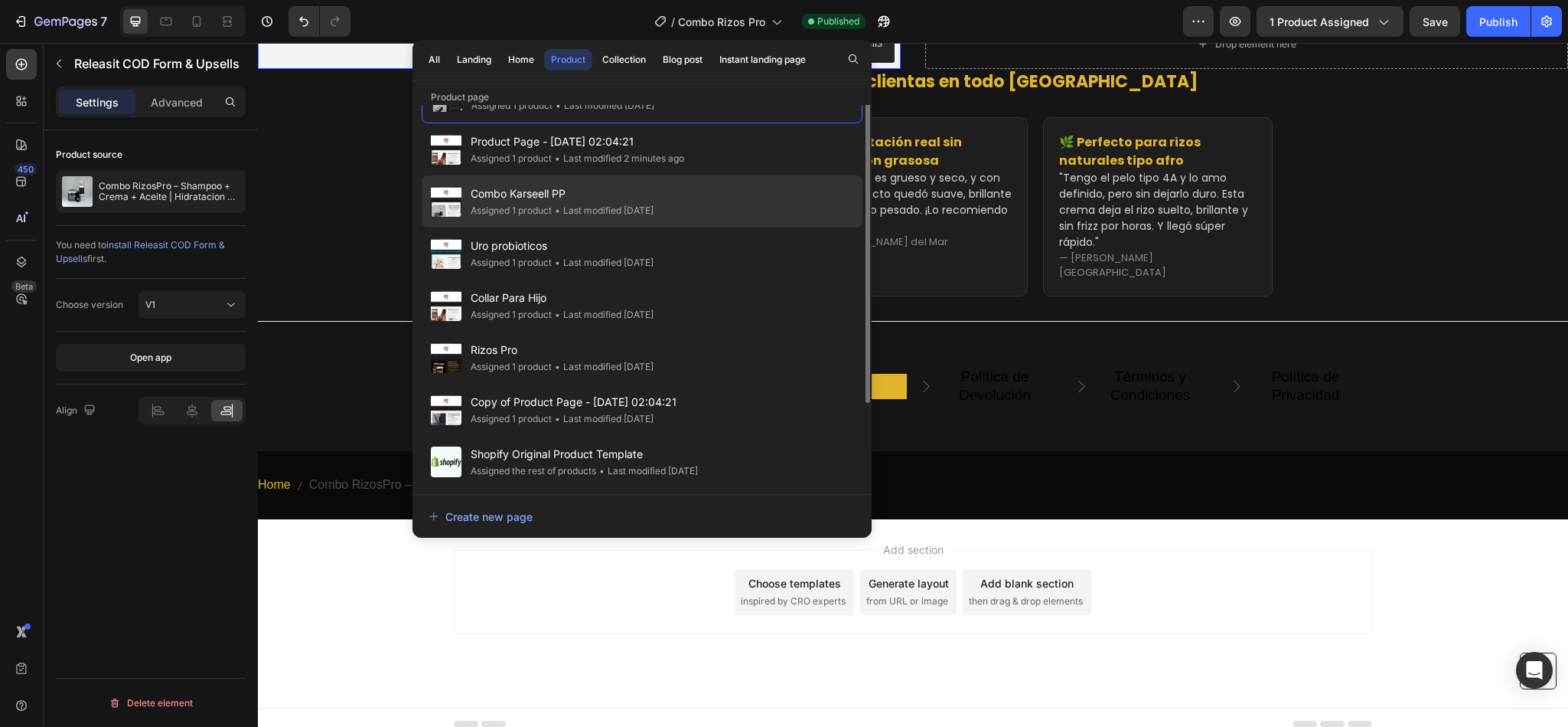
scroll to position [0, 0]
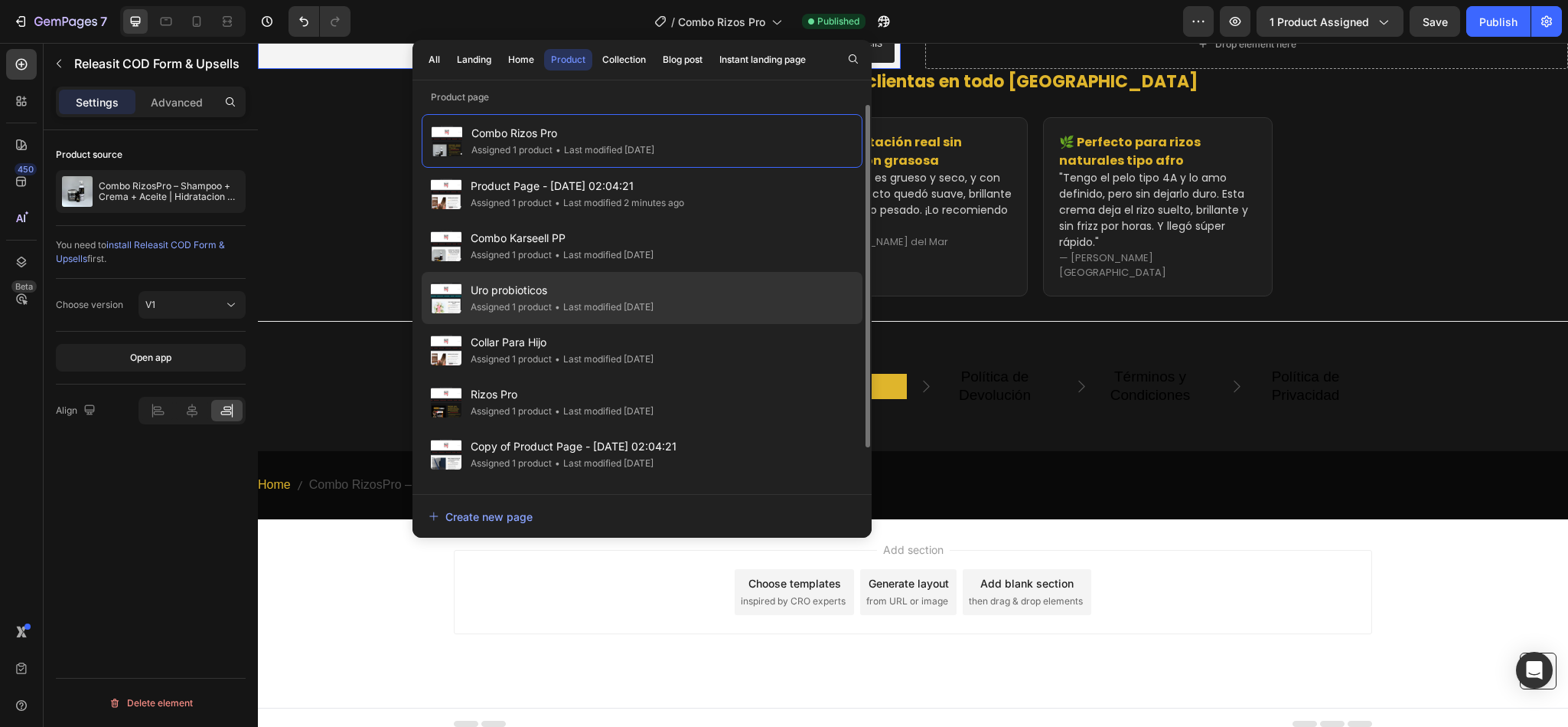
click at [476, 285] on span "Uro probioticos" at bounding box center [562, 290] width 183 height 18
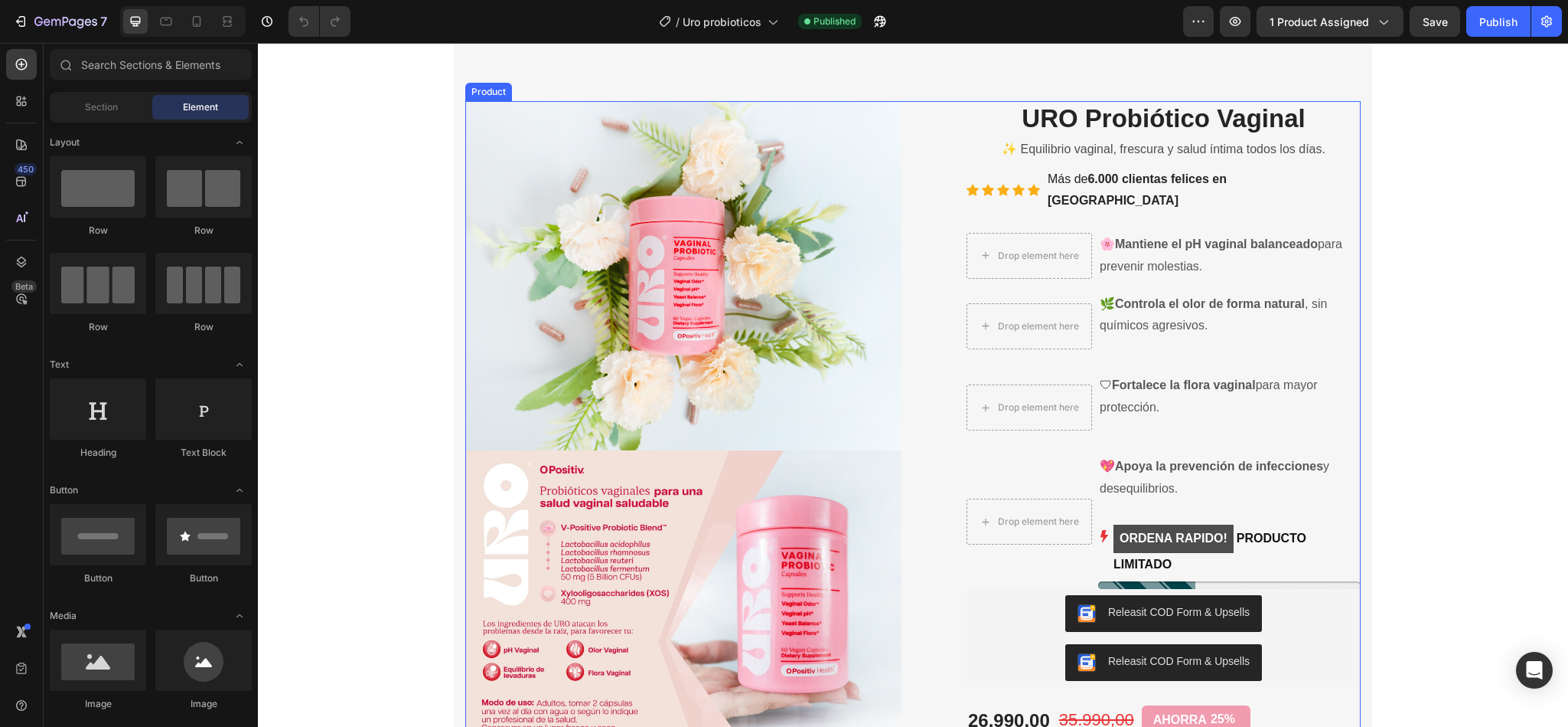
scroll to position [154, 0]
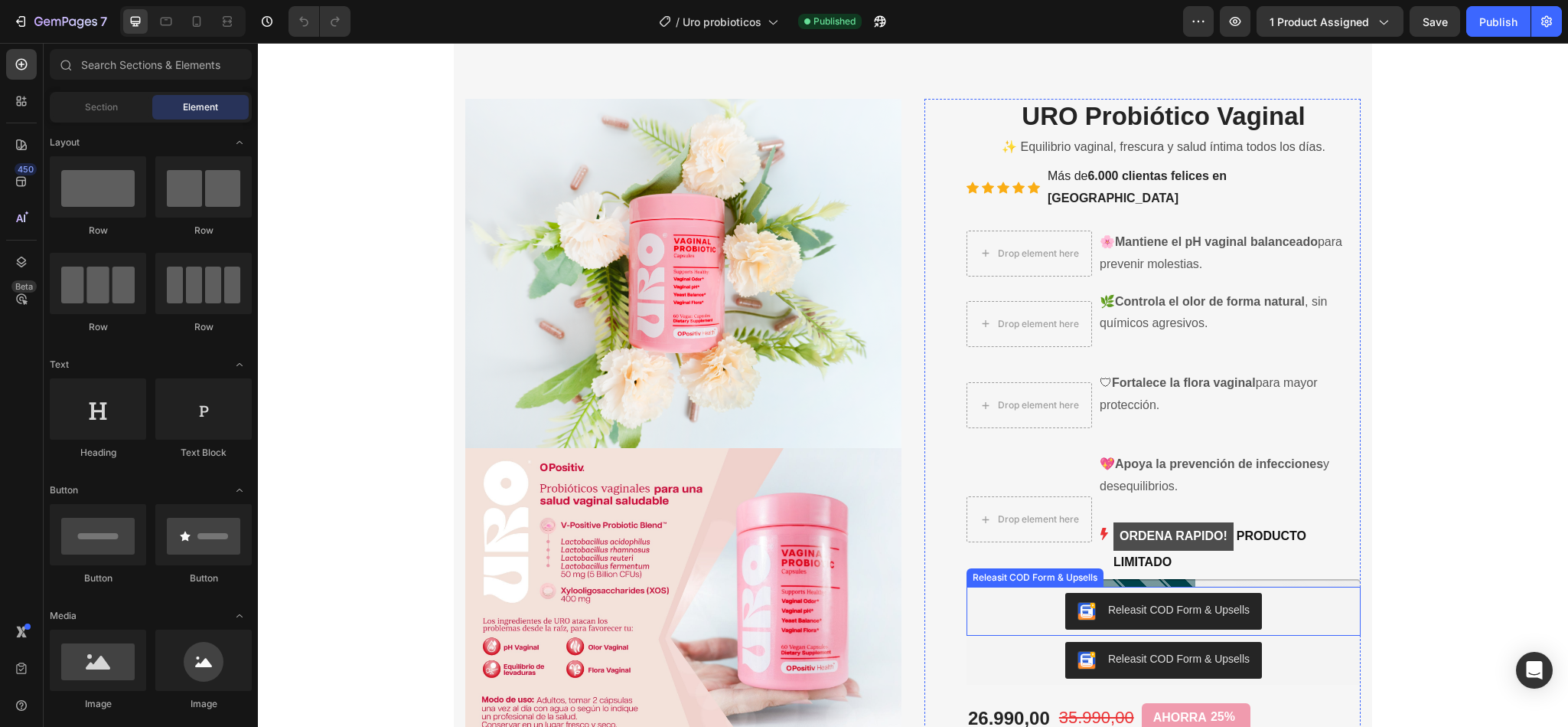
click at [1161, 602] on div "Releasit COD Form & Upsells" at bounding box center [1179, 610] width 142 height 16
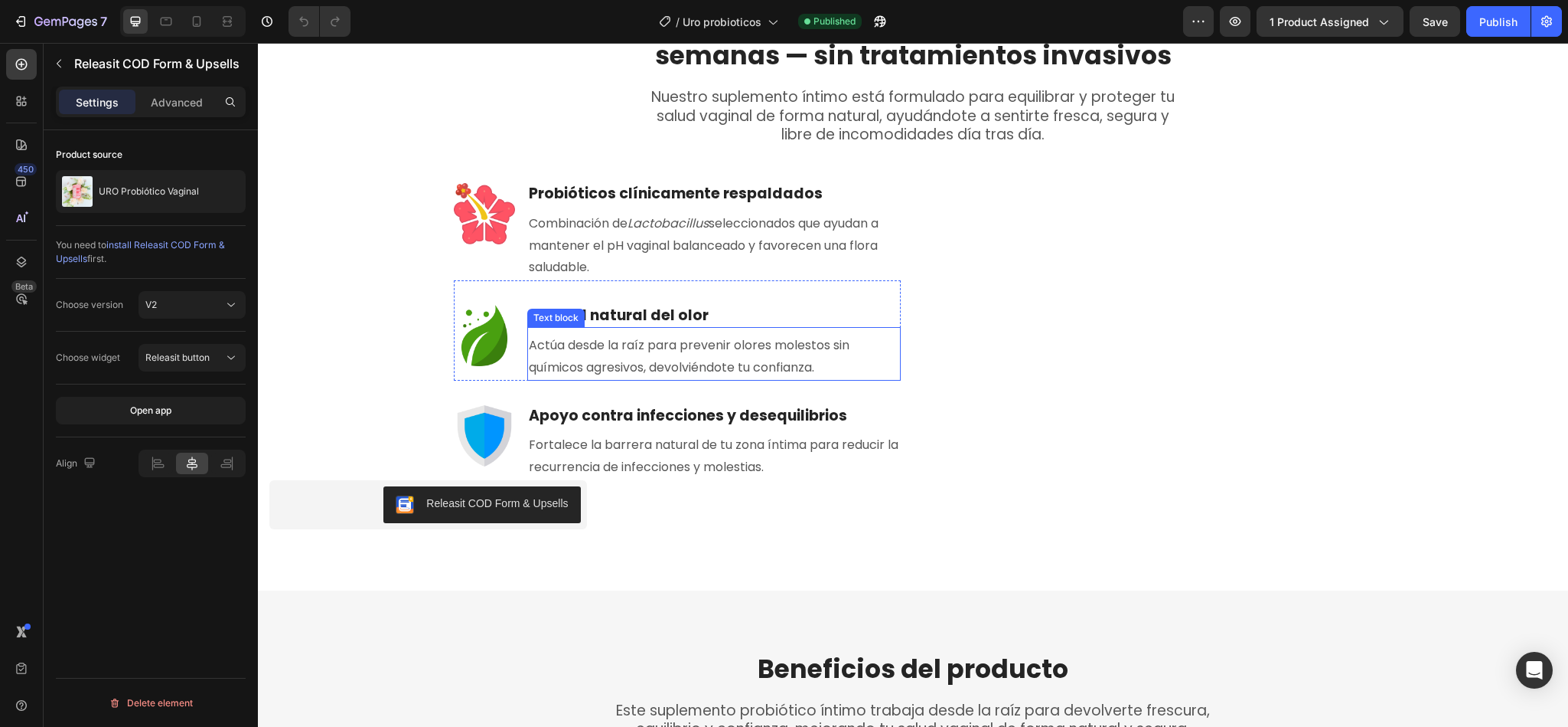
scroll to position [1848, 0]
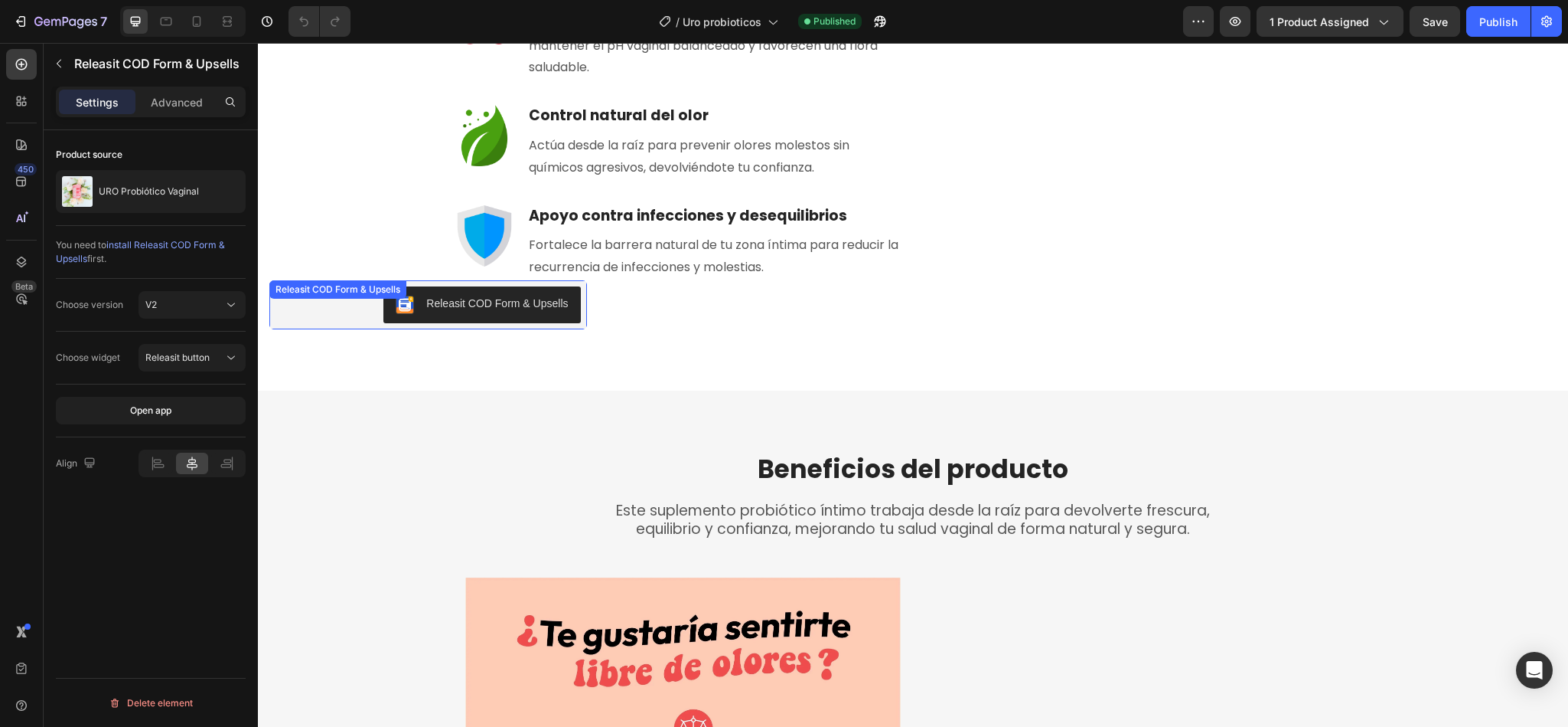
click at [501, 312] on div "Releasit COD Form & Upsells" at bounding box center [497, 304] width 142 height 16
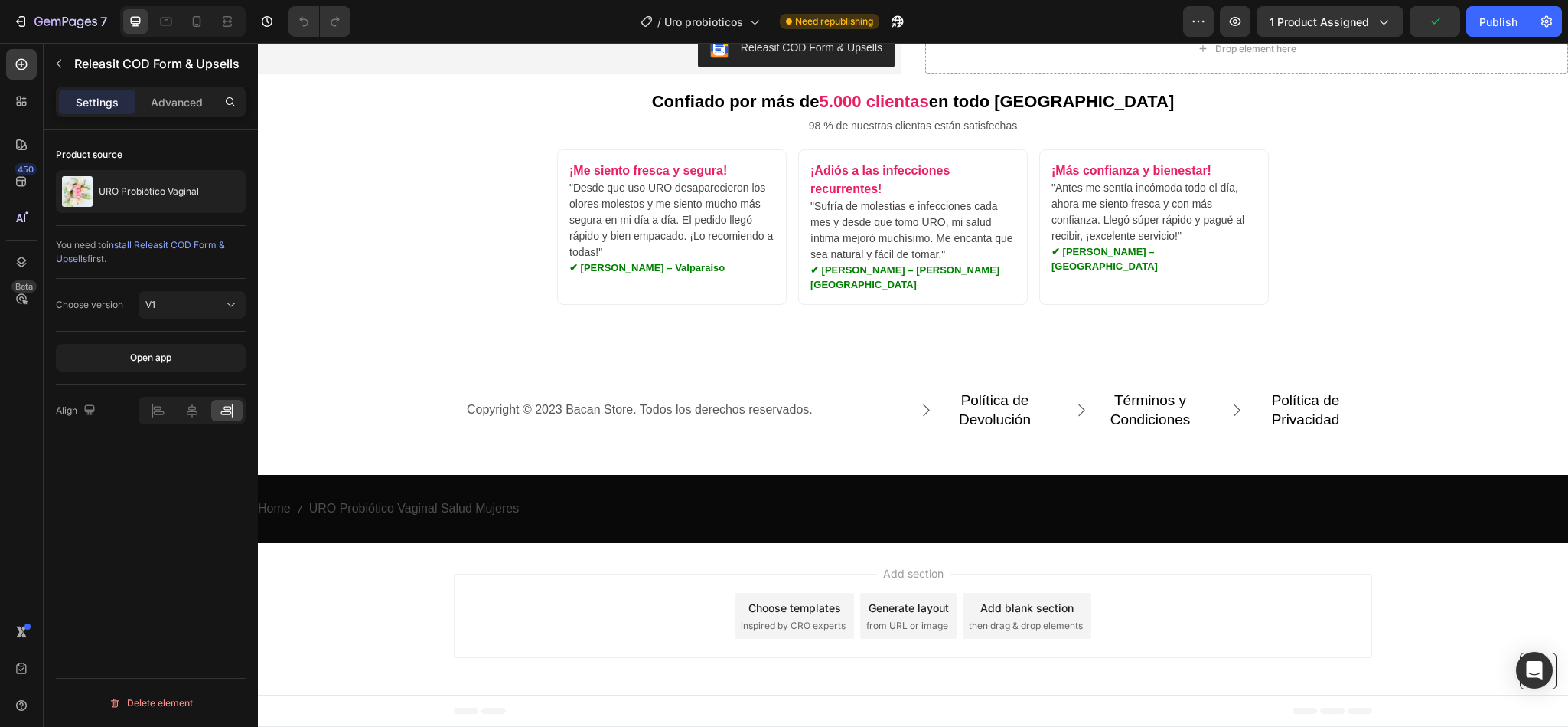
scroll to position [4085, 0]
click at [785, 56] on div "Releasit COD Form & Upsells" at bounding box center [811, 48] width 142 height 16
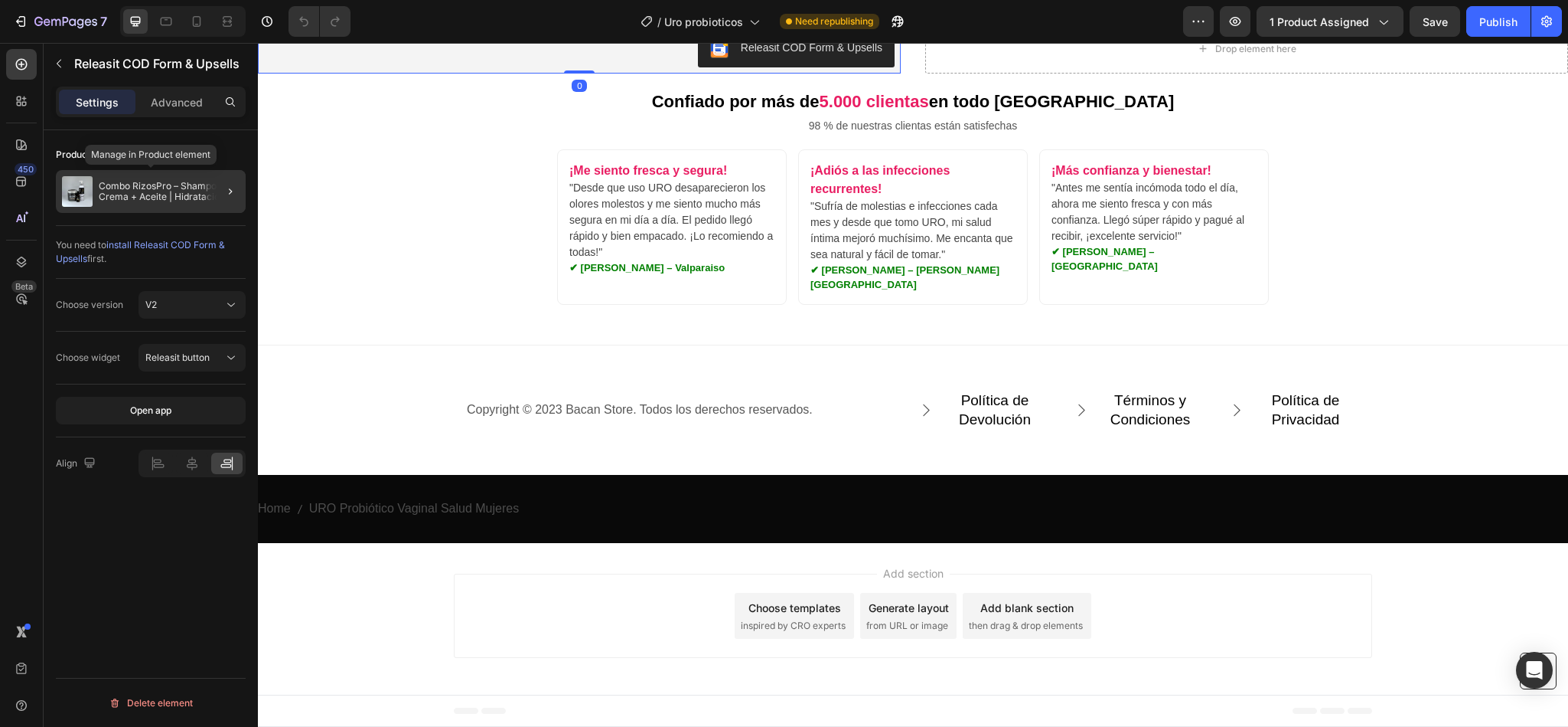
click at [145, 196] on p "Combo RizosPro – Shampoo + Crema + Aceite | Hidratacion con Mara y Argan" at bounding box center [169, 191] width 141 height 21
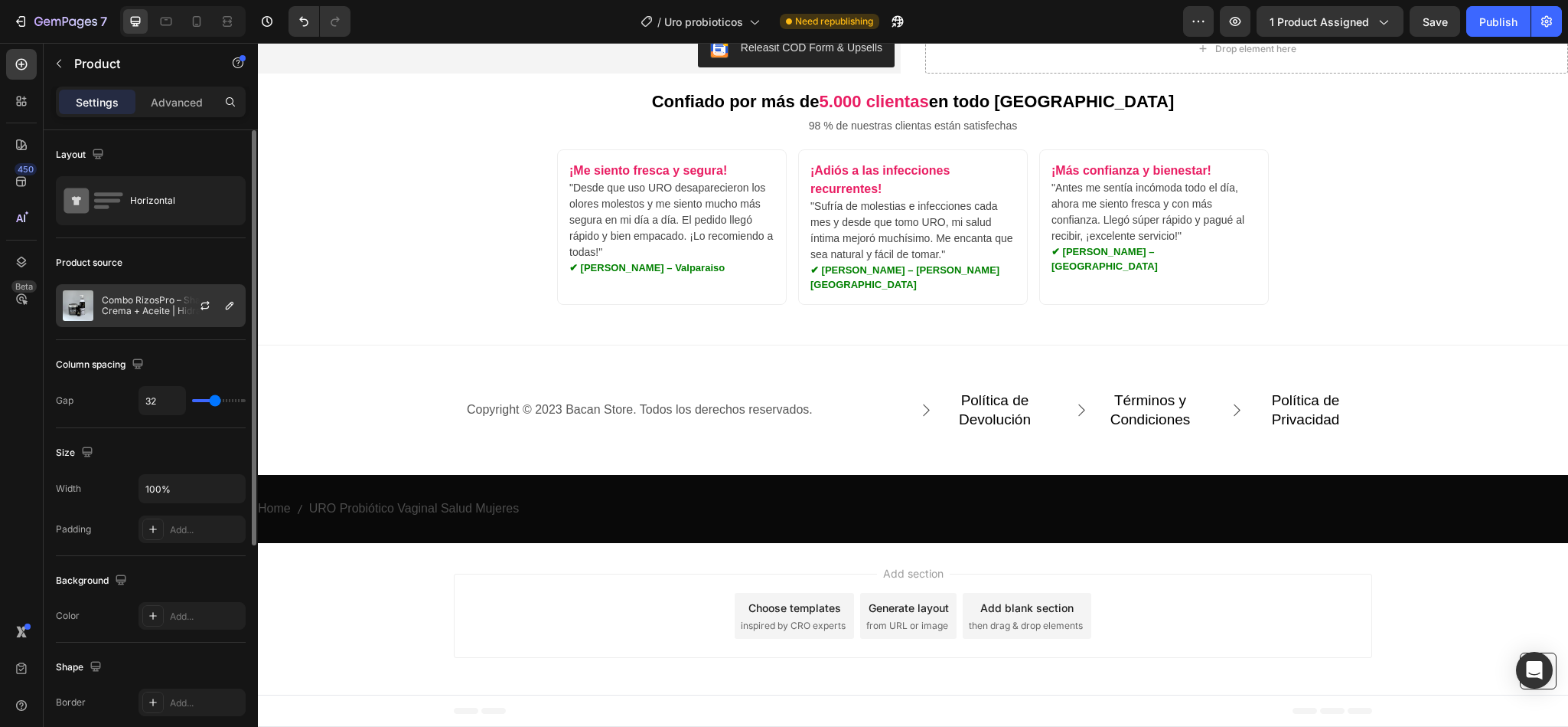
click at [170, 301] on p "Combo RizosPro – Shampoo + Crema + Aceite | Hidratacion con Mara y Argan" at bounding box center [170, 305] width 137 height 21
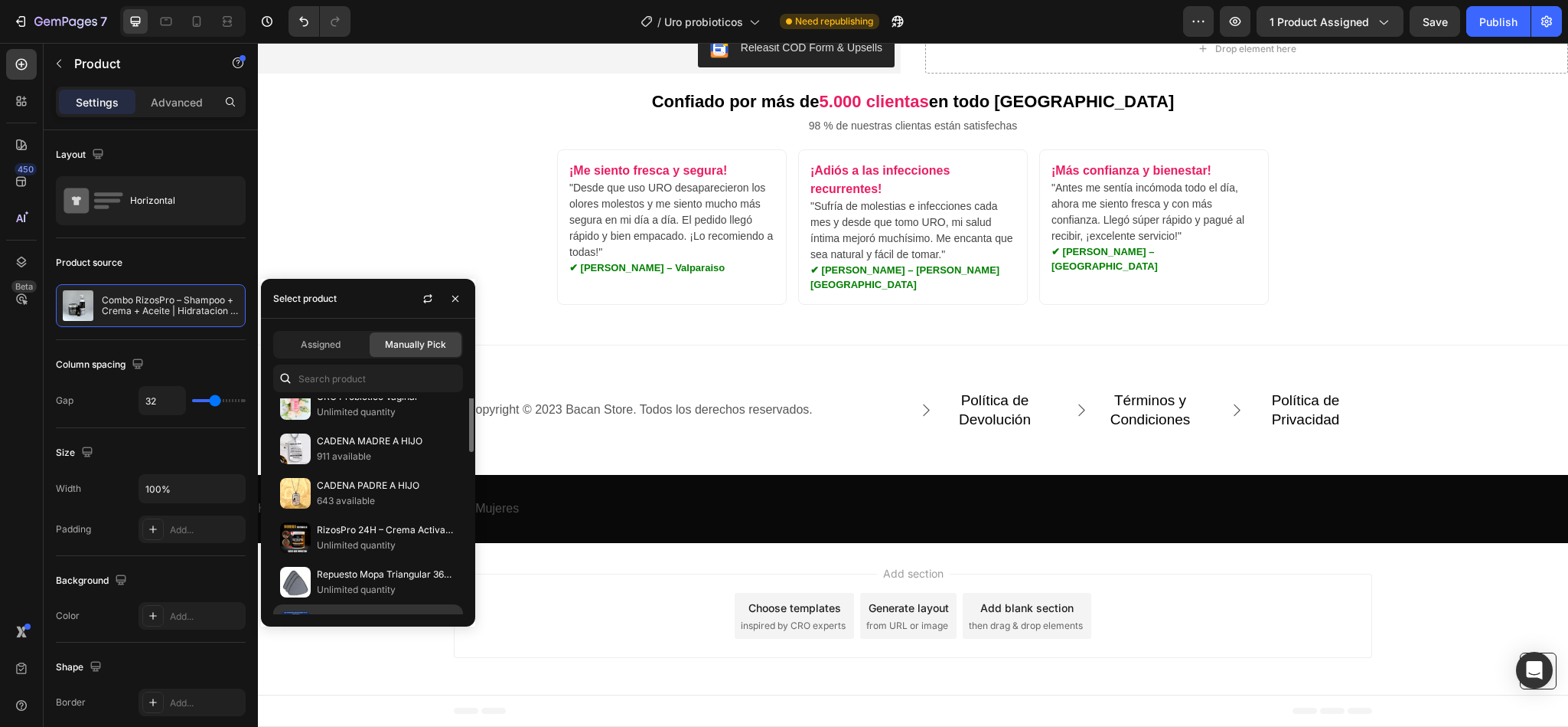
scroll to position [0, 0]
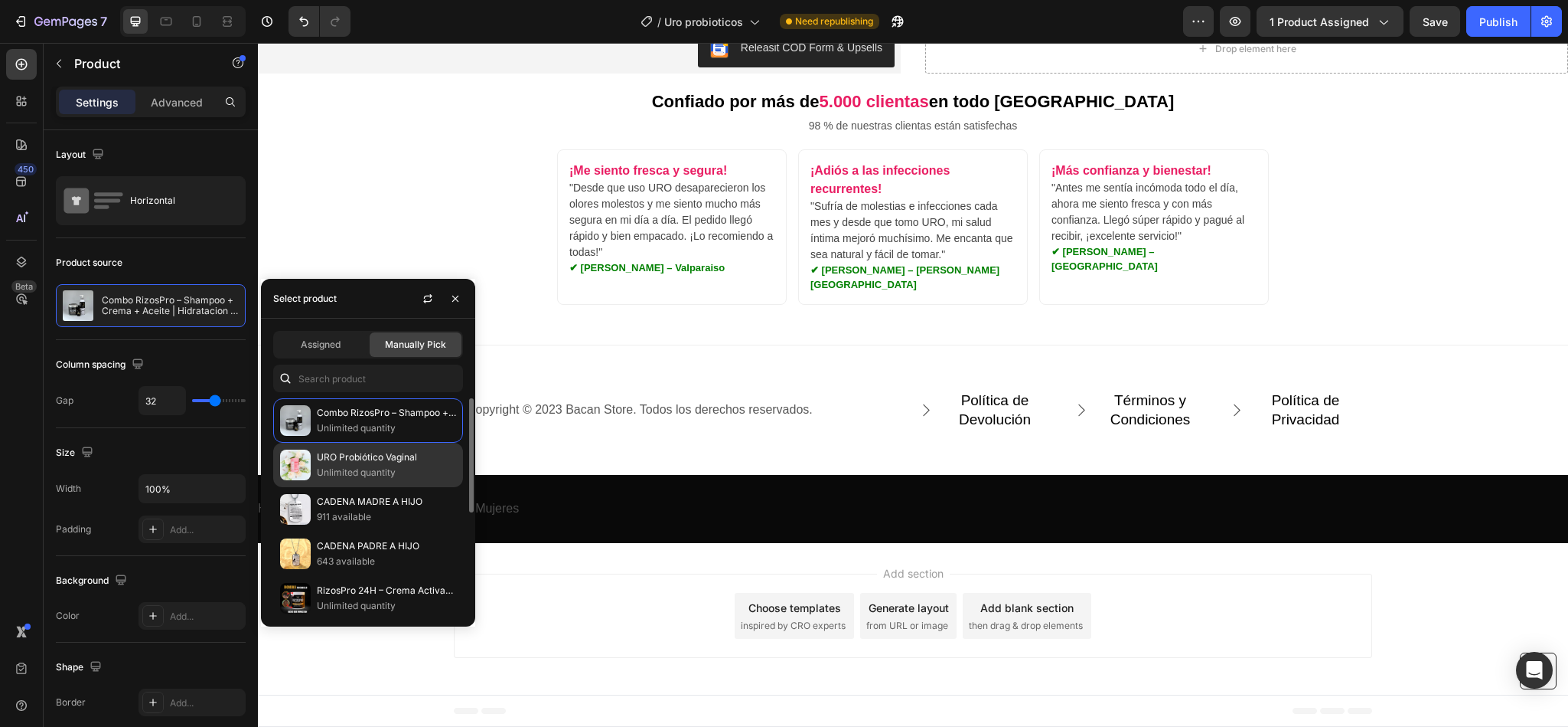
click at [363, 487] on div "URO Probiótico Vaginal Unlimited quantity" at bounding box center [368, 509] width 190 height 44
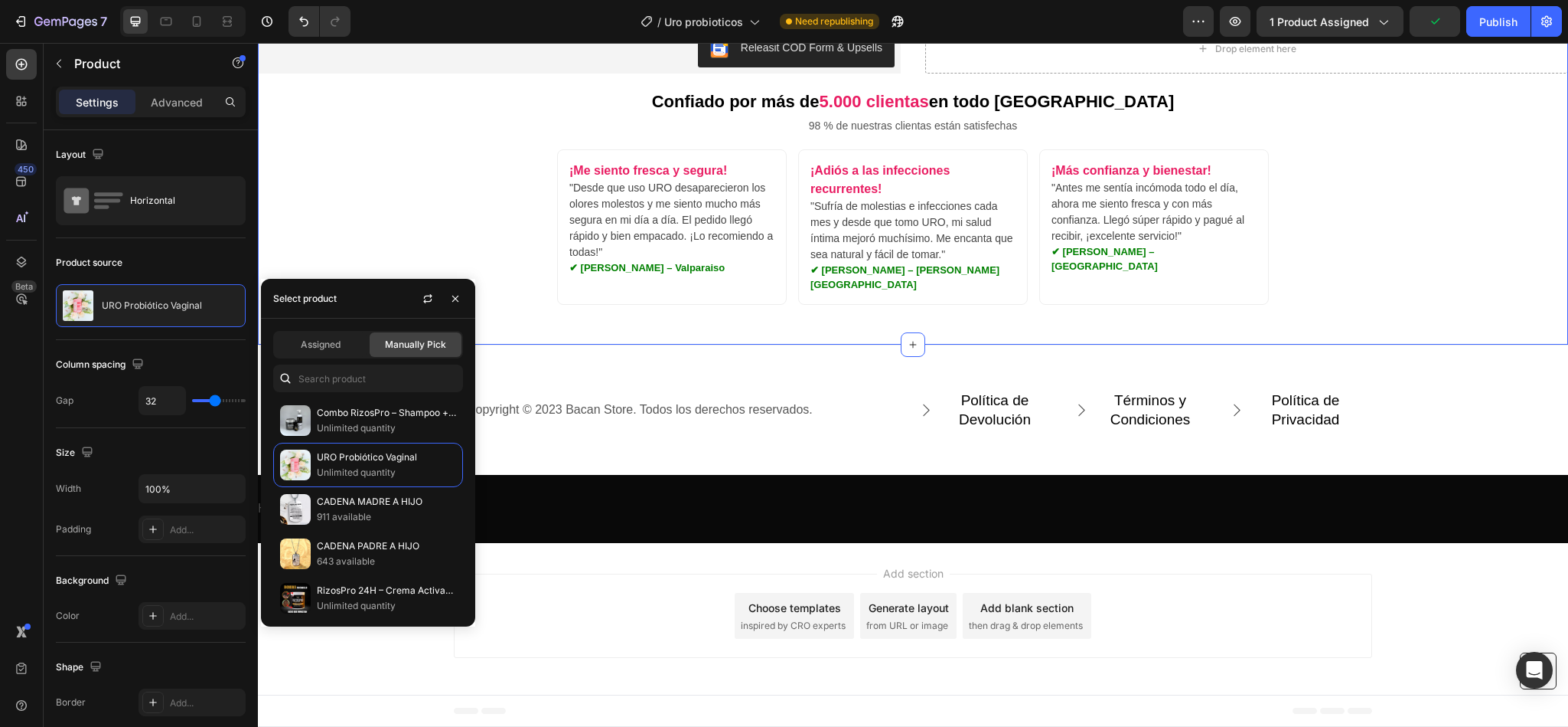
click at [474, 234] on div "Releasit COD Form & Upsells Releasit COD Form & Upsells Drop element here Produ…" at bounding box center [912, 172] width 1310 height 345
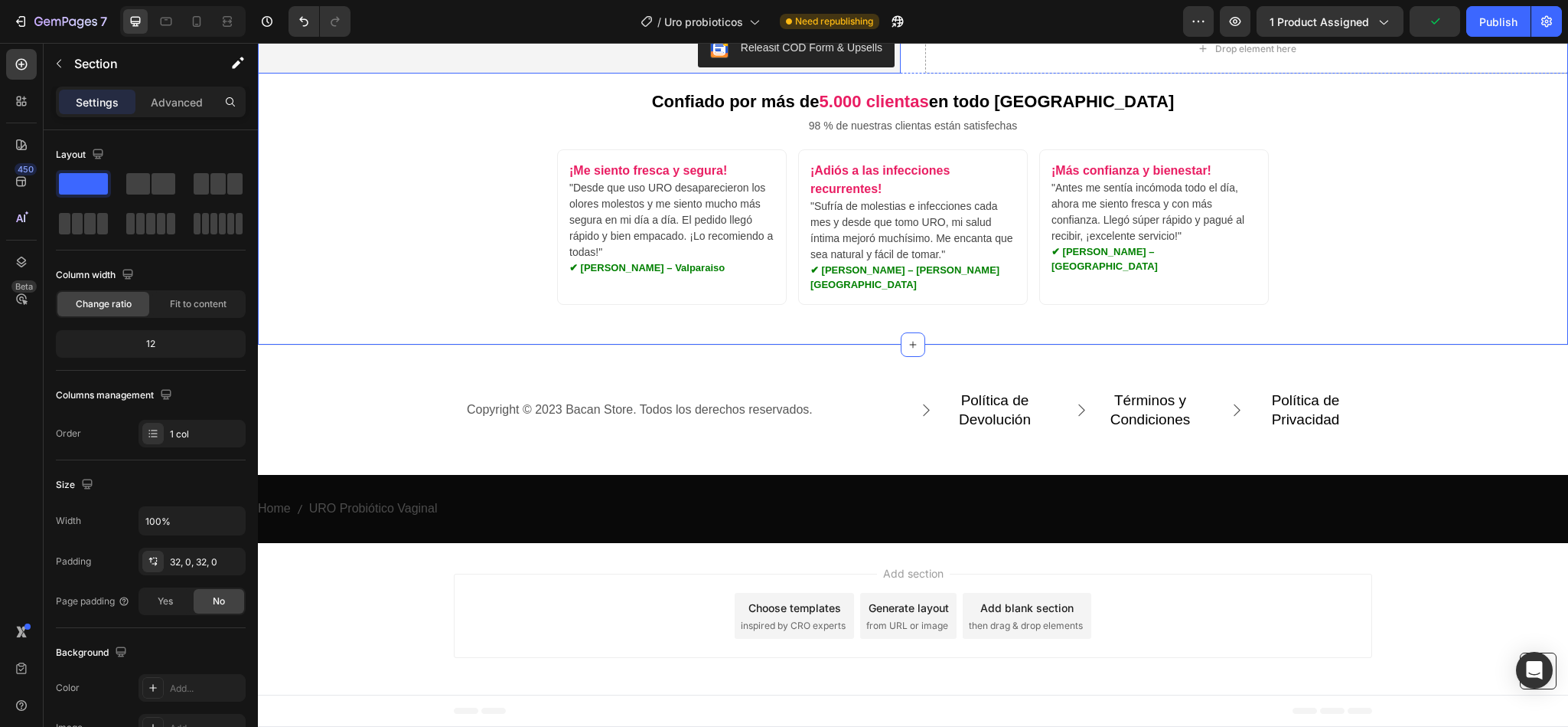
click at [699, 67] on button "Releasit COD Form & Upsells" at bounding box center [795, 49] width 197 height 37
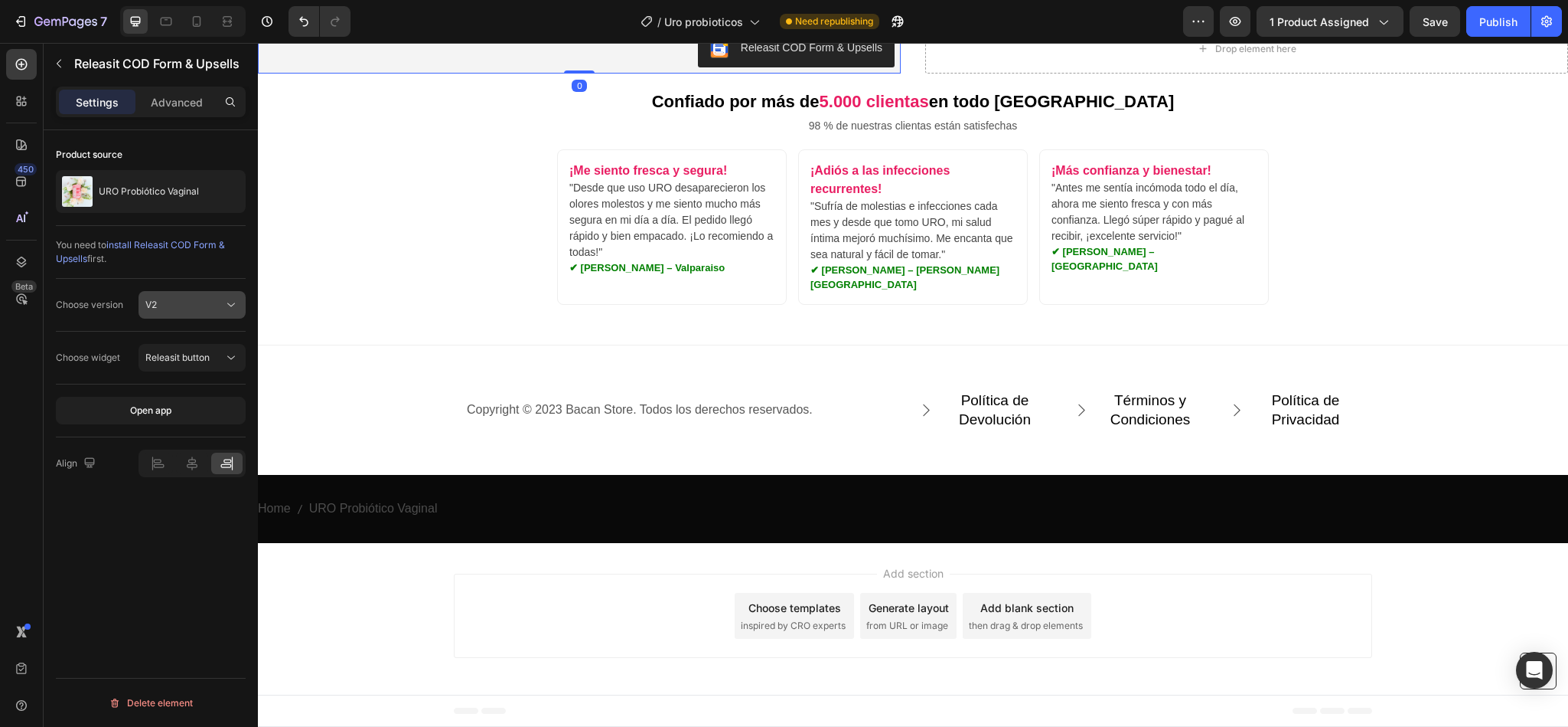
click at [194, 306] on div "V2" at bounding box center [184, 305] width 78 height 14
click at [162, 342] on p "V1" at bounding box center [188, 344] width 87 height 14
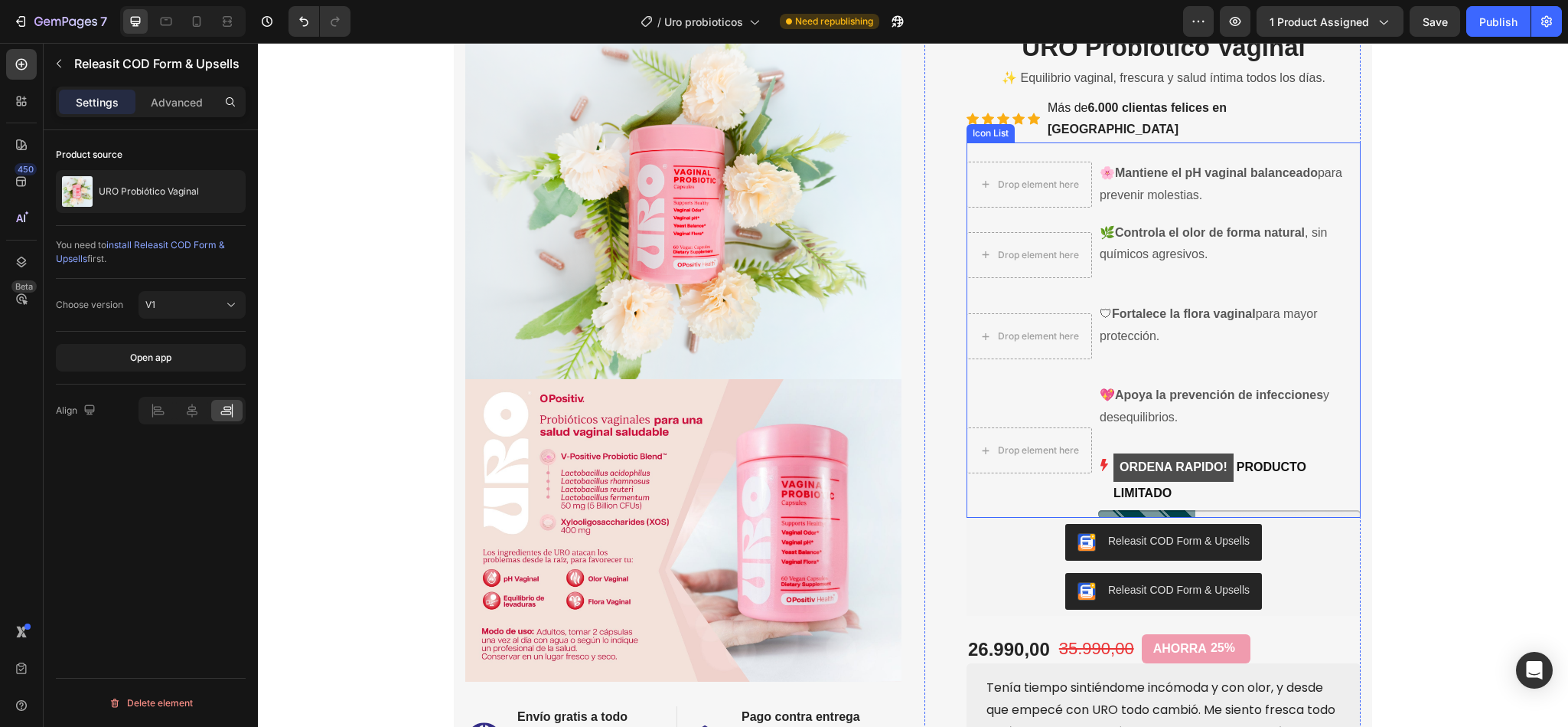
scroll to position [227, 0]
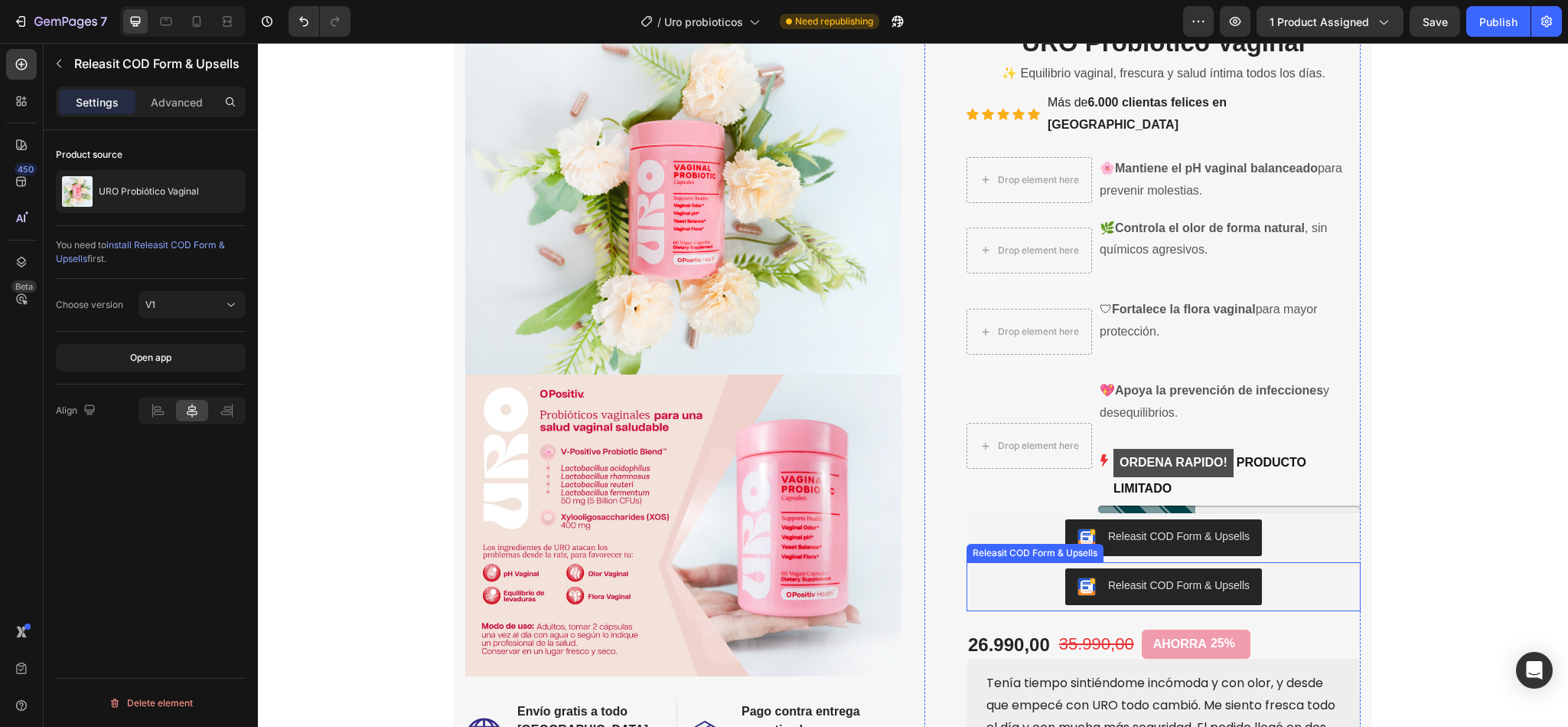
click at [1151, 577] on div "Releasit COD Form & Upsells" at bounding box center [1179, 585] width 142 height 16
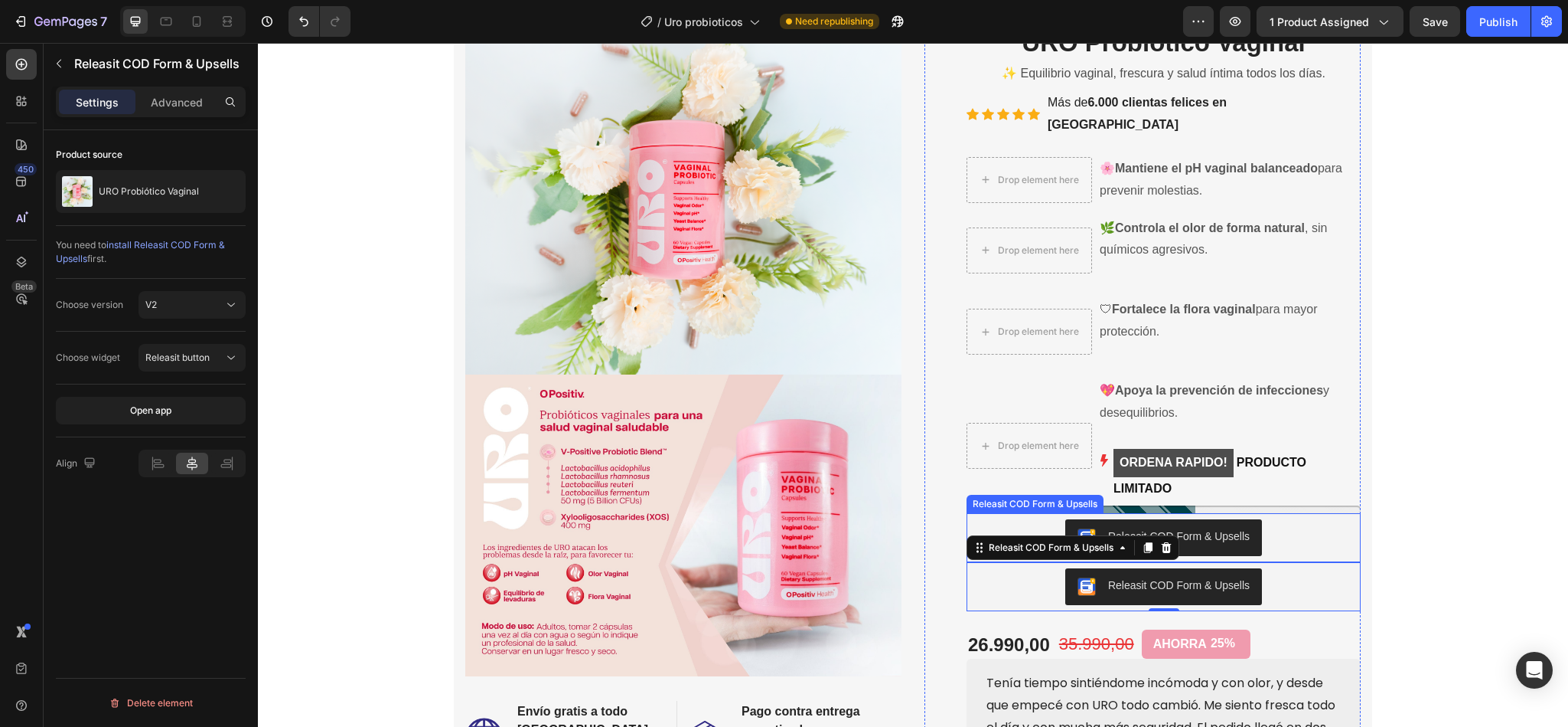
click at [1120, 528] on div "Releasit COD Form & Upsells" at bounding box center [1179, 536] width 142 height 16
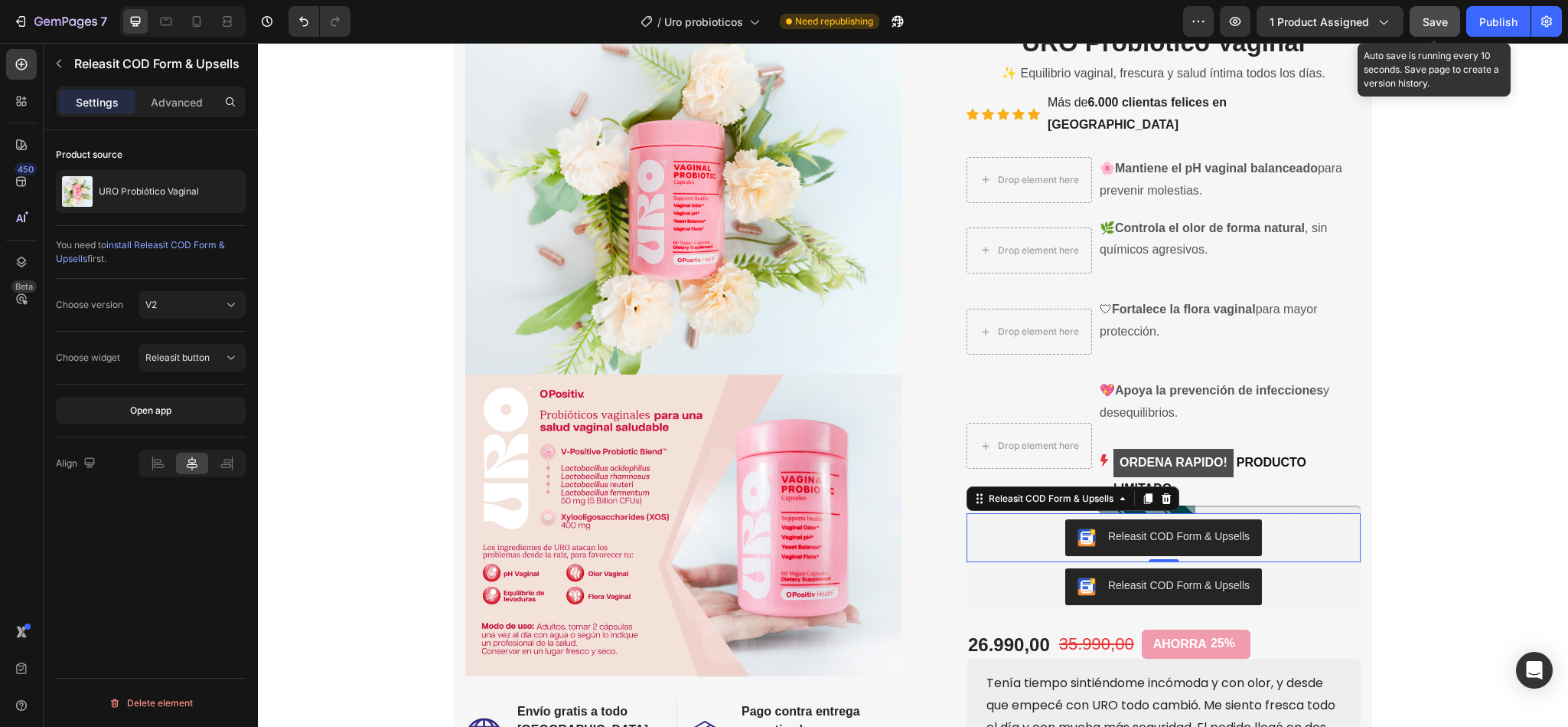
click at [1437, 21] on span "Save" at bounding box center [1434, 21] width 25 height 13
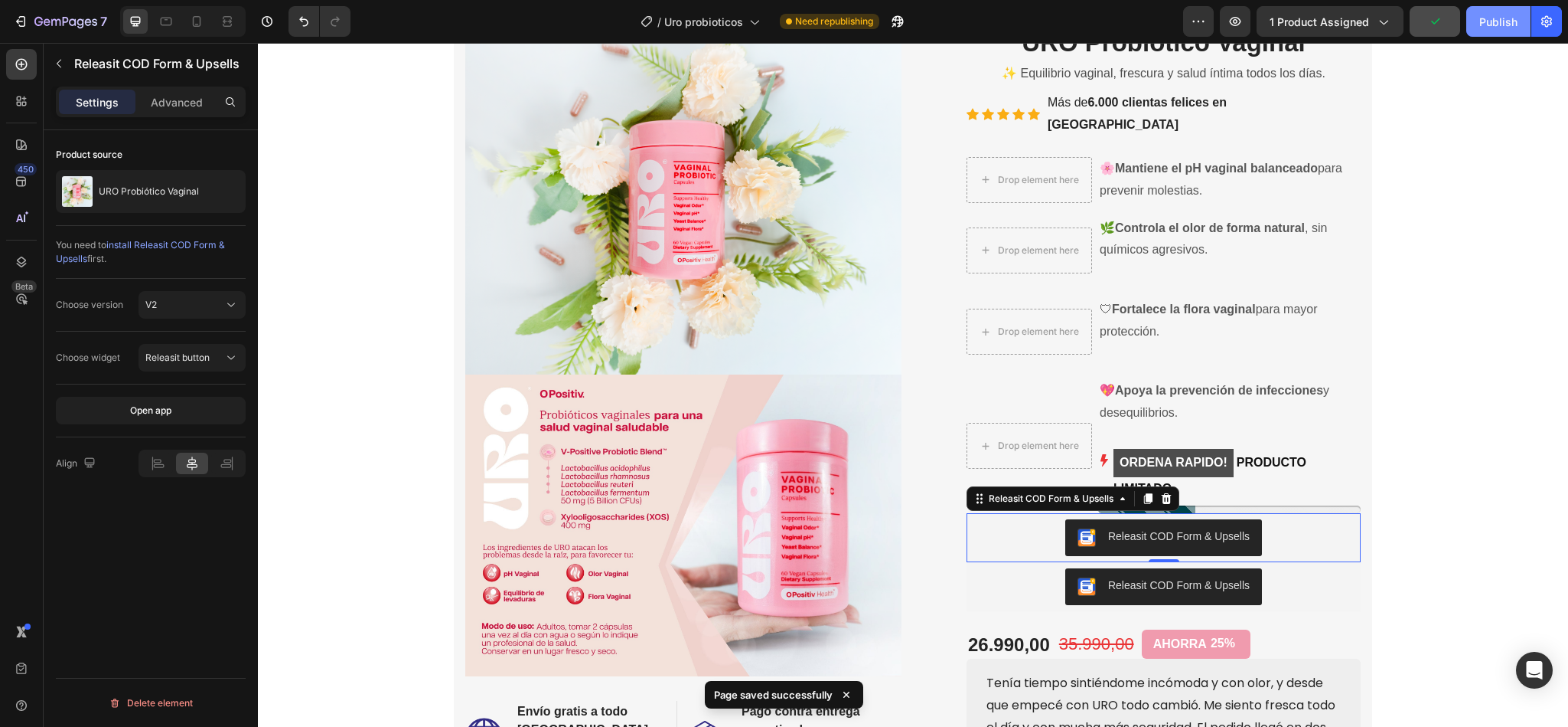
click at [1483, 26] on div "Publish" at bounding box center [1498, 22] width 38 height 16
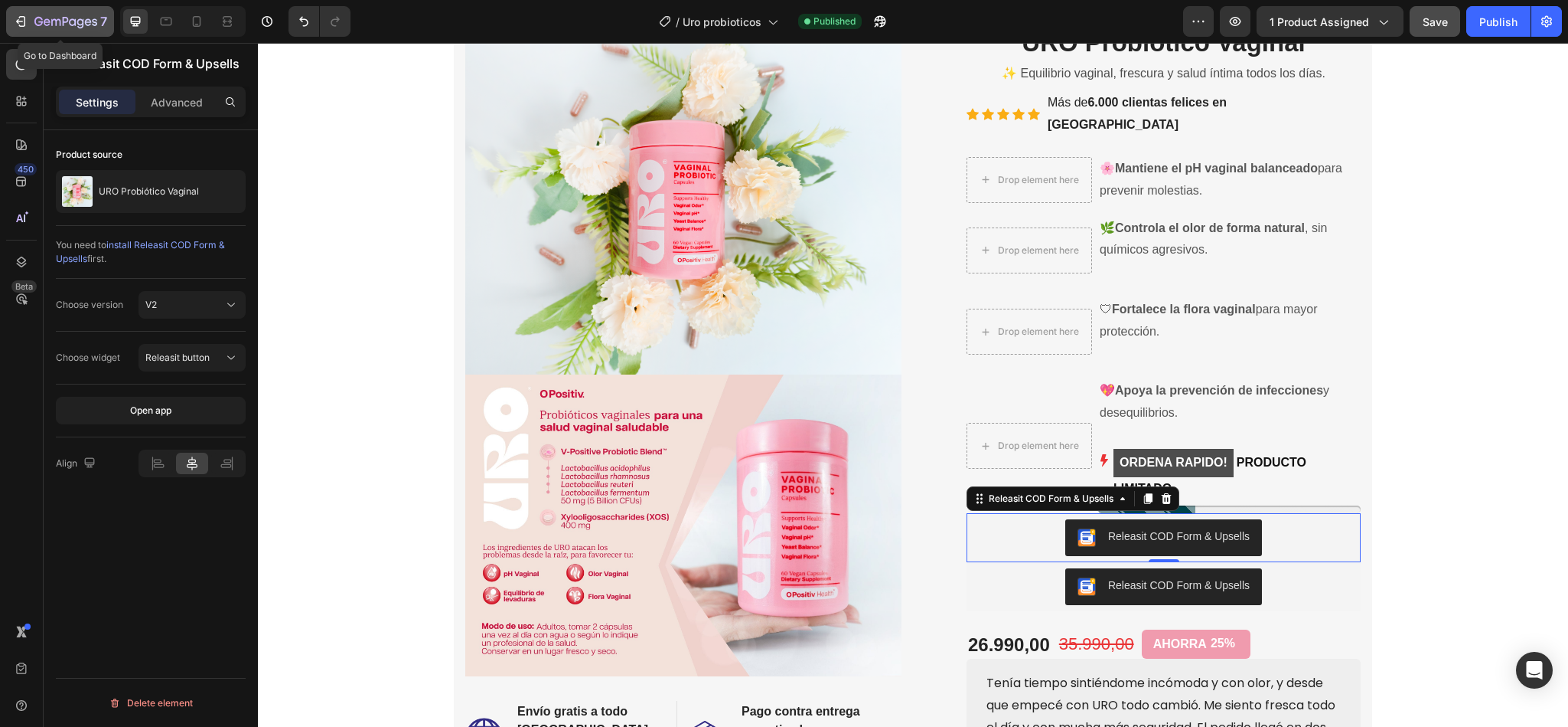
click at [72, 23] on icon "button" at bounding box center [65, 22] width 63 height 13
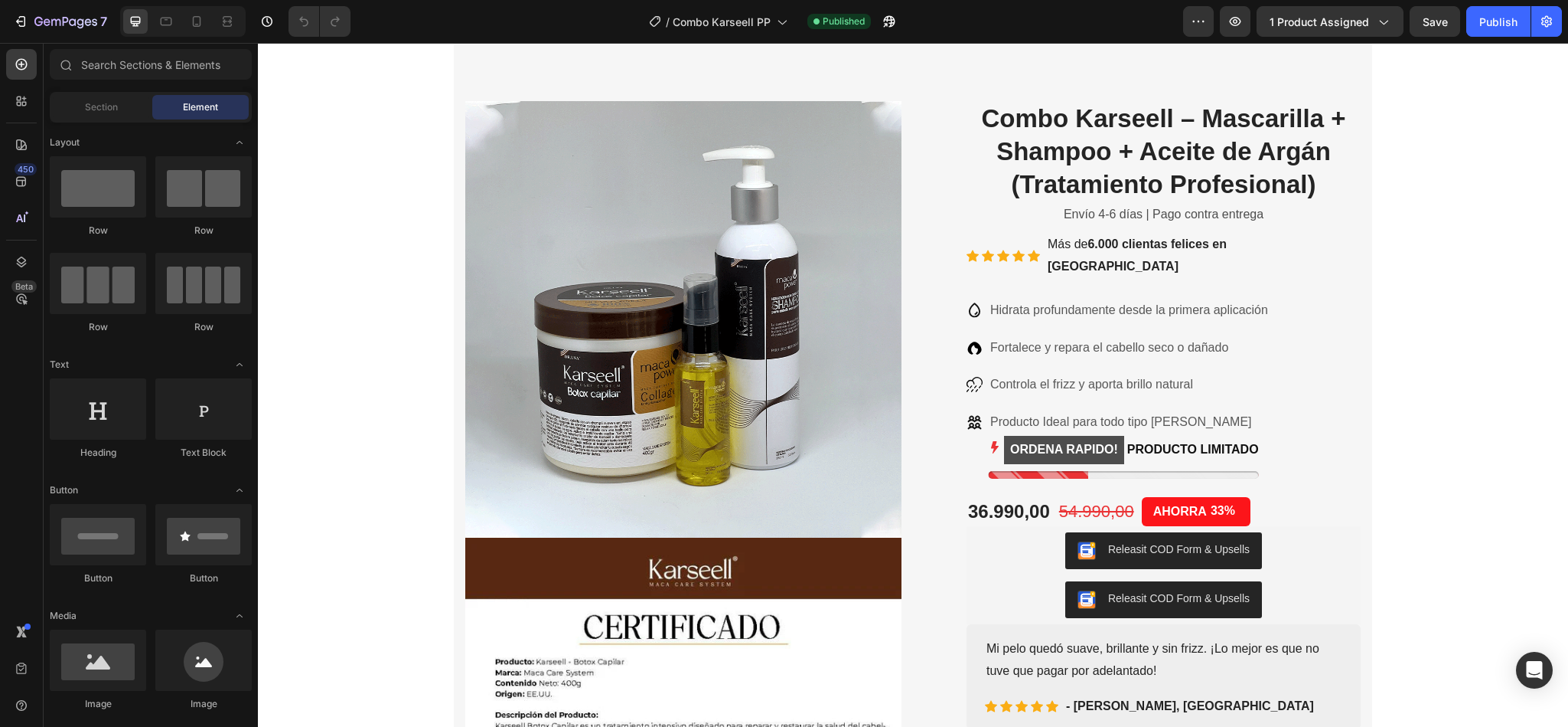
scroll to position [157, 0]
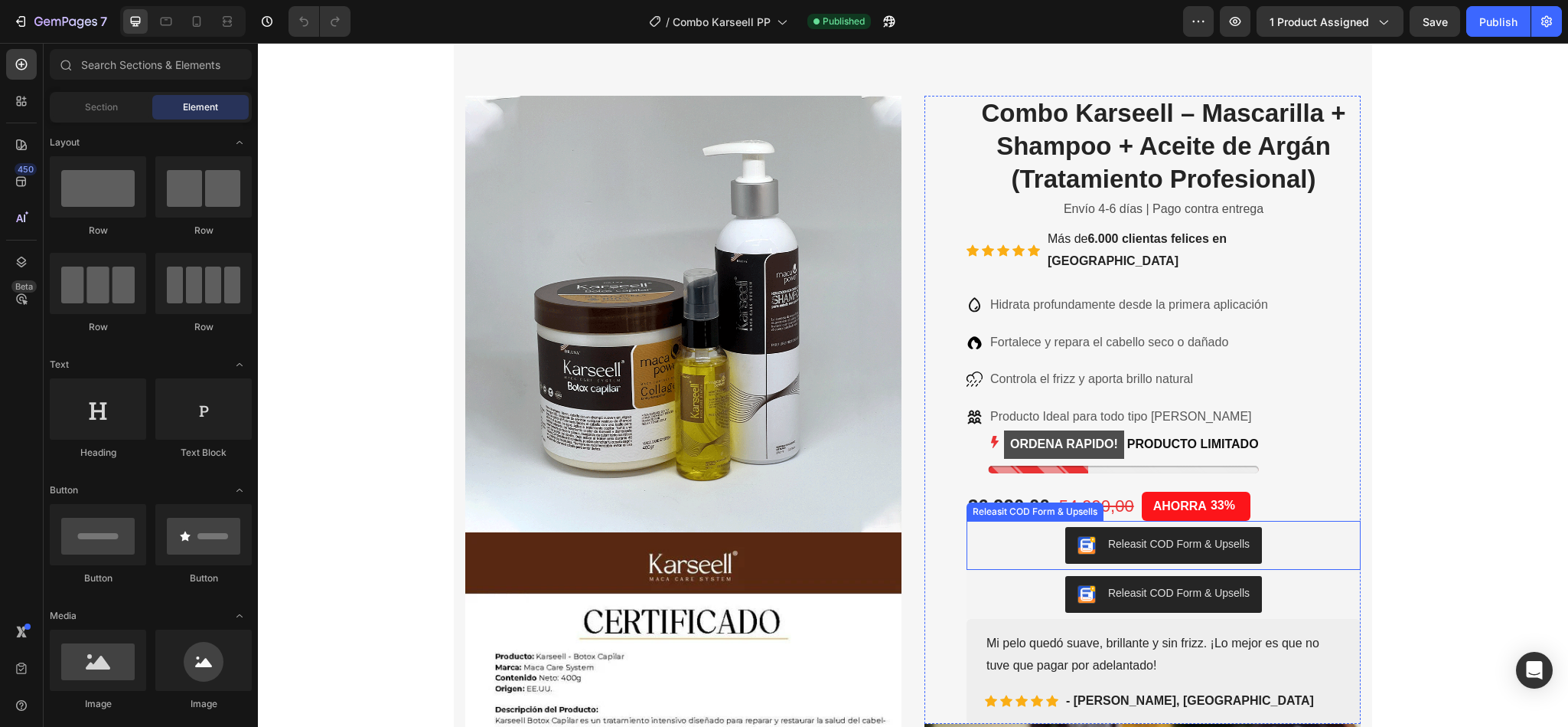
click at [1127, 536] on div "Releasit COD Form & Upsells" at bounding box center [1179, 544] width 142 height 16
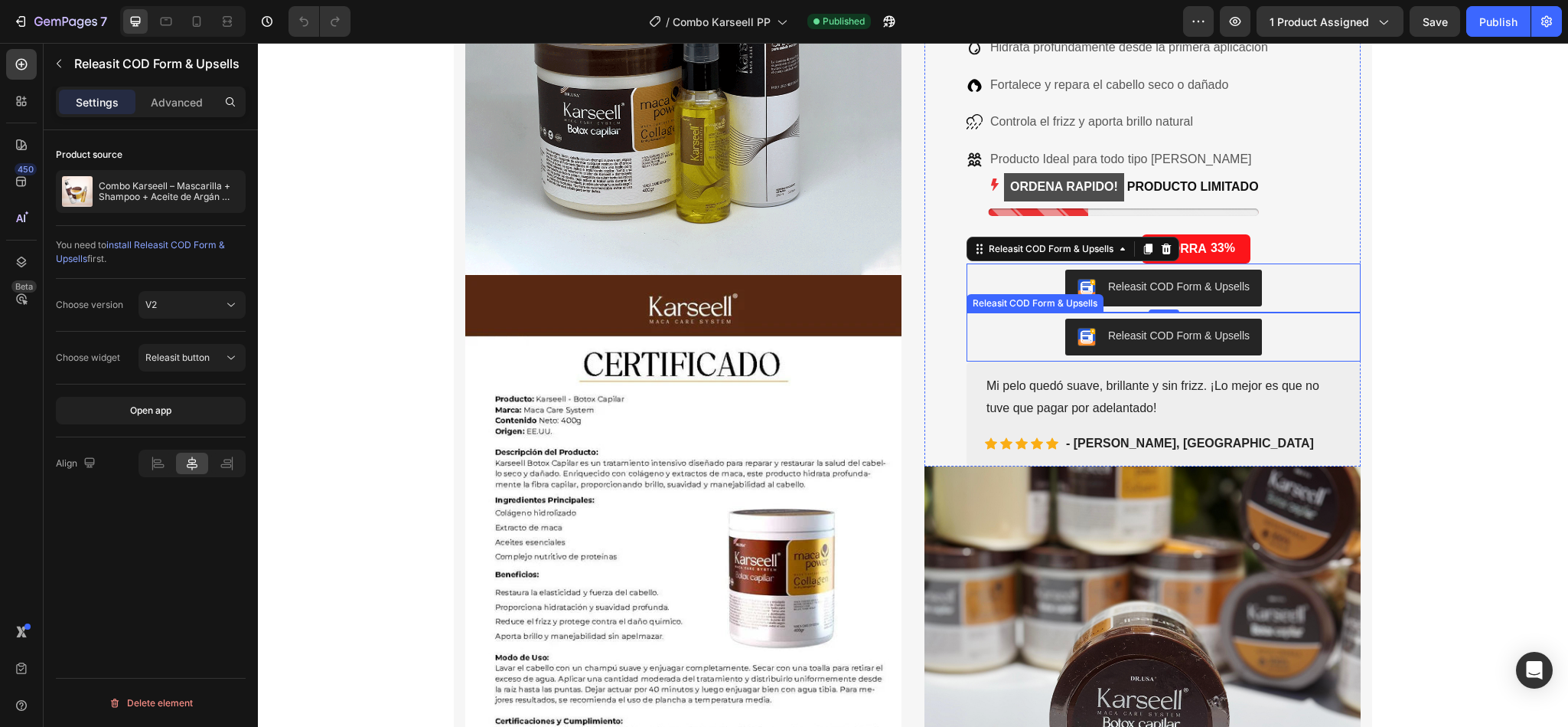
scroll to position [417, 0]
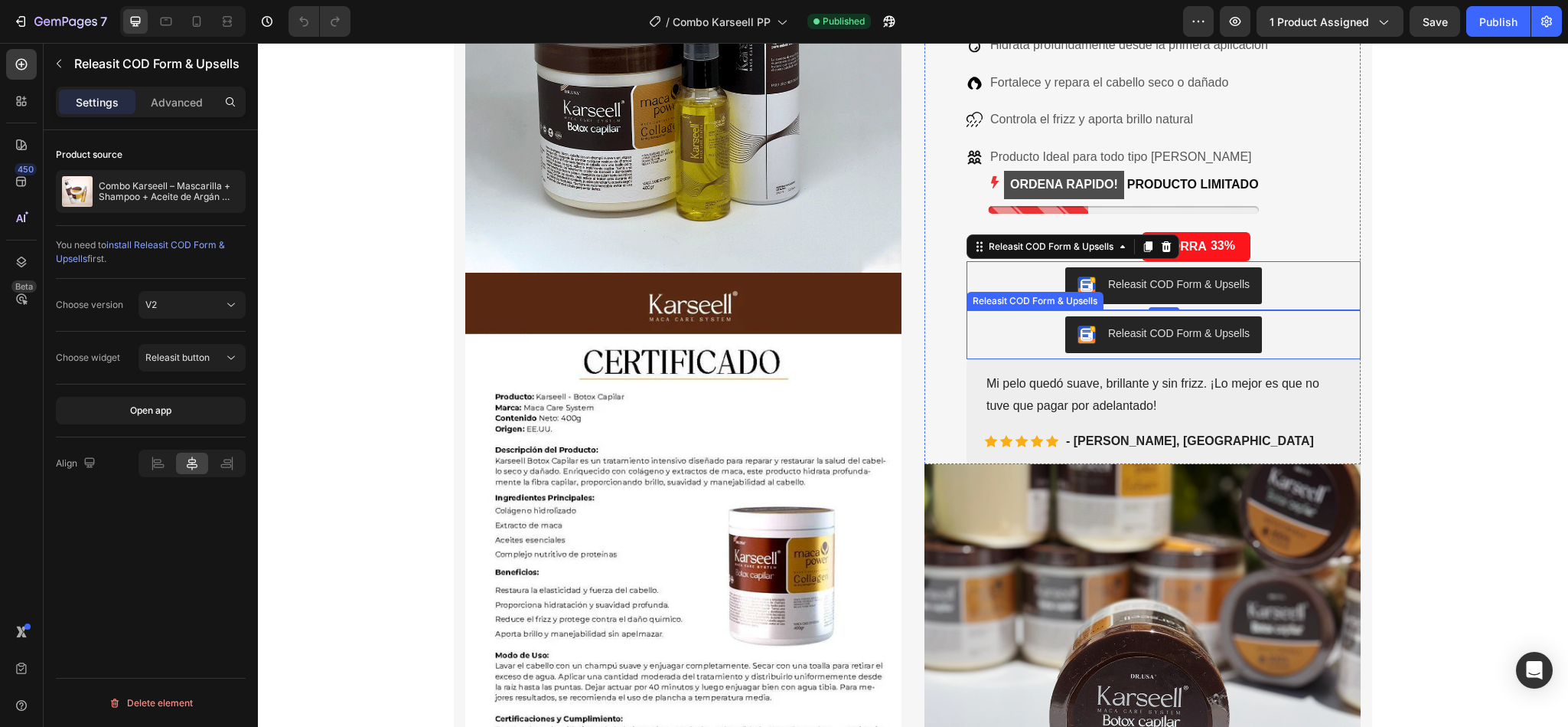
click at [1107, 316] on button "Releasit COD Form & Upsells" at bounding box center [1163, 334] width 197 height 37
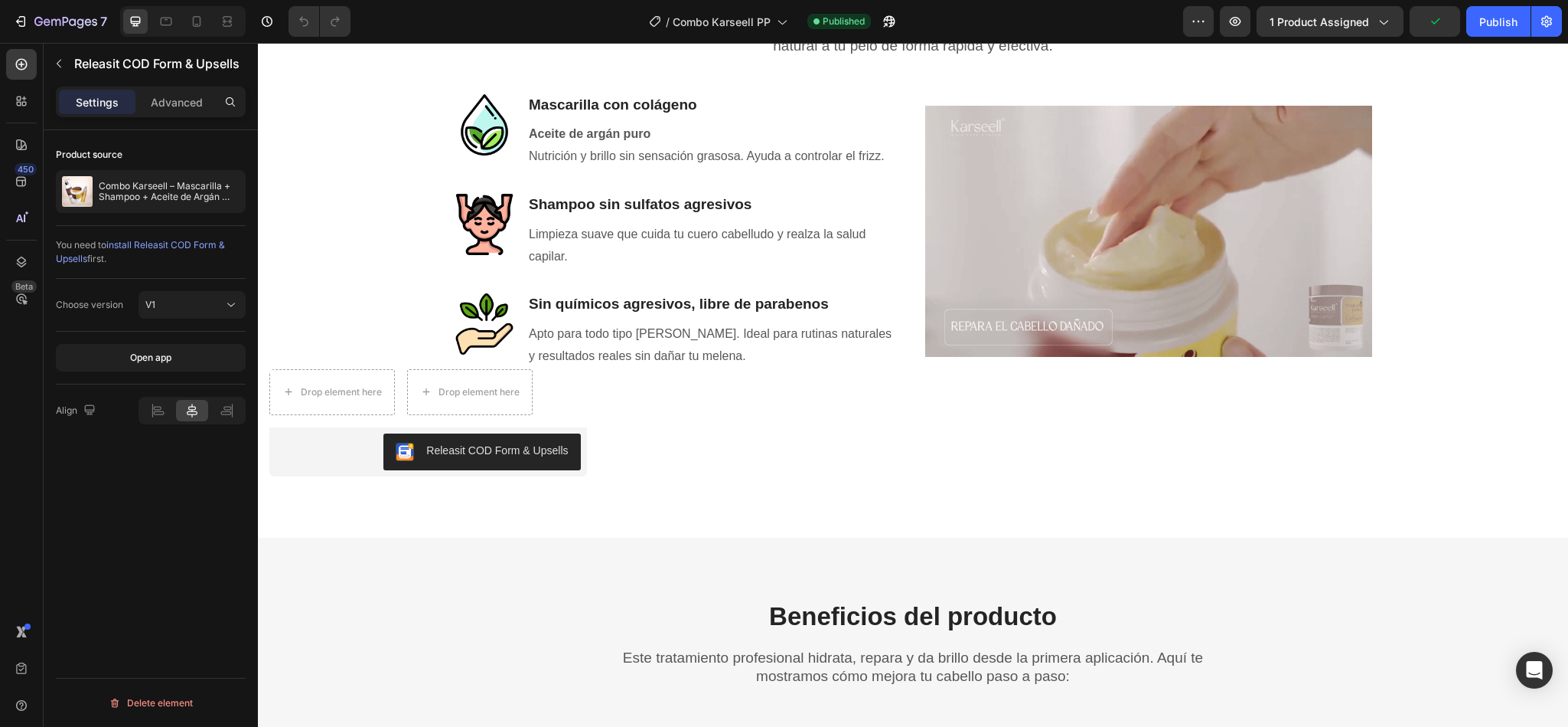
scroll to position [1884, 0]
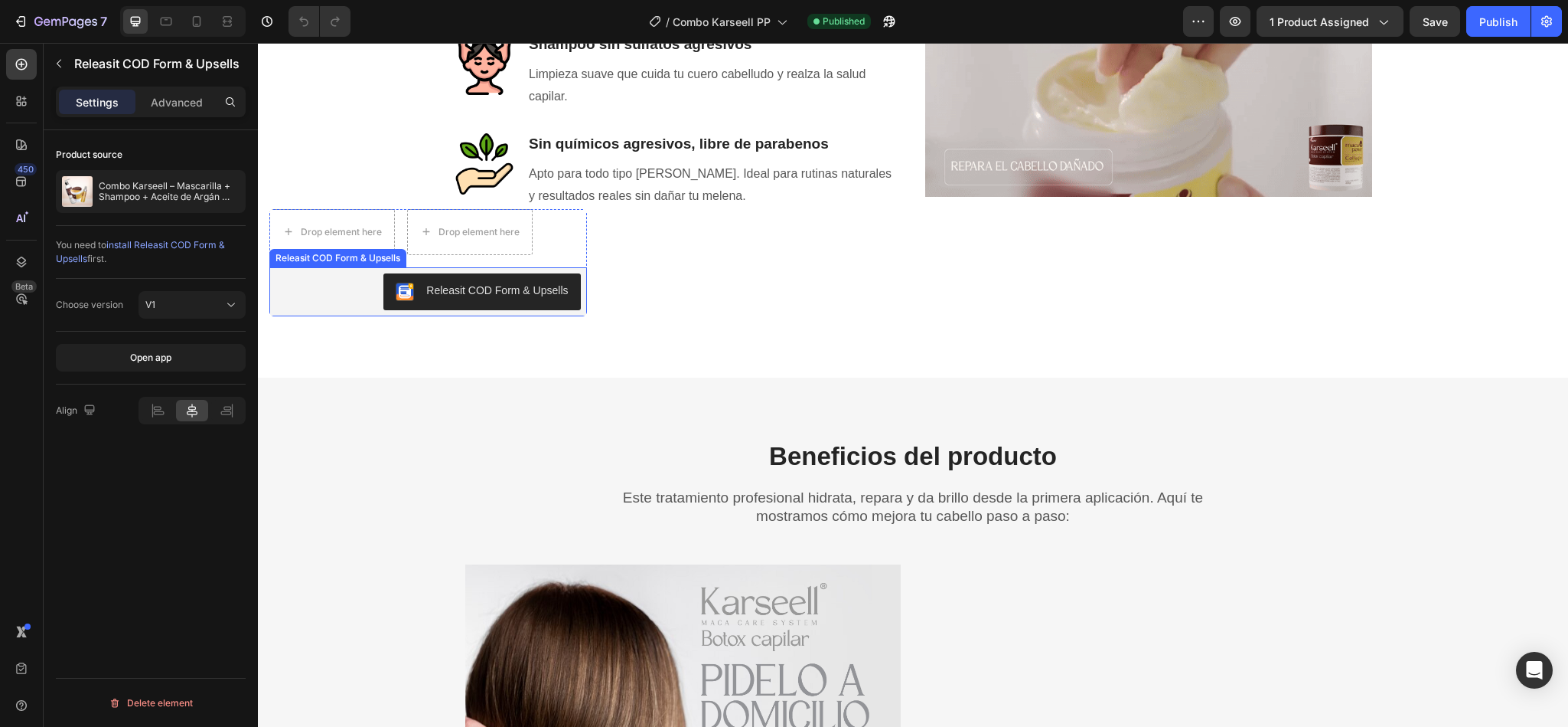
click at [511, 306] on button "Releasit COD Form & Upsells" at bounding box center [482, 291] width 197 height 37
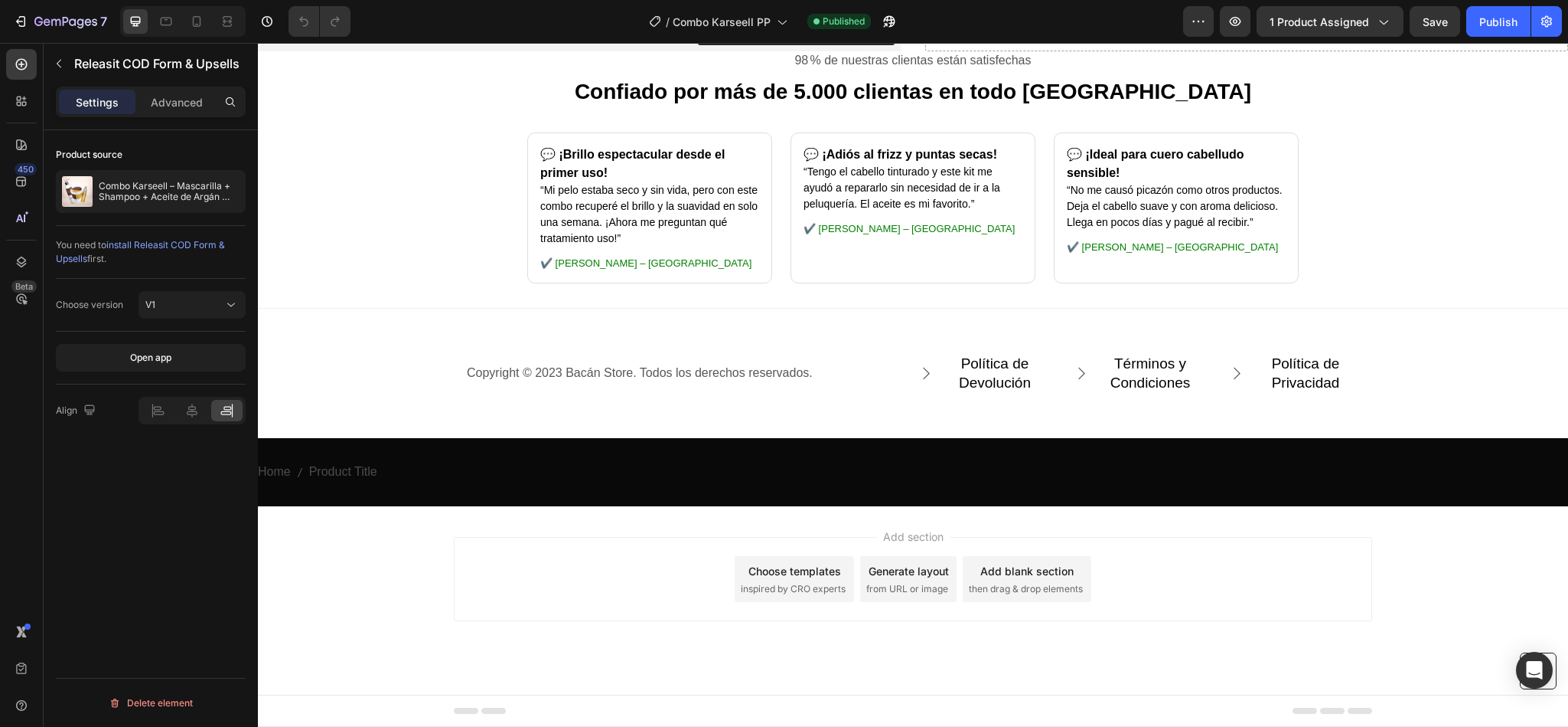
scroll to position [4632, 0]
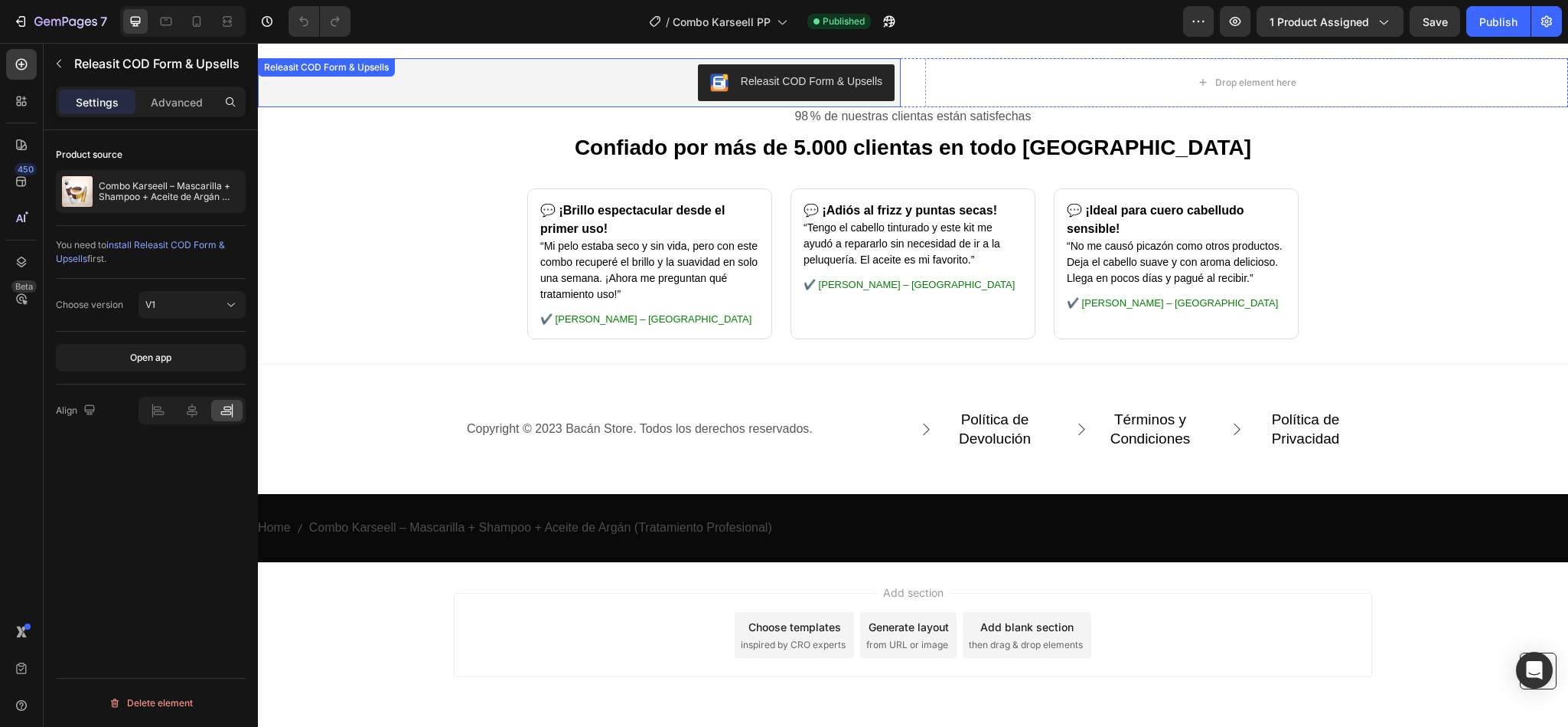
click at [787, 88] on div "Releasit COD Form & Upsells" at bounding box center [811, 82] width 142 height 16
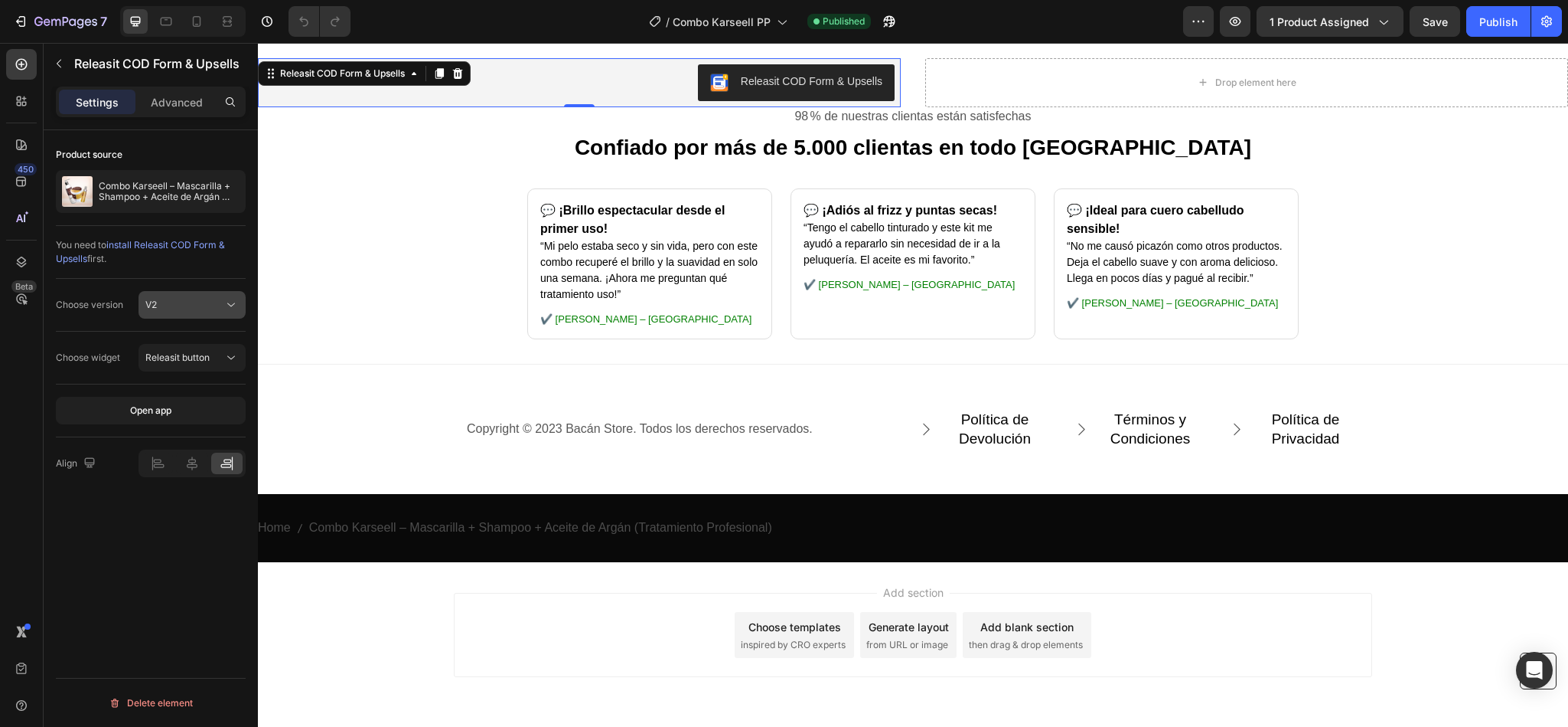
click at [230, 312] on icon at bounding box center [231, 304] width 15 height 15
click at [218, 340] on p "V1" at bounding box center [188, 344] width 87 height 14
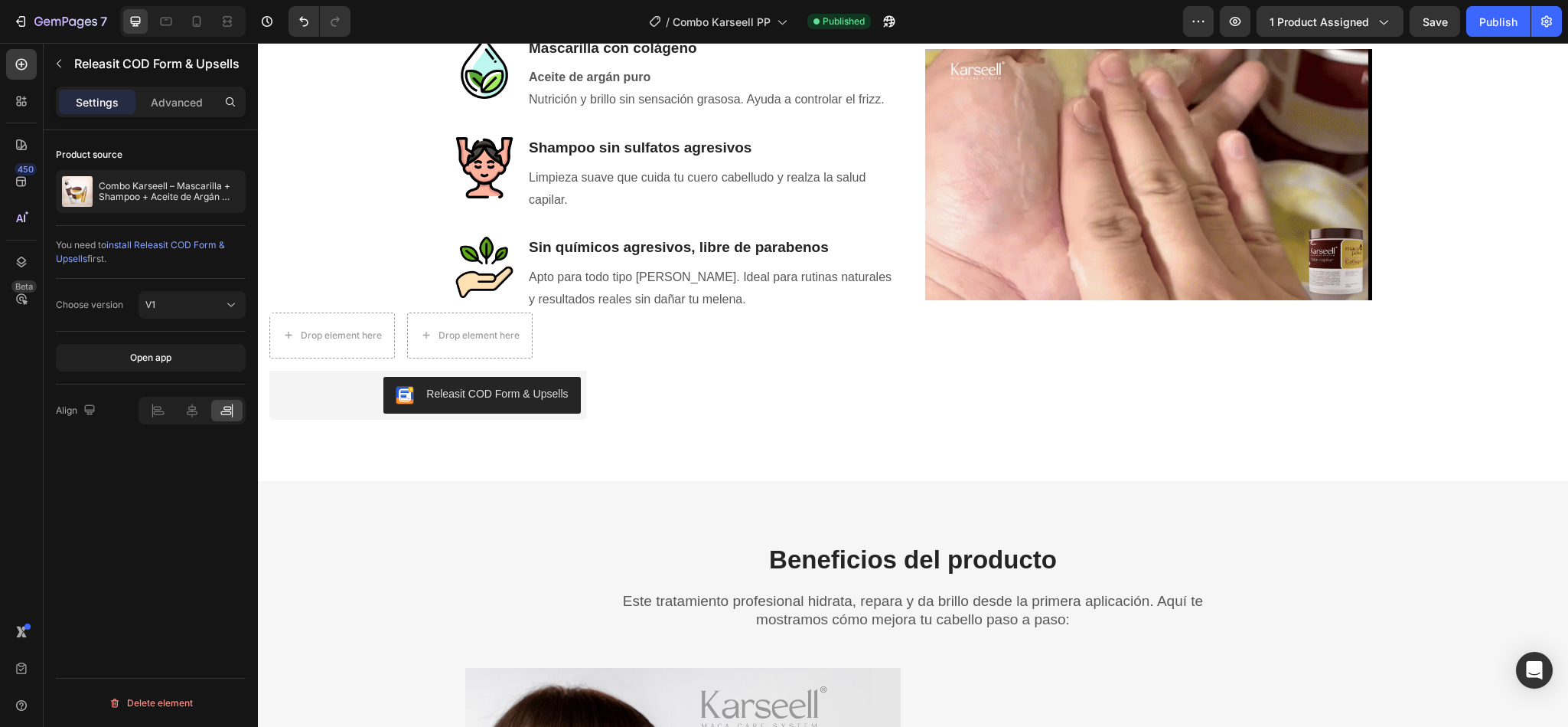
scroll to position [1776, 0]
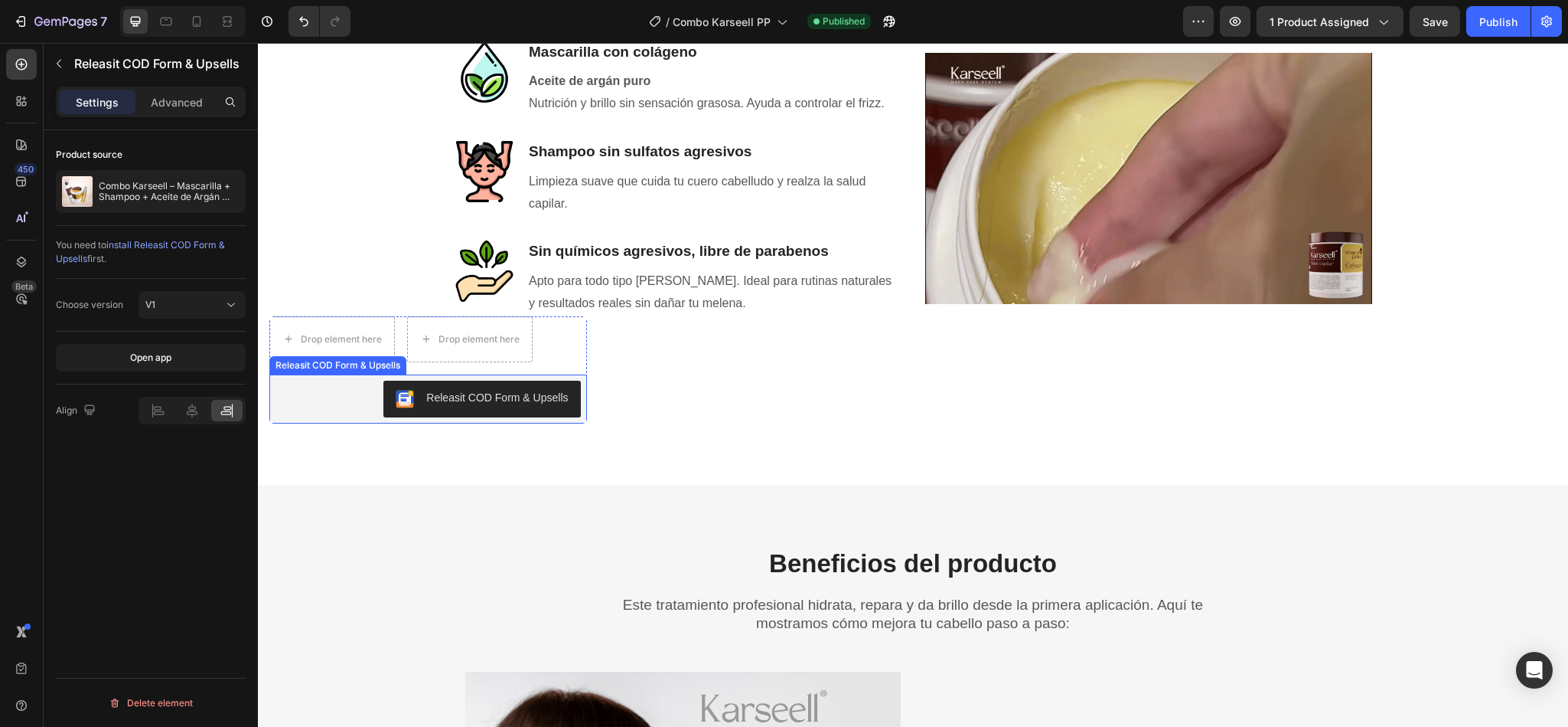
click at [524, 416] on button "Releasit COD Form & Upsells" at bounding box center [482, 399] width 197 height 37
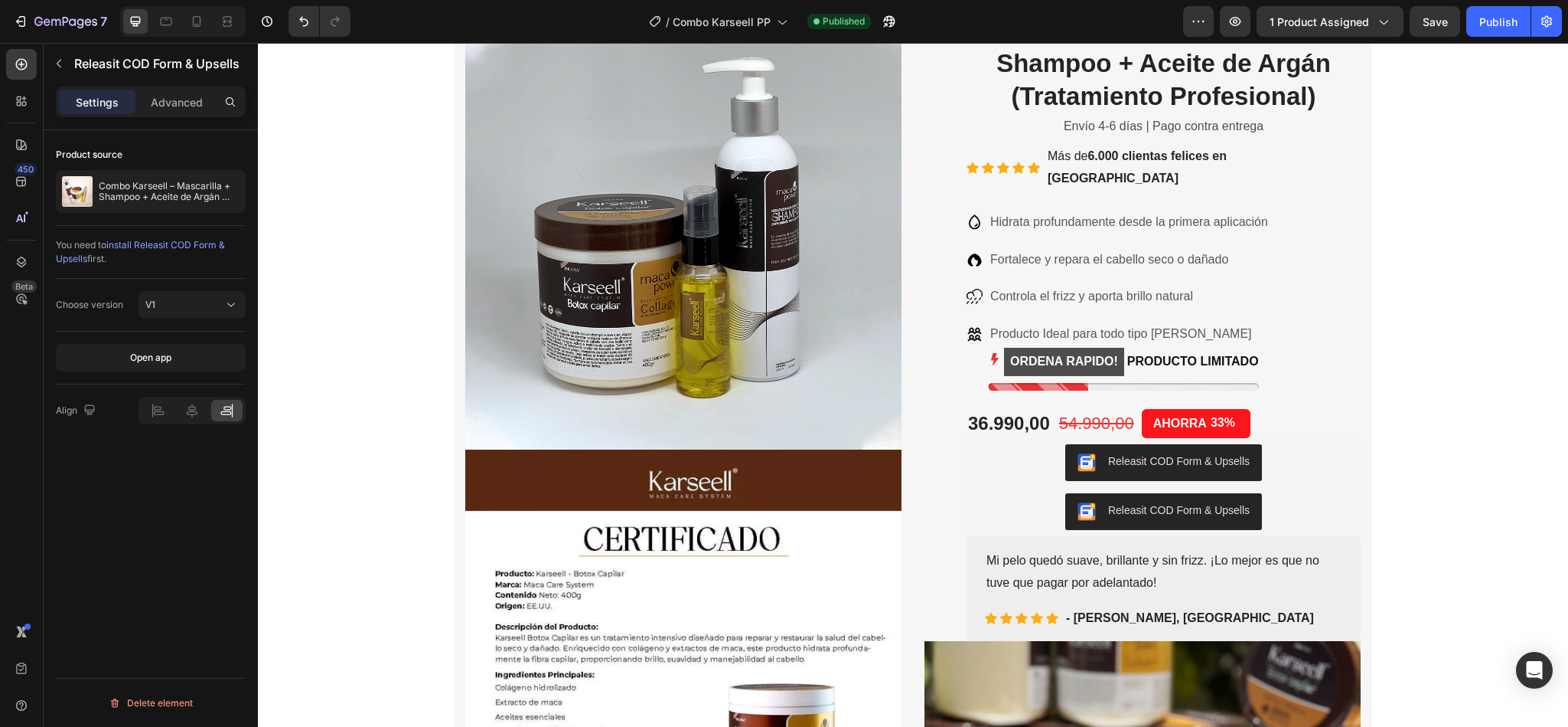
scroll to position [227, 0]
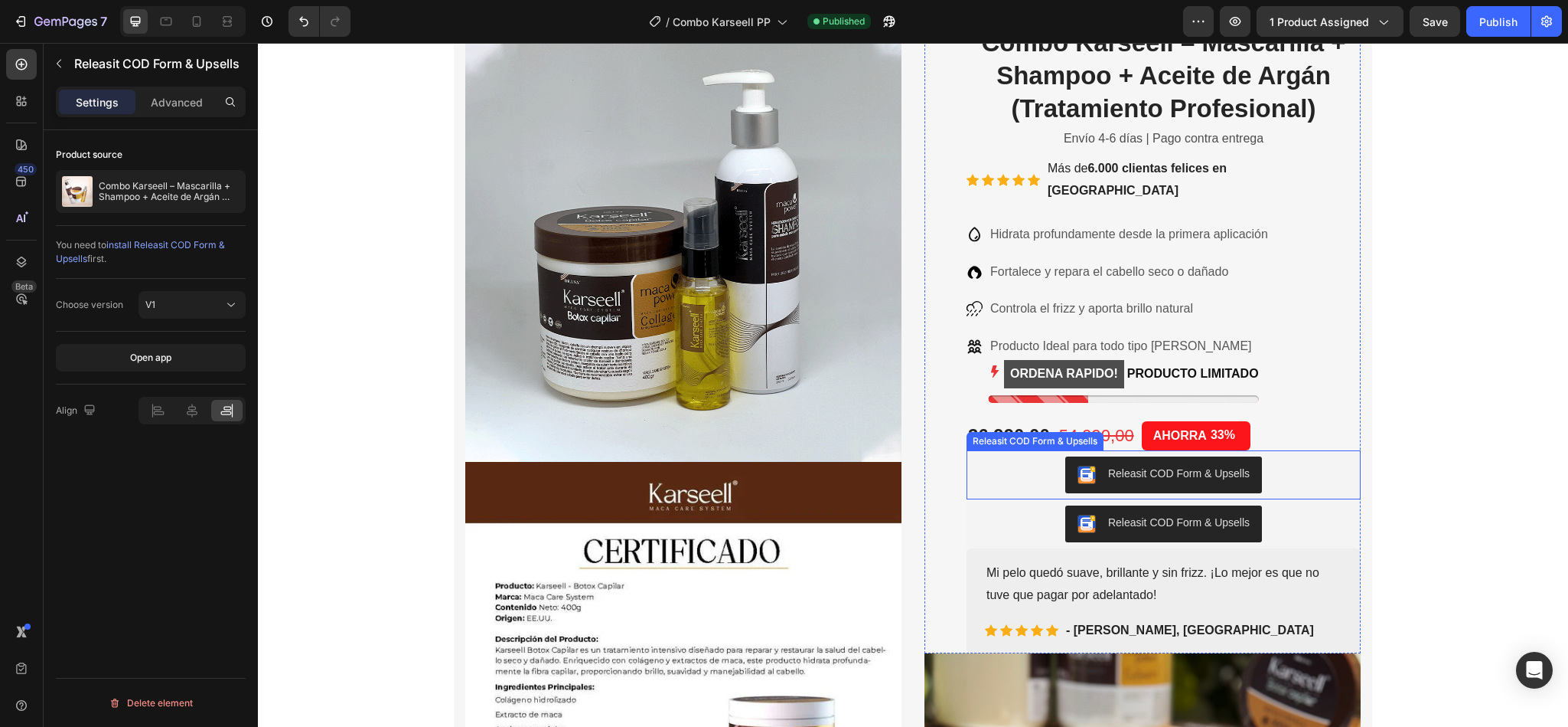
click at [1162, 466] on div "Releasit COD Form & Upsells" at bounding box center [1163, 475] width 172 height 18
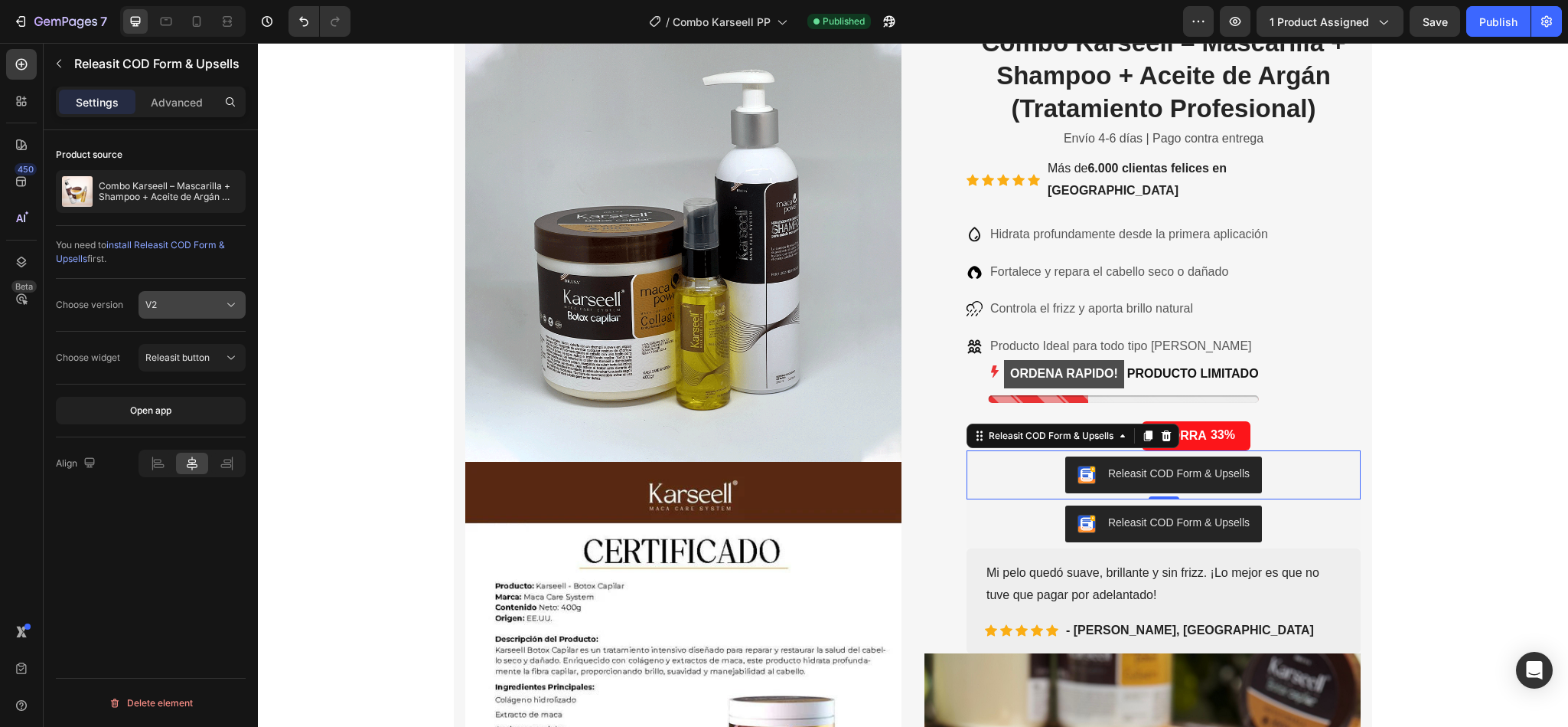
click at [243, 306] on button "V2" at bounding box center [192, 305] width 107 height 28
click at [1112, 515] on div "Releasit COD Form & Upsells" at bounding box center [1179, 523] width 142 height 16
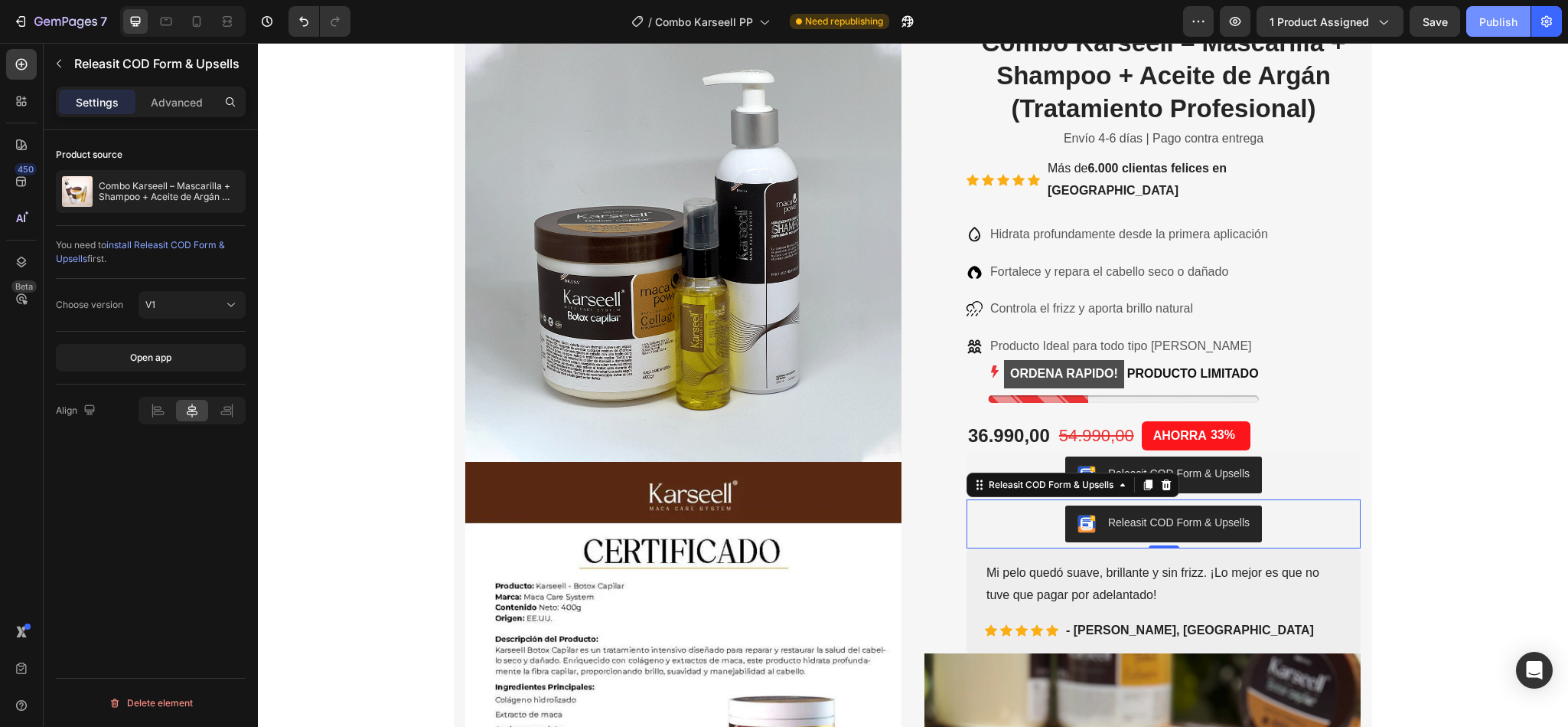
click at [1497, 16] on div "Publish" at bounding box center [1498, 22] width 38 height 16
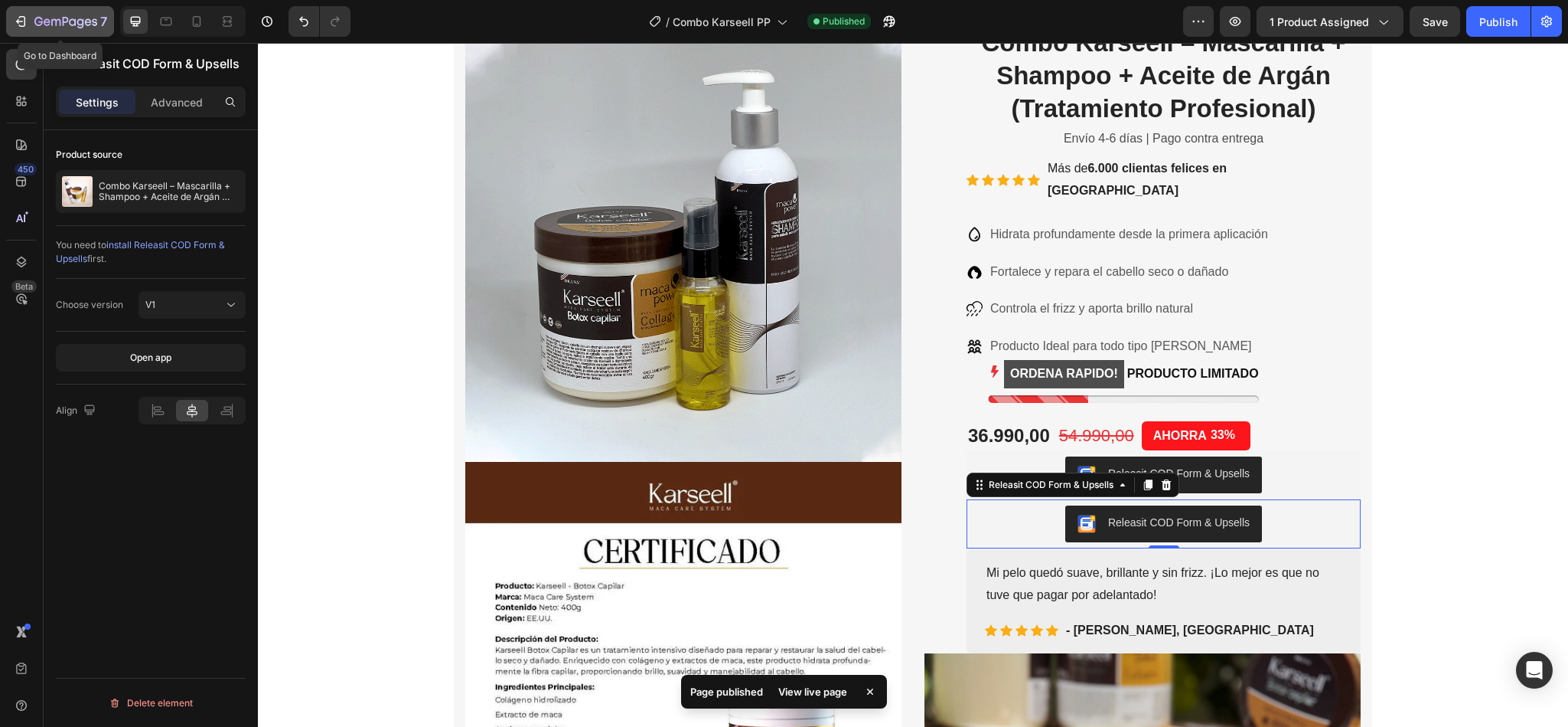
click at [30, 17] on div "7" at bounding box center [60, 21] width 94 height 18
